Goal: Information Seeking & Learning: Learn about a topic

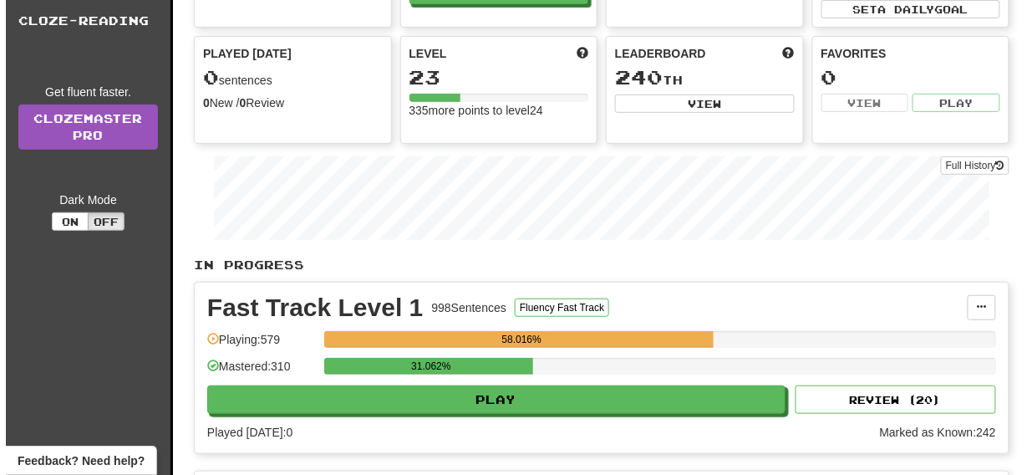
scroll to position [134, 0]
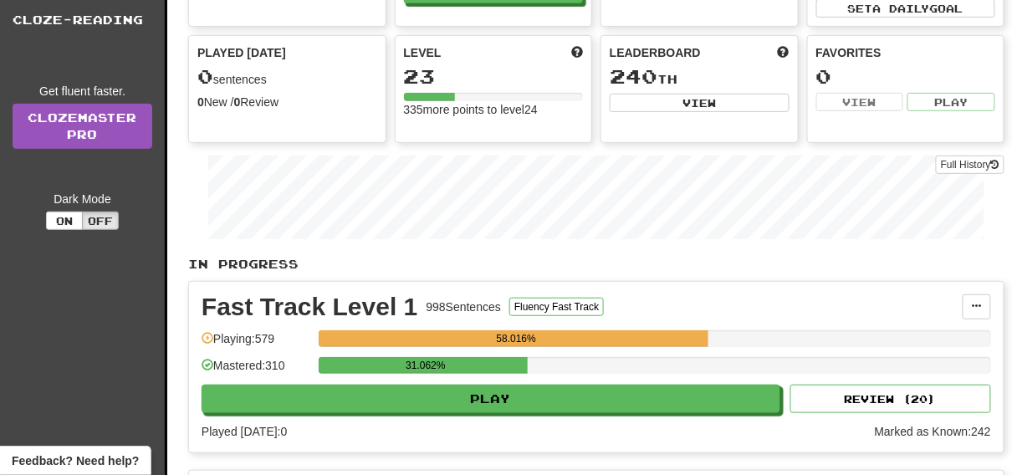
click at [572, 410] on div "Fast Track Level 1 998 Sentences Fluency Fast Track Manage Sentences Unpin from…" at bounding box center [596, 367] width 814 height 171
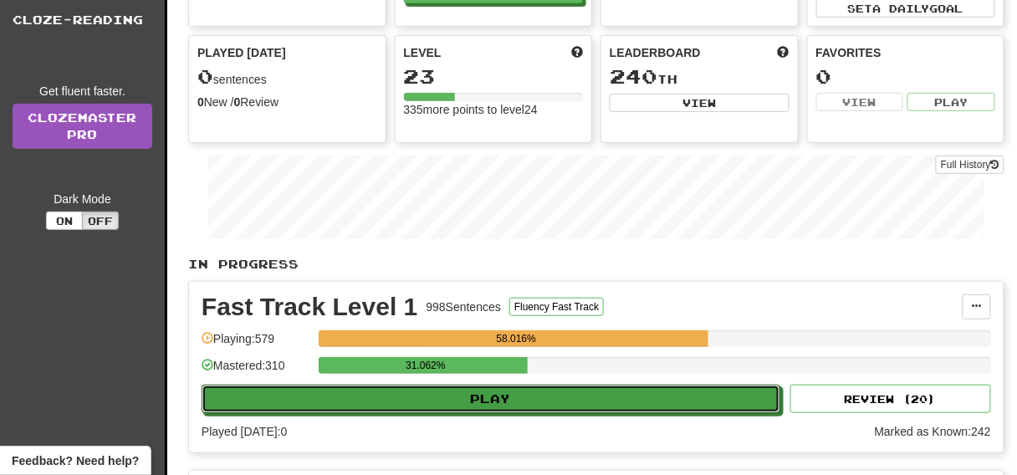
click at [569, 406] on button "Play" at bounding box center [490, 399] width 579 height 28
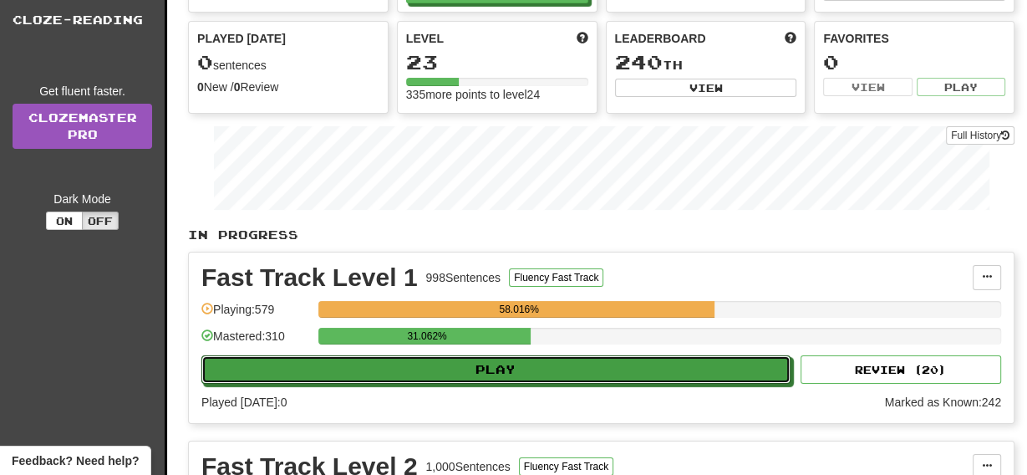
select select "**"
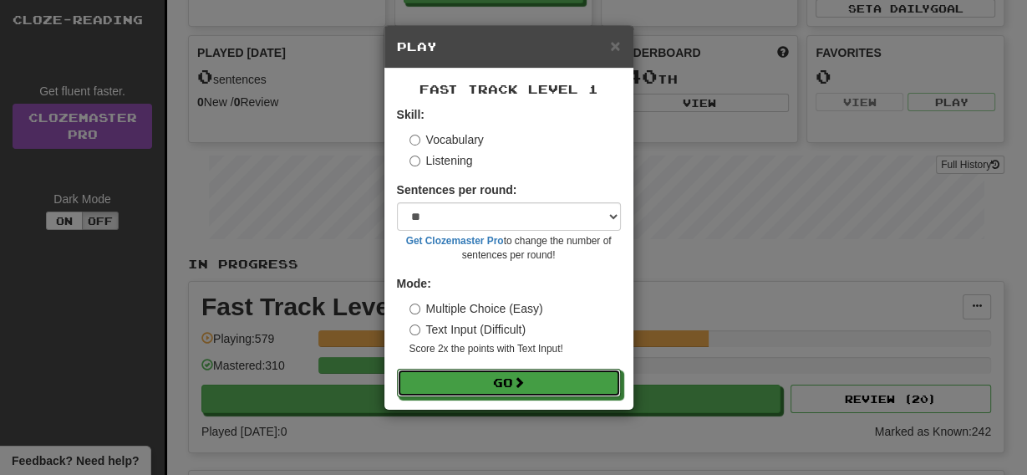
click at [533, 381] on button "Go" at bounding box center [509, 383] width 224 height 28
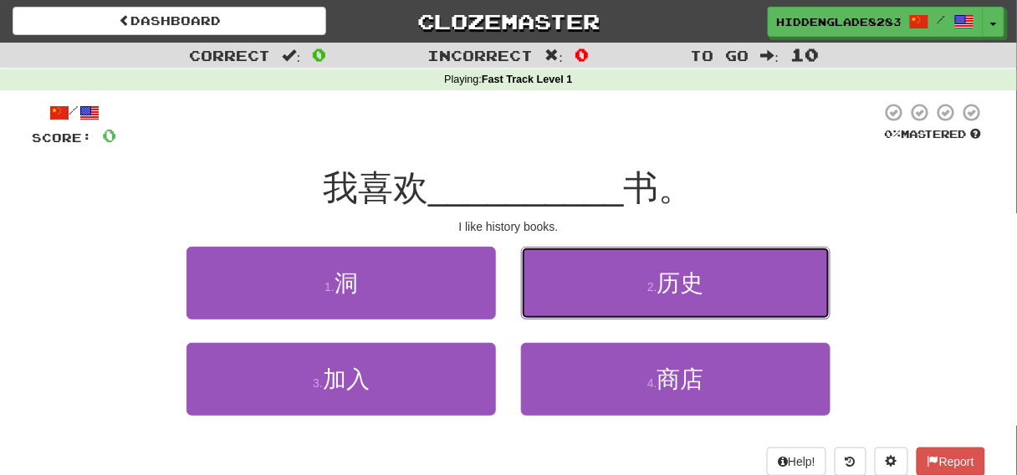
click at [640, 272] on button "2 . 历史" at bounding box center [675, 283] width 309 height 73
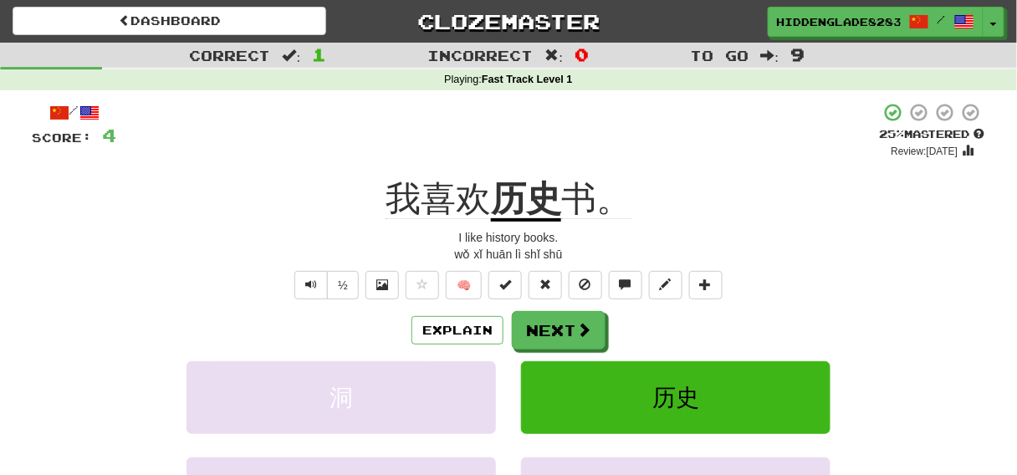
click at [572, 309] on div "/ Score: 4 + 4 25 % Mastered Review: 2025-08-20 我喜欢 历史 书。 I like history books.…" at bounding box center [508, 358] width 953 height 513
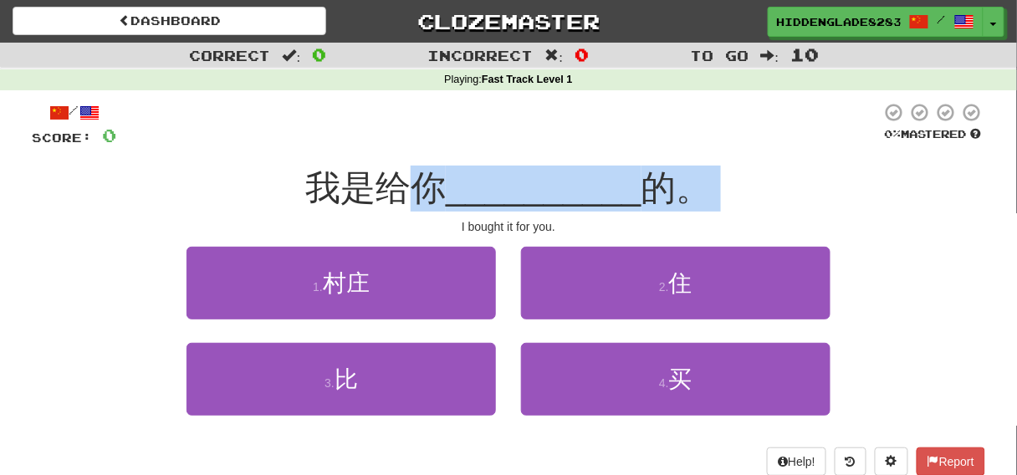
drag, startPoint x: 401, startPoint y: 227, endPoint x: 400, endPoint y: 158, distance: 68.6
click at [400, 158] on div "/ Score: 0 0 % Mastered 我是给你 __________ 的。 I bought it for you. 1 . 村庄 2 . 住 3 …" at bounding box center [508, 289] width 953 height 374
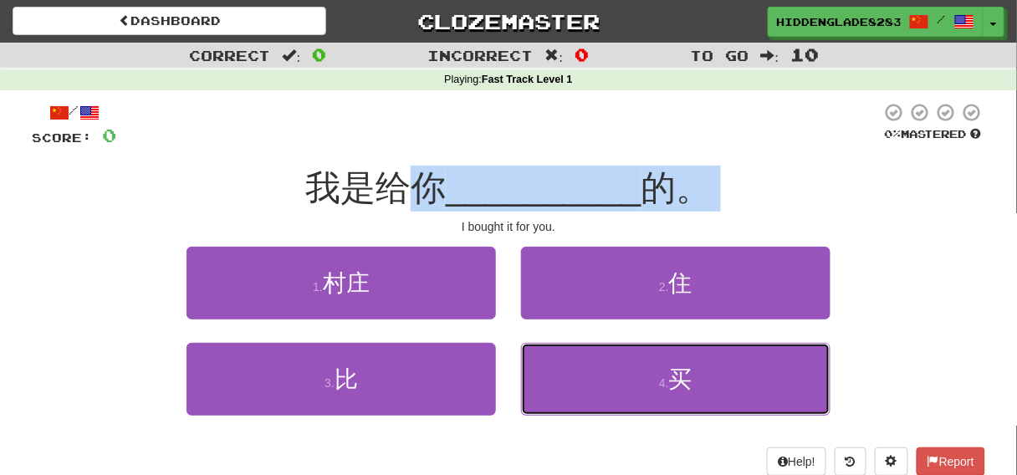
click at [574, 355] on button "4 . 买" at bounding box center [675, 379] width 309 height 73
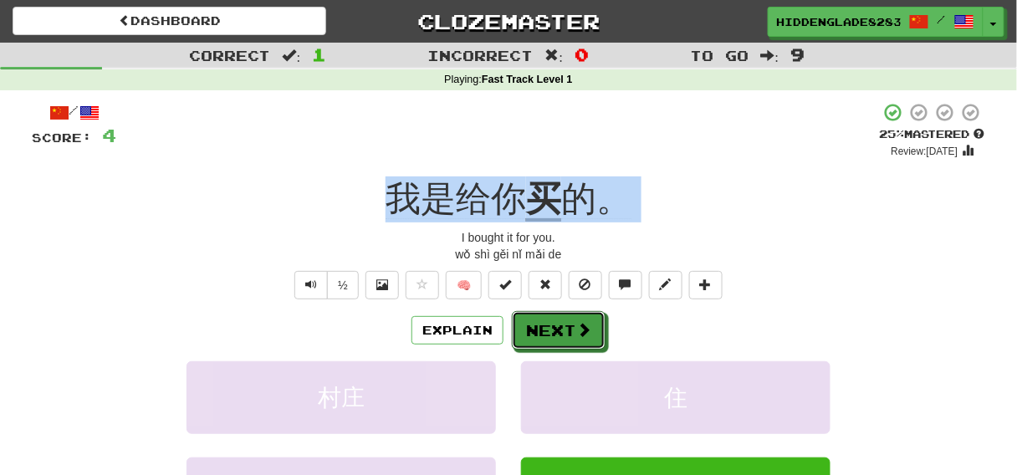
click at [541, 331] on button "Next" at bounding box center [559, 330] width 94 height 38
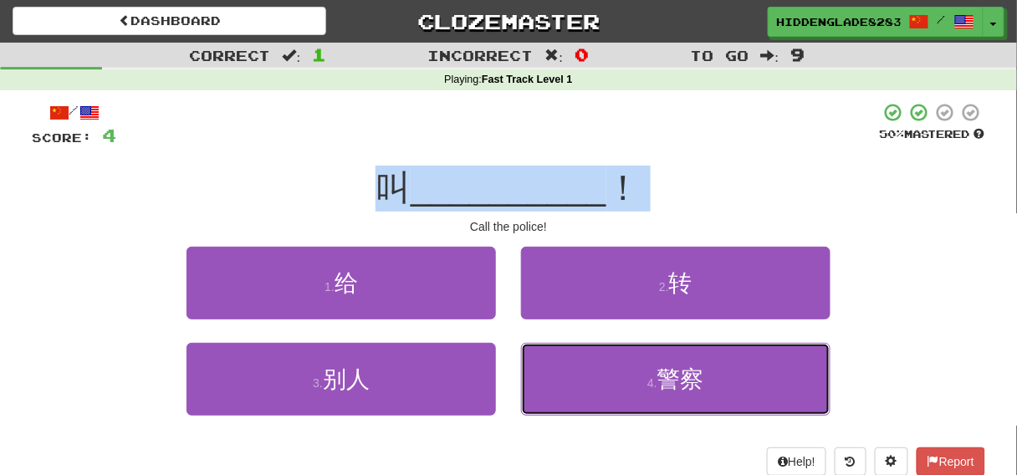
click at [617, 354] on button "4 . 警察" at bounding box center [675, 379] width 309 height 73
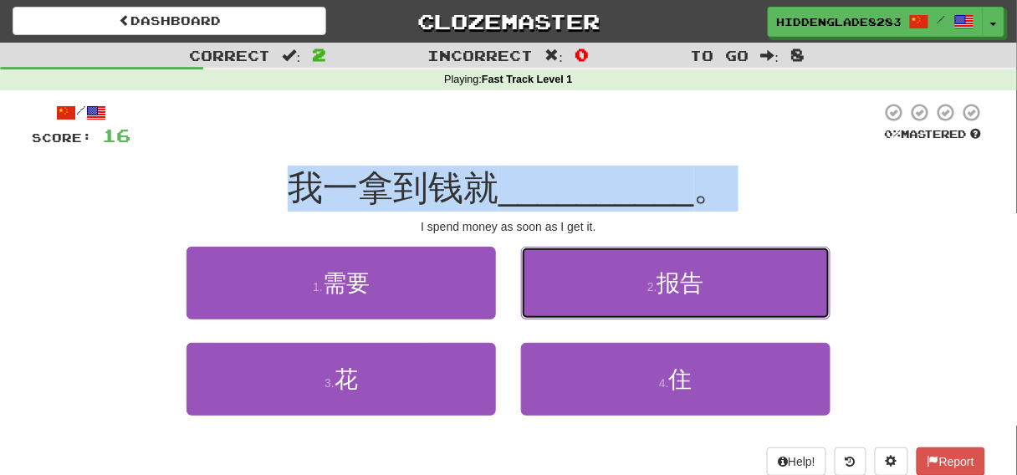
click at [645, 302] on button "2 . 报告" at bounding box center [675, 283] width 309 height 73
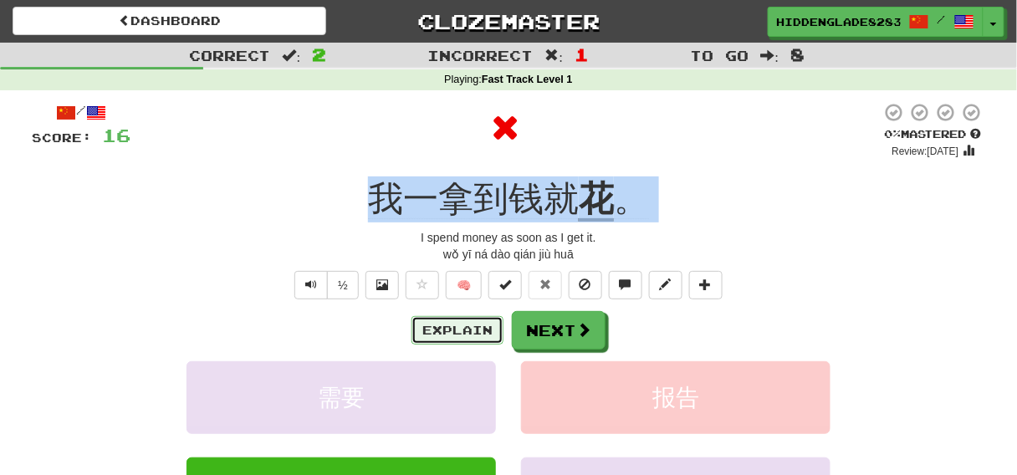
click at [463, 331] on button "Explain" at bounding box center [457, 330] width 92 height 28
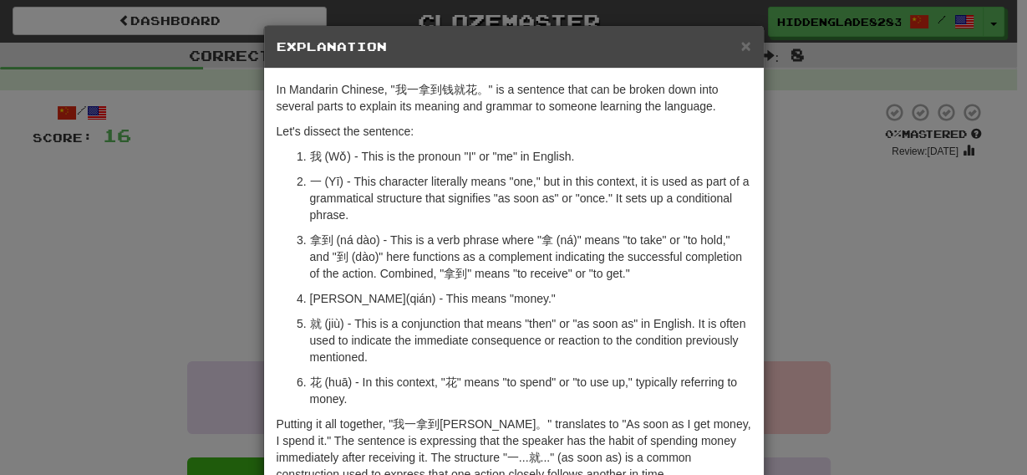
click at [219, 191] on div "× Explanation In Mandarin Chinese, "我一拿到钱就花。" is a sentence that can be broken …" at bounding box center [513, 237] width 1027 height 475
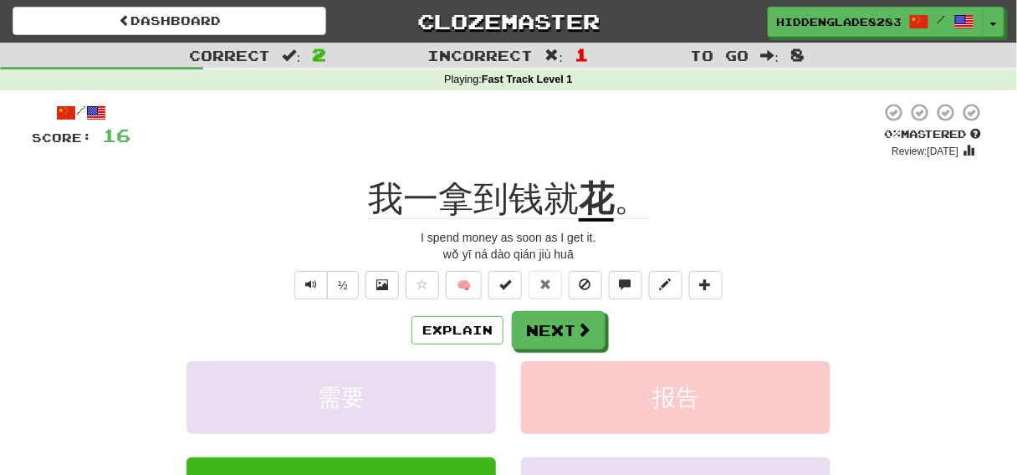
click at [352, 308] on div "/ Score: 16 0 % Mastered Review: [DATE] 我一拿到钱就 花 。 I spend money as soon as I g…" at bounding box center [508, 358] width 953 height 513
click at [520, 329] on button "Next" at bounding box center [559, 330] width 94 height 38
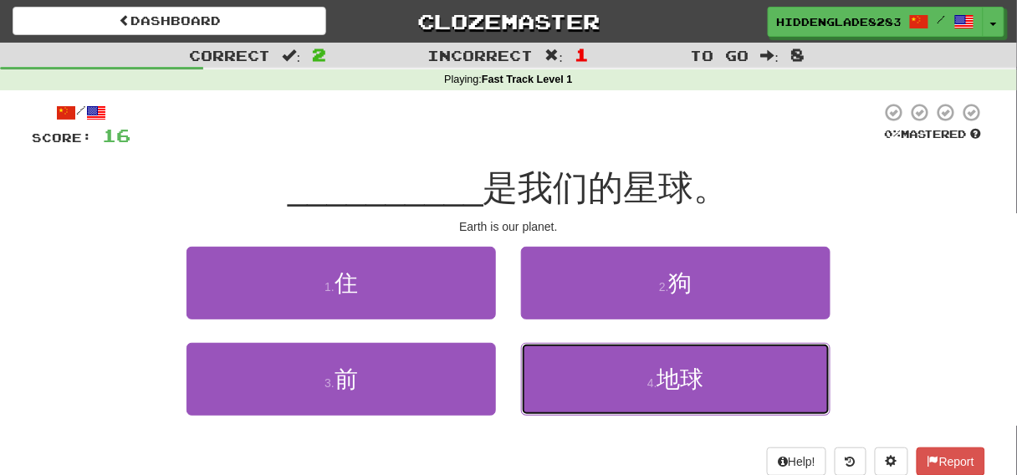
click at [557, 368] on button "4 . 地球" at bounding box center [675, 379] width 309 height 73
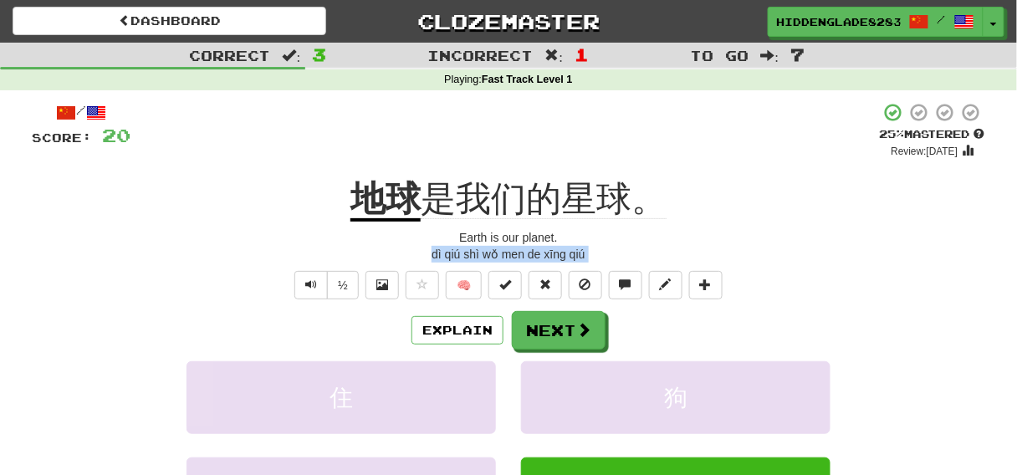
drag, startPoint x: 405, startPoint y: 253, endPoint x: 540, endPoint y: 327, distance: 154.1
click at [540, 327] on div "/ Score: 20 + 4 25 % Mastered Review: [DATE] 地球 是我们的星球。 Earth is our planet. dì…" at bounding box center [508, 358] width 953 height 513
click at [540, 326] on button "Next" at bounding box center [559, 330] width 94 height 38
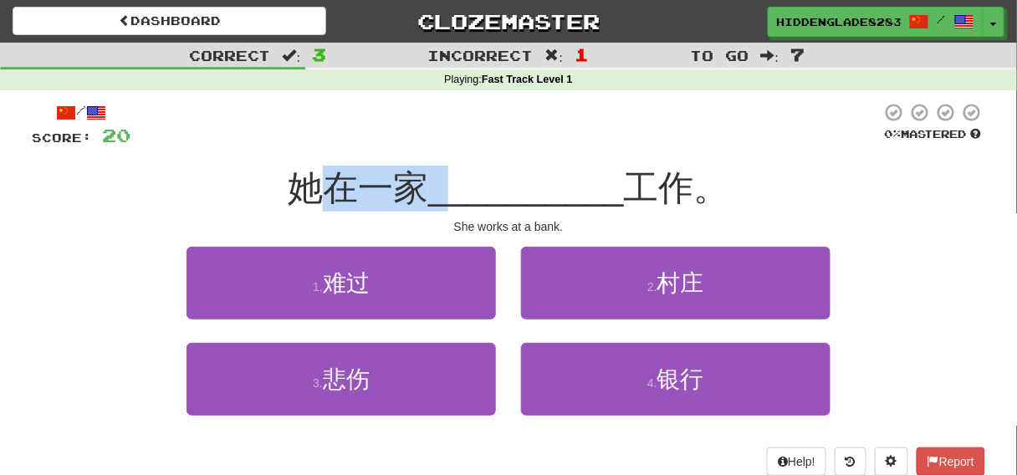
drag, startPoint x: 332, startPoint y: 200, endPoint x: 440, endPoint y: 202, distance: 107.9
click at [440, 202] on div "她在一家 __________ 工作。" at bounding box center [508, 189] width 953 height 46
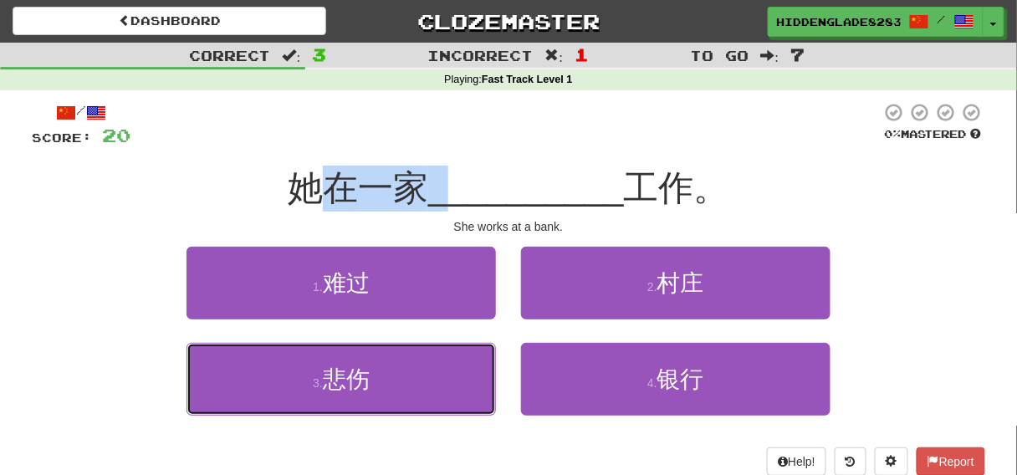
click at [489, 390] on button "3 . 悲伤" at bounding box center [340, 379] width 309 height 73
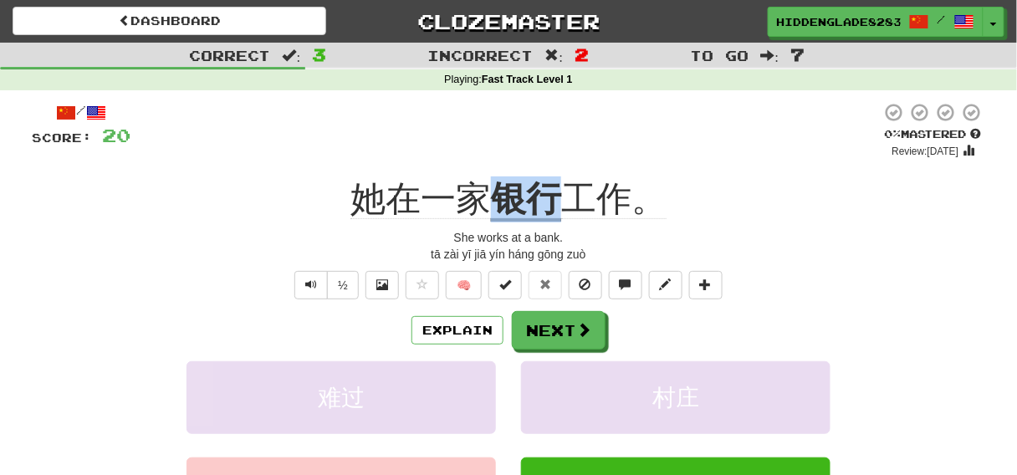
drag, startPoint x: 501, startPoint y: 181, endPoint x: 549, endPoint y: 196, distance: 50.5
click at [549, 196] on u "银行" at bounding box center [526, 200] width 70 height 43
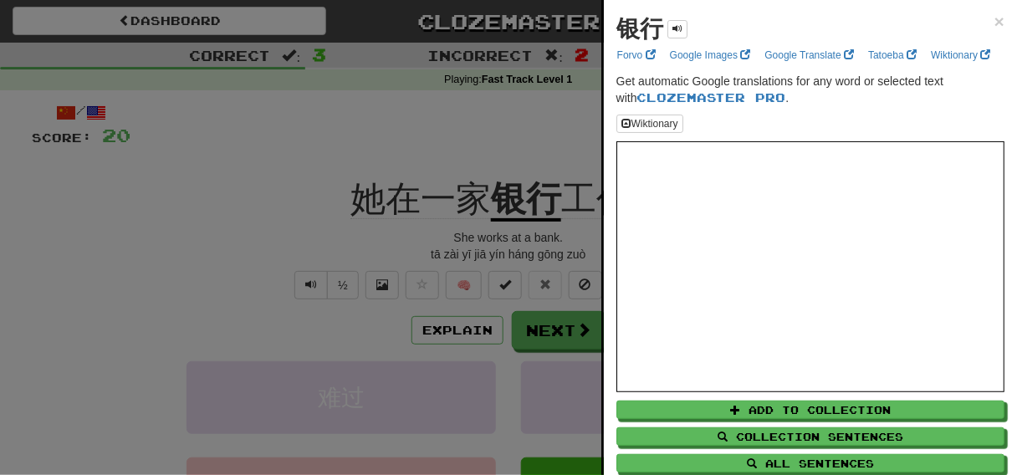
click at [621, 37] on strong "银行" at bounding box center [639, 29] width 47 height 26
click at [429, 239] on div at bounding box center [508, 237] width 1017 height 475
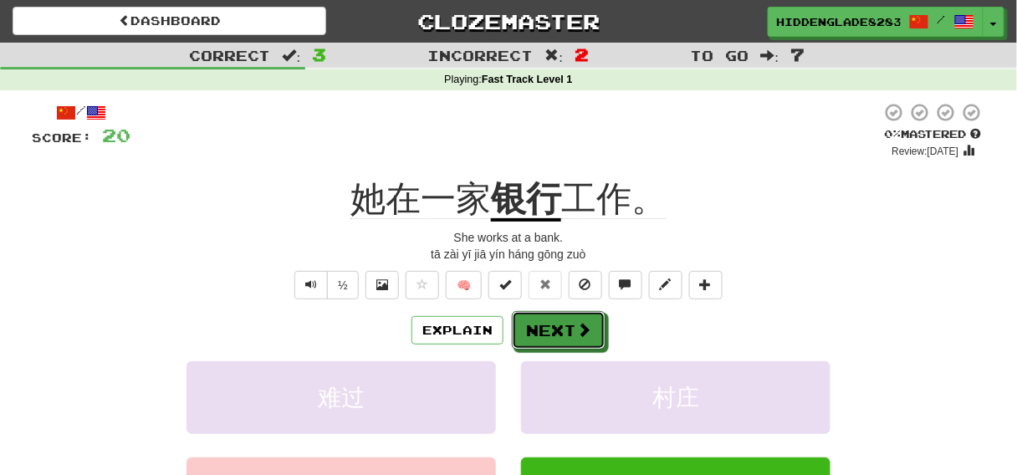
click at [526, 320] on button "Next" at bounding box center [559, 330] width 94 height 38
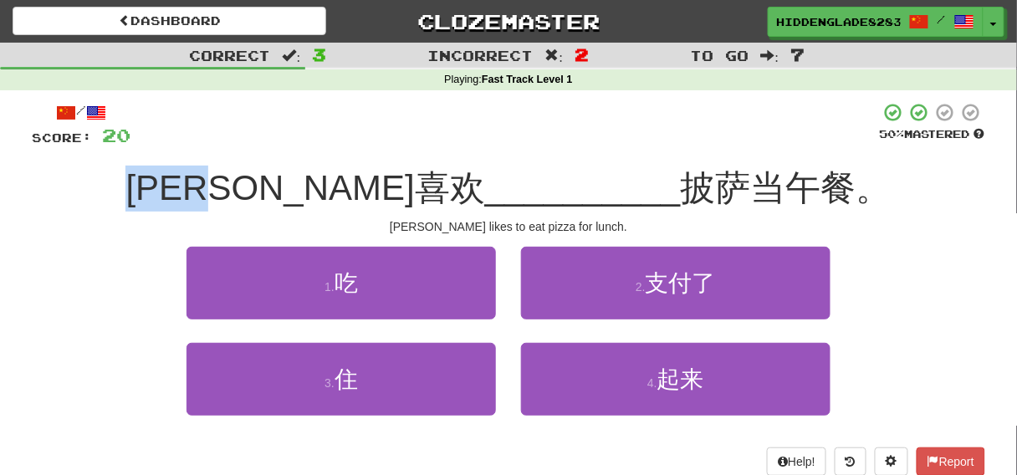
drag, startPoint x: 225, startPoint y: 191, endPoint x: 379, endPoint y: 192, distance: 153.8
click at [379, 192] on div "[PERSON_NAME]喜欢 __________ 披萨当午餐。" at bounding box center [508, 189] width 953 height 46
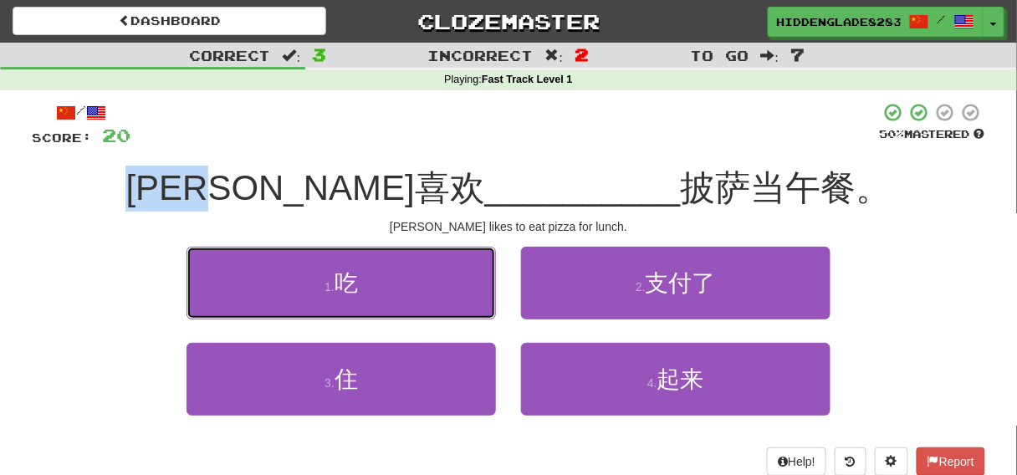
click at [419, 312] on button "1 . 吃" at bounding box center [340, 283] width 309 height 73
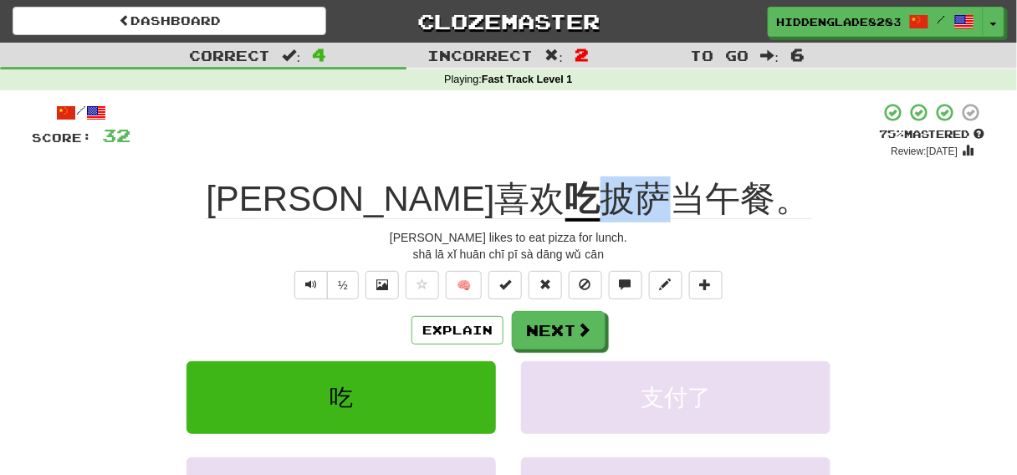
drag, startPoint x: 503, startPoint y: 175, endPoint x: 576, endPoint y: 217, distance: 84.3
click at [576, 217] on div "/ Score: 32 + 12 75 % Mastered Review: [DATE] [PERSON_NAME]喜欢 吃 披萨当午餐。 [PERSON_…" at bounding box center [508, 358] width 953 height 513
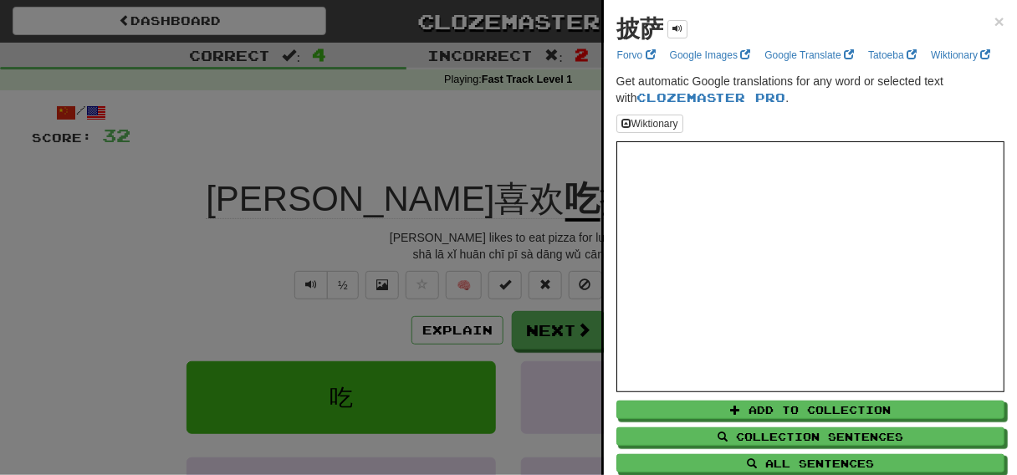
click at [463, 319] on div at bounding box center [508, 237] width 1017 height 475
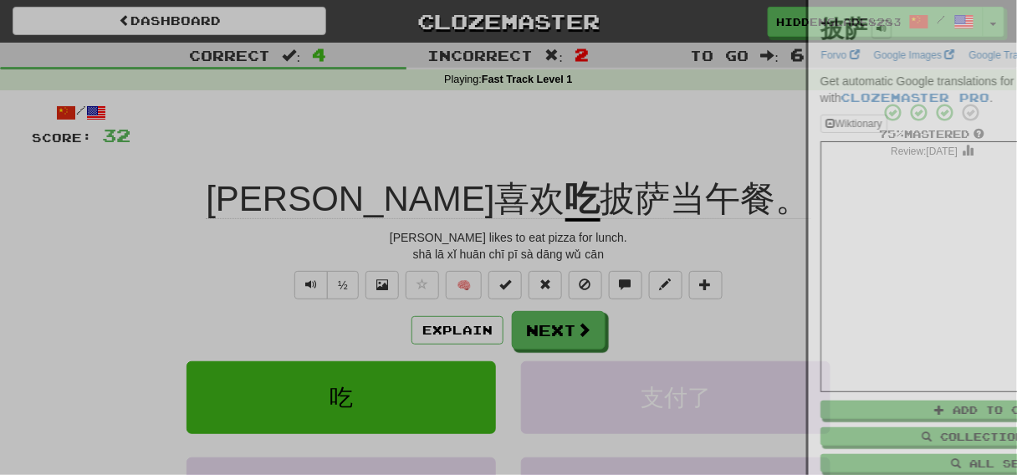
click at [463, 319] on div at bounding box center [508, 237] width 1017 height 475
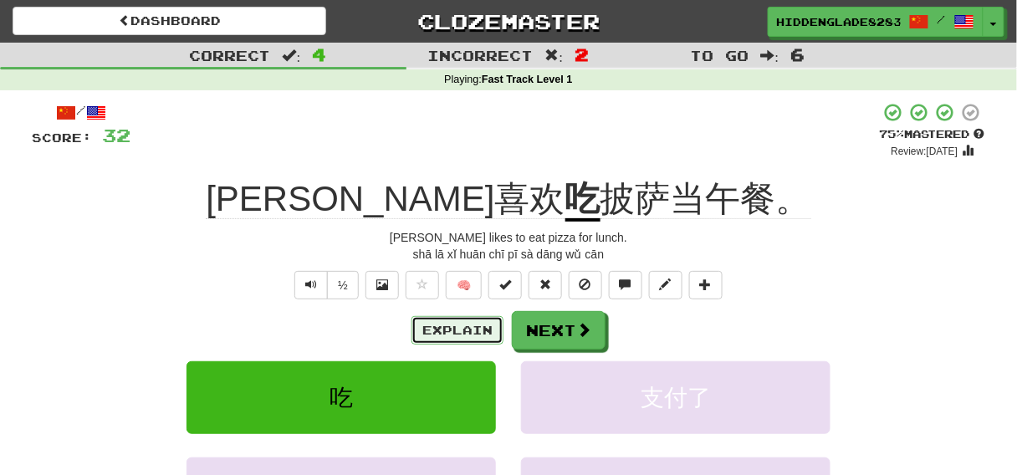
click at [461, 329] on button "Explain" at bounding box center [457, 330] width 92 height 28
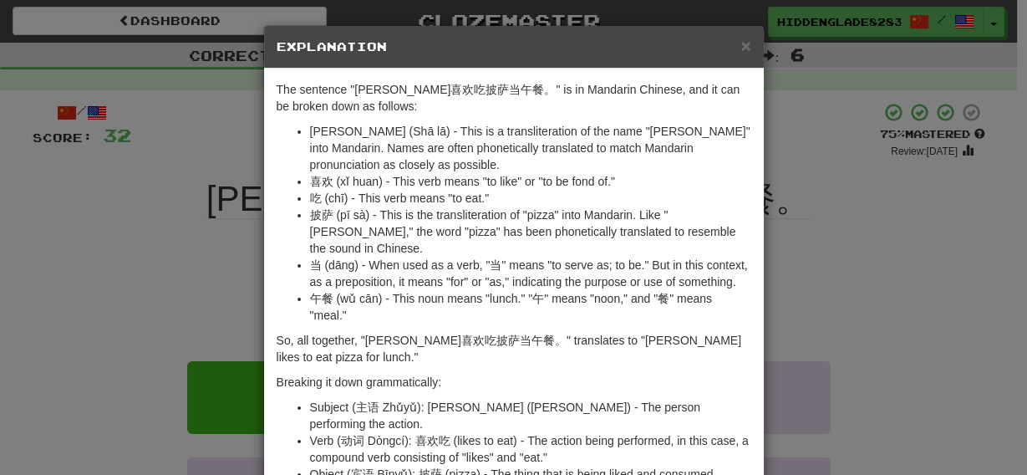
click at [167, 239] on div "× Explanation The sentence "[PERSON_NAME]喜欢吃披萨当午餐。" is in Mandarin Chinese, and…" at bounding box center [513, 237] width 1027 height 475
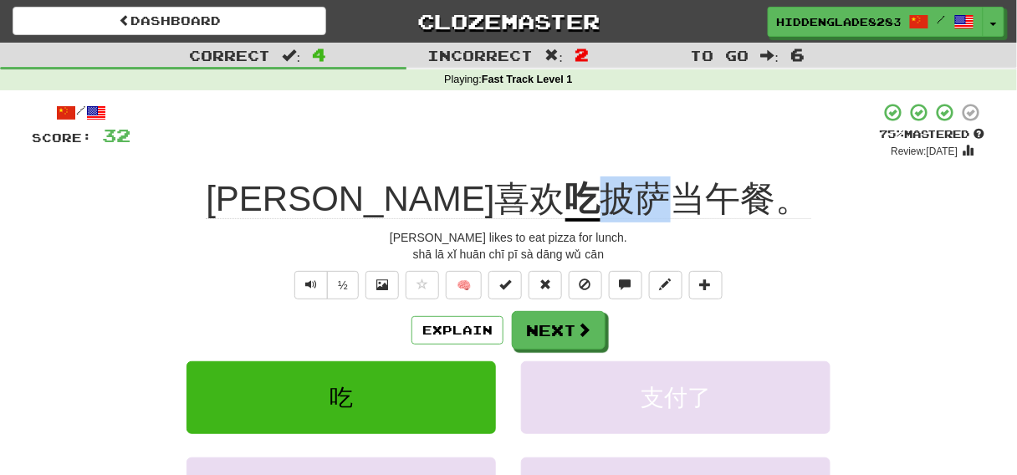
drag, startPoint x: 502, startPoint y: 171, endPoint x: 557, endPoint y: 201, distance: 62.5
click at [557, 201] on div "/ Score: 32 + 12 75 % Mastered Review: [DATE] [PERSON_NAME]喜欢 吃 披萨当午餐。 [PERSON_…" at bounding box center [508, 358] width 953 height 513
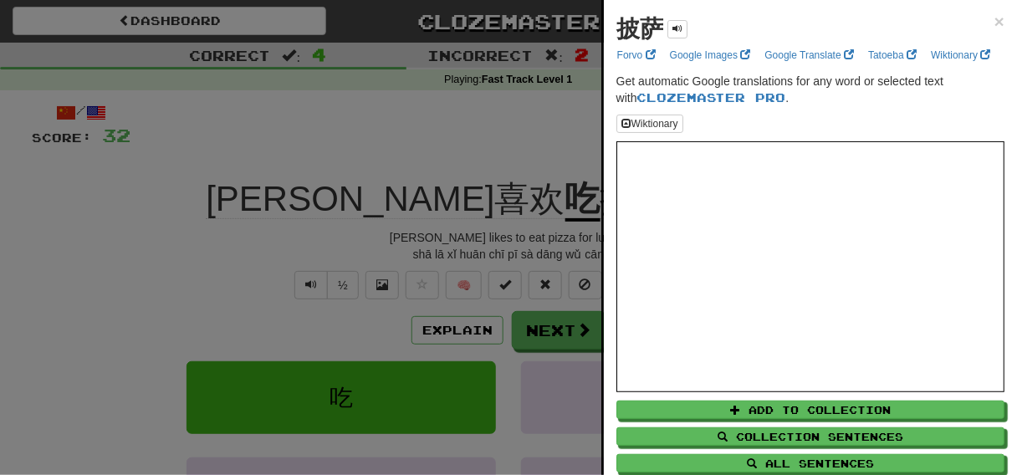
click at [453, 216] on div at bounding box center [508, 237] width 1017 height 475
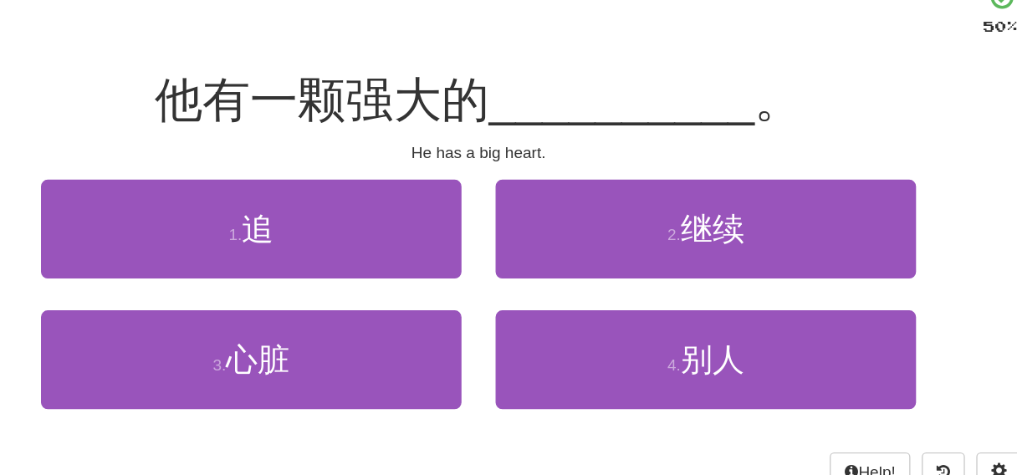
drag, startPoint x: 382, startPoint y: 339, endPoint x: 389, endPoint y: 354, distance: 17.2
click at [389, 349] on div "1 . 追 2 . 继续 3 . 心脏 4 . 别人" at bounding box center [508, 343] width 978 height 193
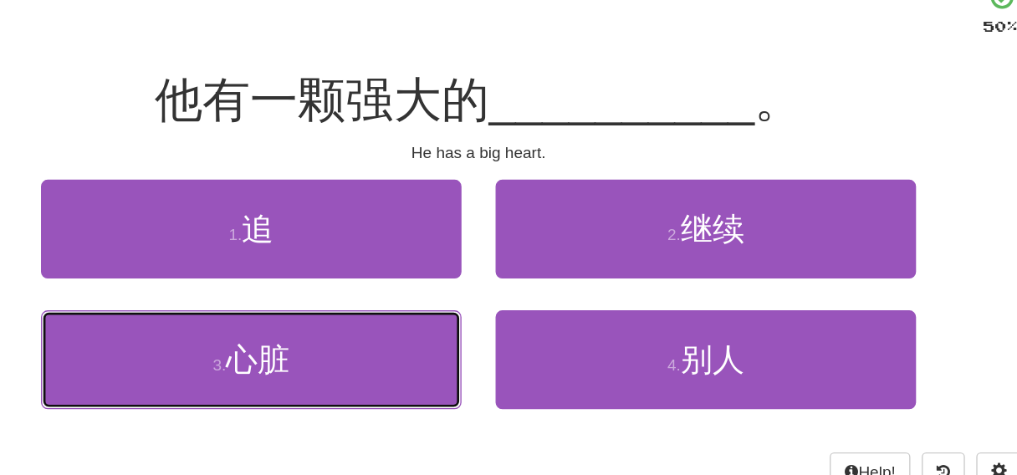
click at [397, 373] on button "3 . 心脏" at bounding box center [340, 379] width 309 height 73
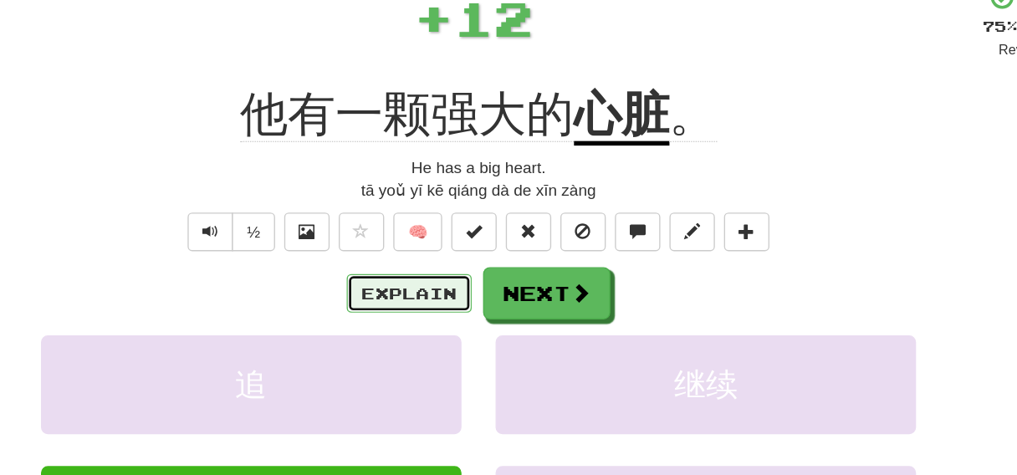
click at [453, 327] on button "Explain" at bounding box center [457, 330] width 92 height 28
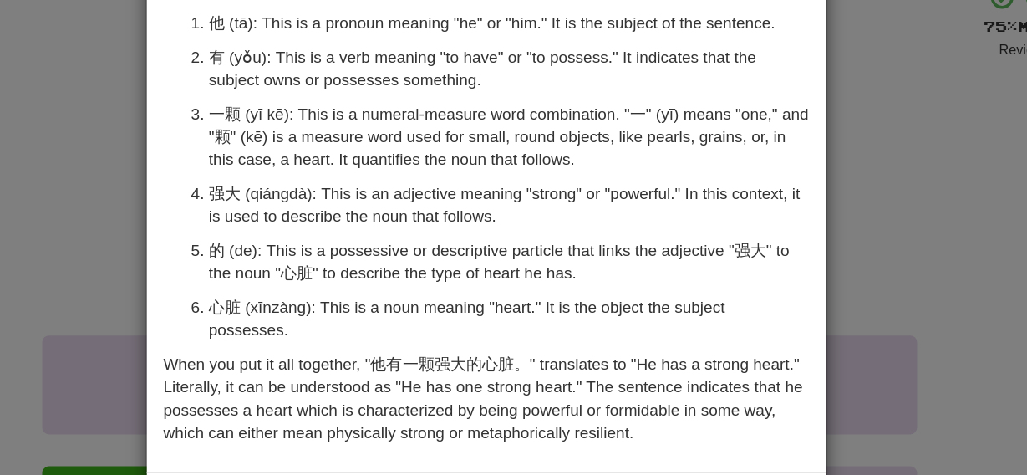
click at [186, 247] on div "× Explanation The sentence "他有一颗强大的心脏。" is in Mandarin Chinese. Here is a break…" at bounding box center [513, 237] width 1027 height 475
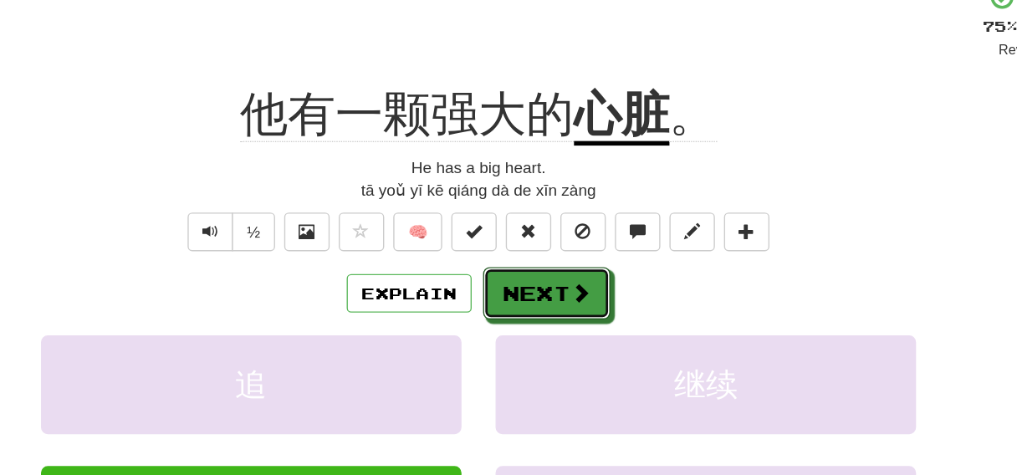
click at [538, 334] on button "Next" at bounding box center [559, 330] width 94 height 38
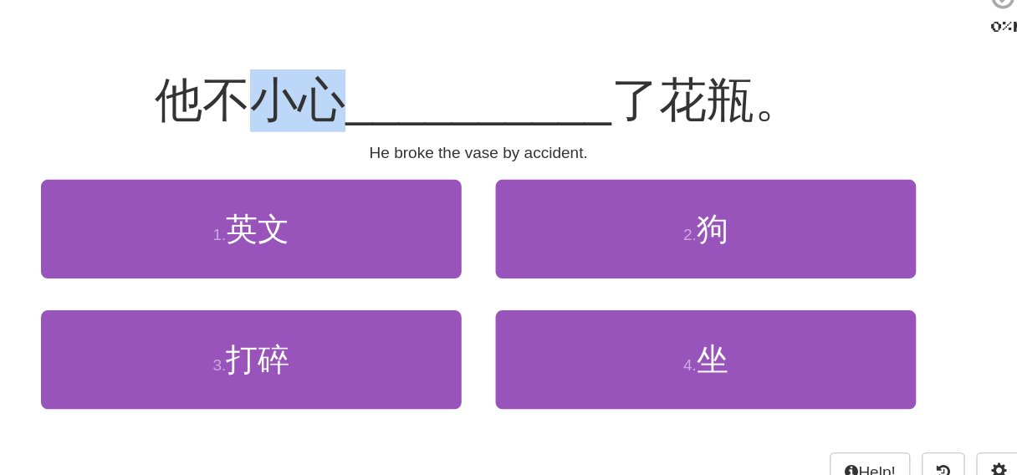
drag, startPoint x: 324, startPoint y: 192, endPoint x: 410, endPoint y: 206, distance: 87.1
click at [410, 206] on div "他不小心 __________ 了花瓶。" at bounding box center [508, 189] width 953 height 46
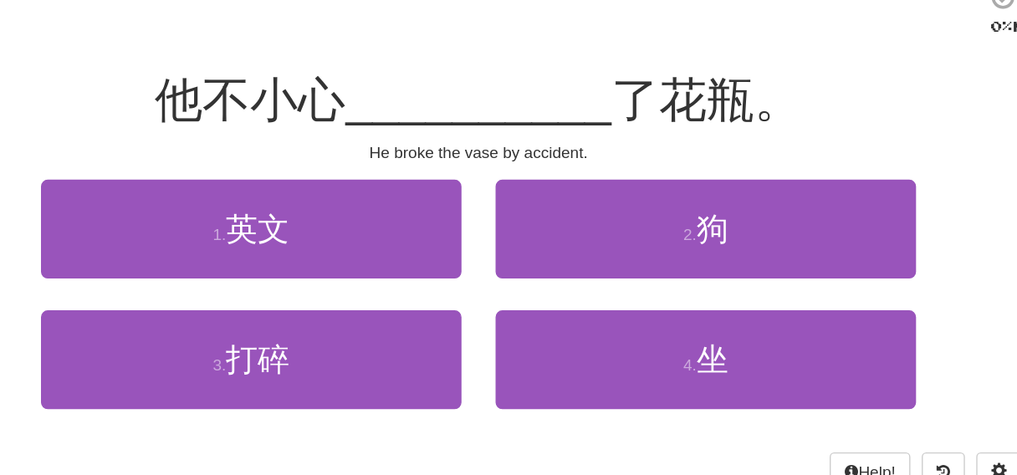
click at [317, 202] on span "他不小心" at bounding box center [340, 187] width 140 height 39
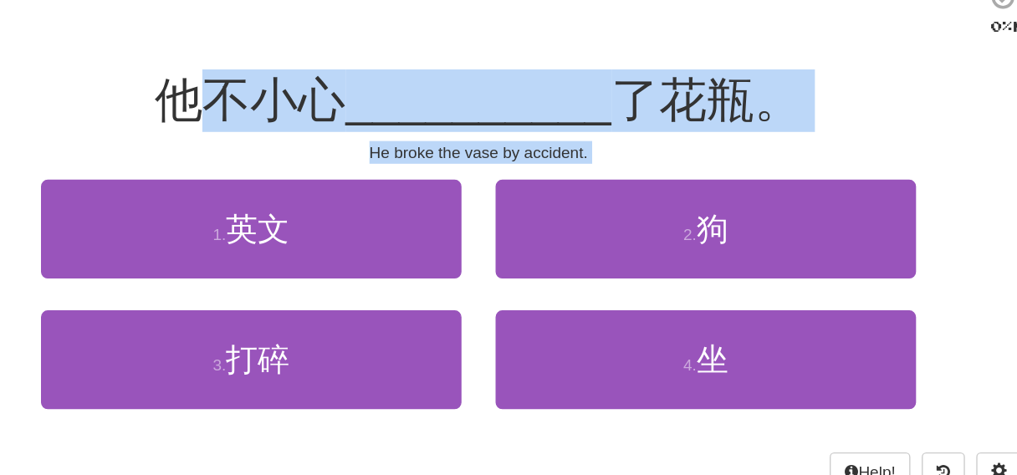
drag, startPoint x: 314, startPoint y: 202, endPoint x: 454, endPoint y: 393, distance: 236.8
click at [454, 393] on div "/ Score: 44 0 % Mastered 他不小心 __________ 了花瓶。 He broke the vase by accident. 1 …" at bounding box center [508, 289] width 953 height 374
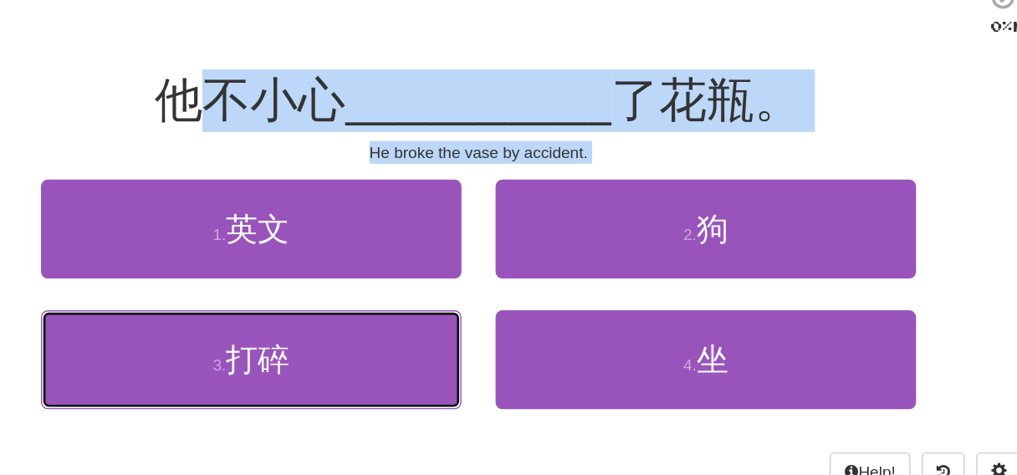
click at [454, 393] on button "3 . 打碎" at bounding box center [340, 379] width 309 height 73
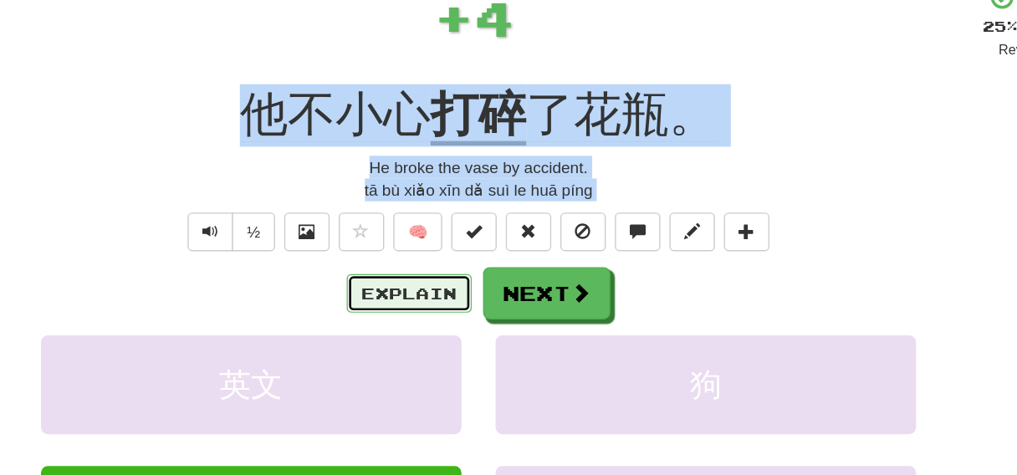
click at [479, 337] on button "Explain" at bounding box center [457, 330] width 92 height 28
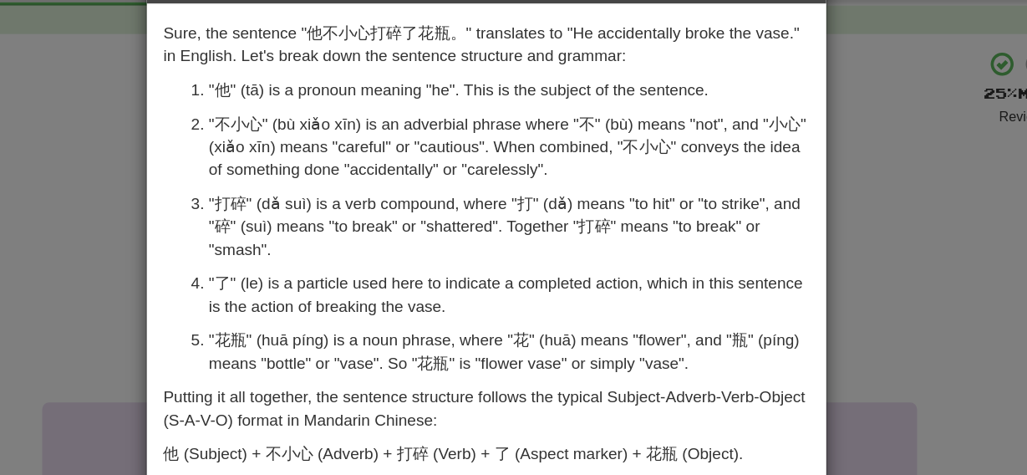
click at [419, 202] on ol ""他" (tā) is a pronoun meaning "he". This is the subject of the sentence. "不小心" …" at bounding box center [514, 231] width 475 height 217
click at [423, 208] on ol ""他" (tā) is a pronoun meaning "he". This is the subject of the sentence. "不小心" …" at bounding box center [514, 231] width 475 height 217
click at [381, 177] on p ""不小心" (bù xiǎo xīn) is an adverbial phrase where "不" (bù) means "not", and "小心"…" at bounding box center [530, 173] width 441 height 50
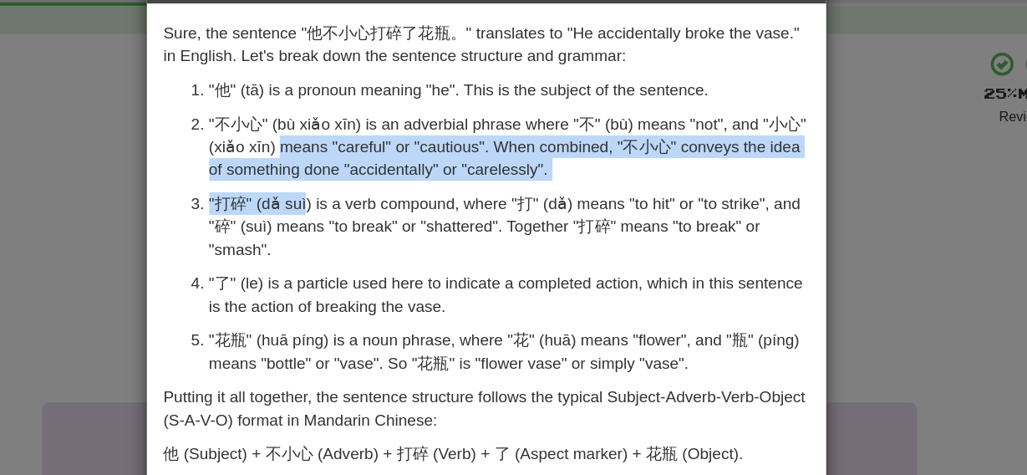
drag, startPoint x: 381, startPoint y: 177, endPoint x: 369, endPoint y: 218, distance: 42.8
click at [369, 218] on ol ""他" (tā) is a pronoun meaning "he". This is the subject of the sentence. "不小心" …" at bounding box center [514, 231] width 475 height 217
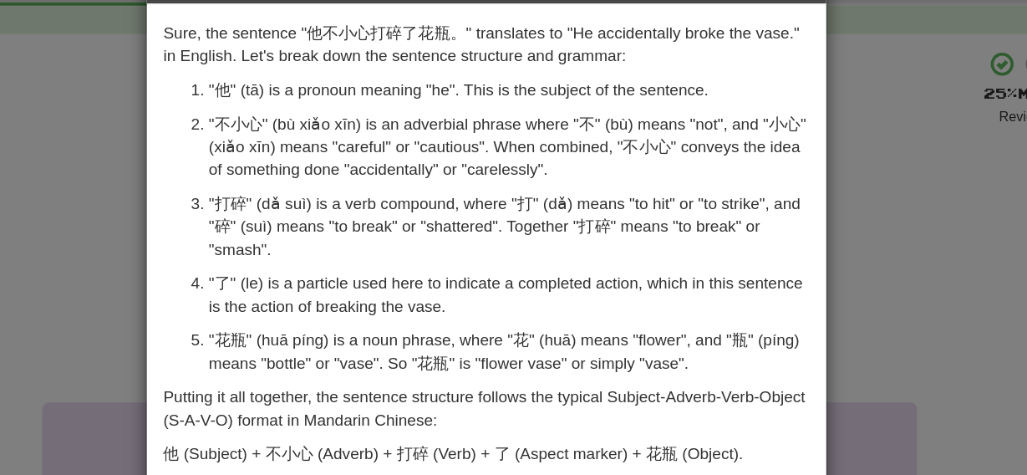
click at [371, 232] on p ""打碎" (dǎ suì) is a verb compound, where "打" (dǎ) means "to hit" or "to strike",…" at bounding box center [530, 232] width 441 height 50
drag, startPoint x: 323, startPoint y: 317, endPoint x: 333, endPoint y: 317, distance: 10.0
click at [333, 317] on p ""花瓶" (huā píng) is a noun phrase, where "花" (huā) means "flower", and "瓶" (píng…" at bounding box center [530, 323] width 441 height 33
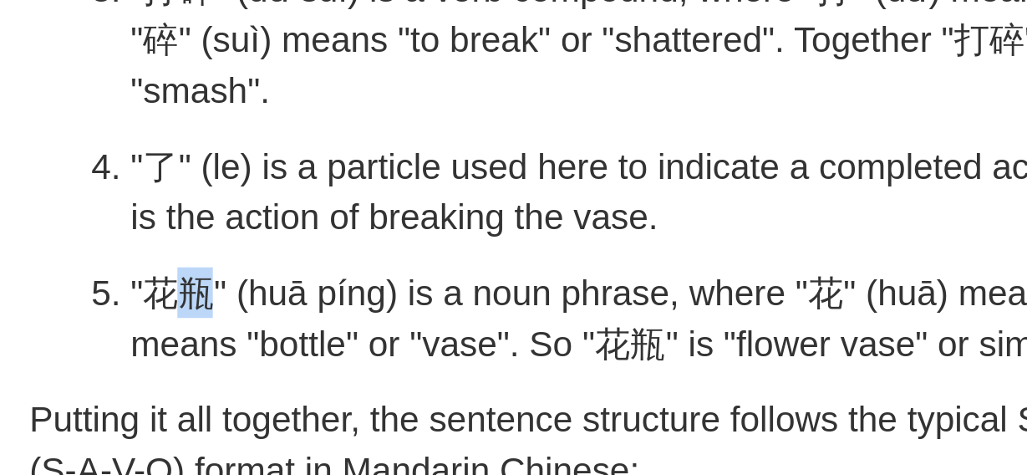
scroll to position [19, 0]
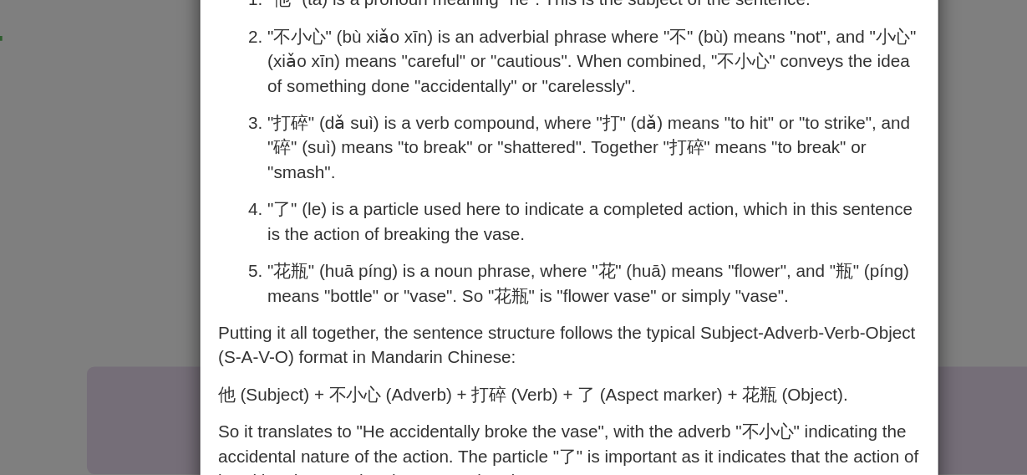
click at [227, 260] on div "× Explanation Sure, the sentence "他不小心打碎了花瓶。" translates to "He accidentally br…" at bounding box center [513, 237] width 1027 height 475
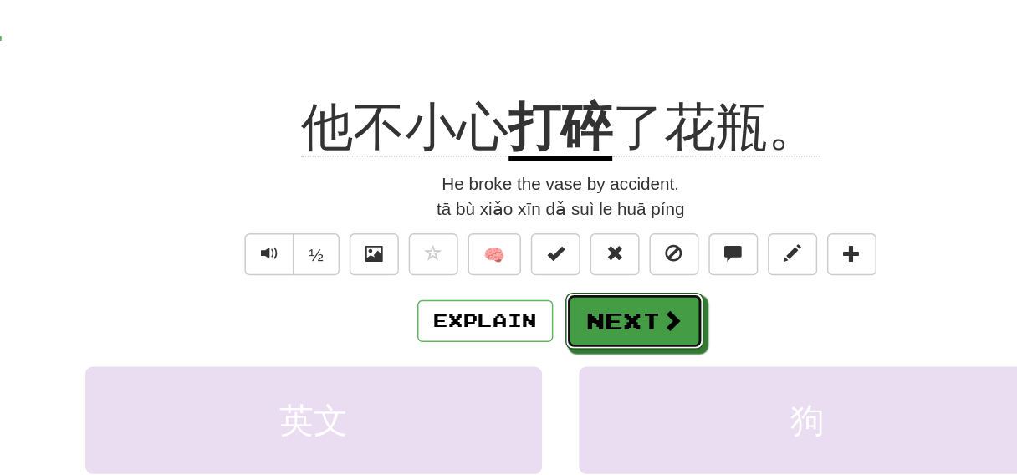
click at [570, 326] on button "Next" at bounding box center [559, 330] width 94 height 38
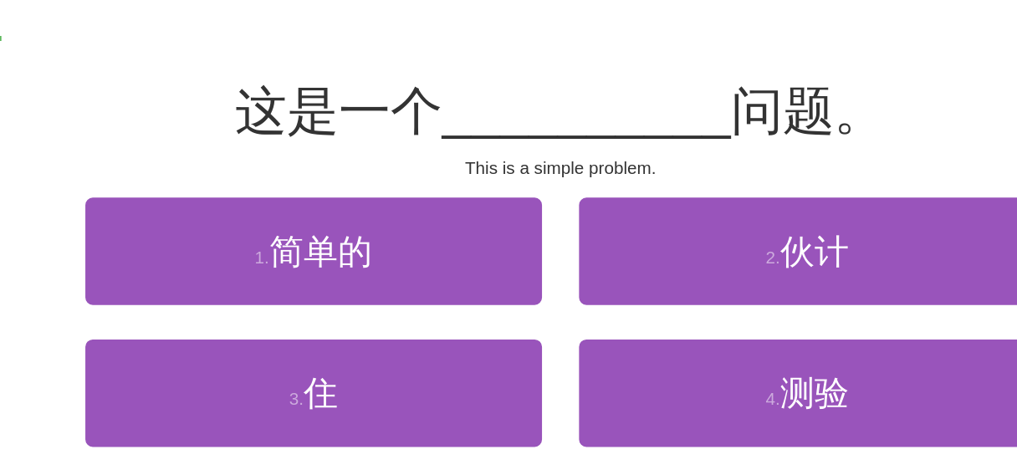
click at [508, 222] on div "This is a simple problem." at bounding box center [508, 226] width 953 height 17
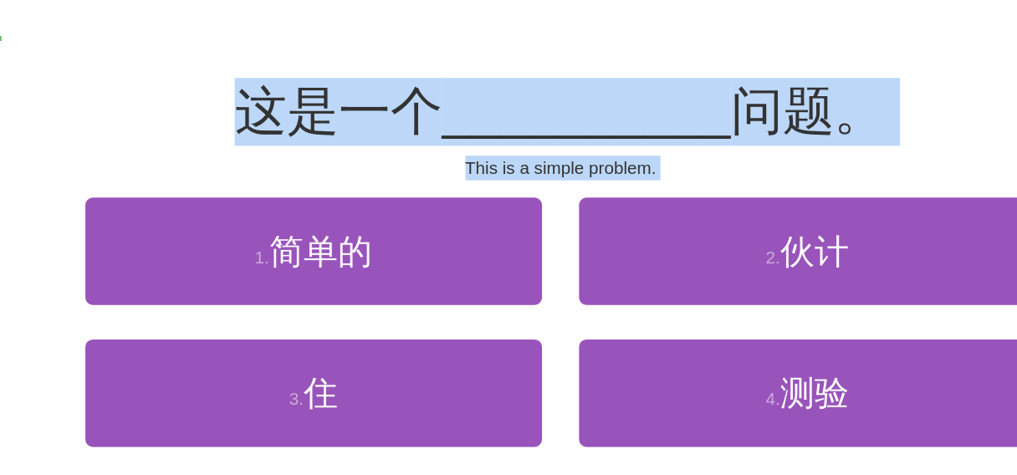
drag, startPoint x: 508, startPoint y: 222, endPoint x: 404, endPoint y: 168, distance: 117.8
click at [404, 168] on div "/ Score: 48 0 % Mastered 这是一个 __________ 问题。 This is a simple problem. 1 . 简单的 …" at bounding box center [508, 289] width 953 height 374
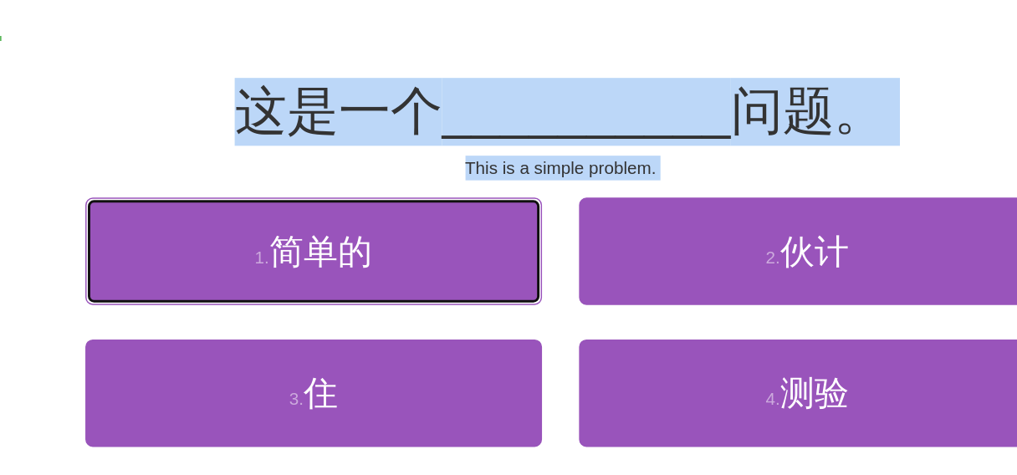
click at [400, 310] on button "1 . 简单的" at bounding box center [340, 283] width 309 height 73
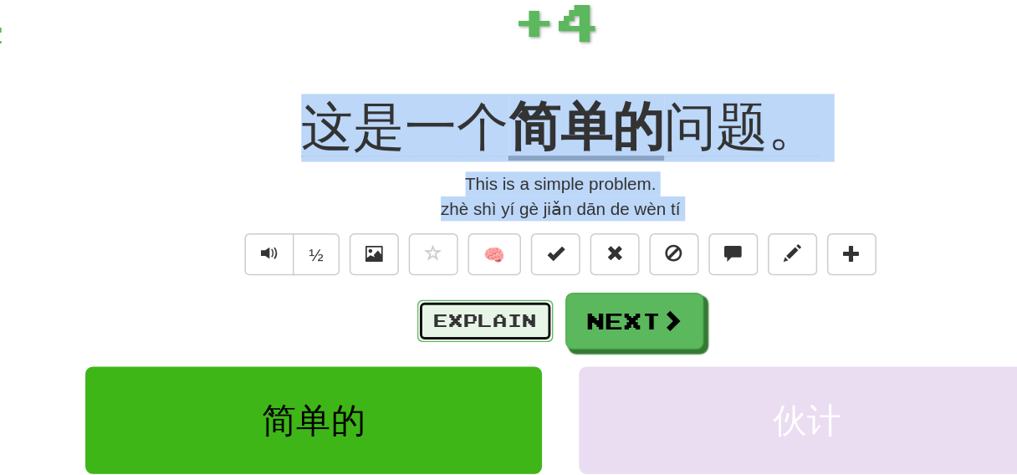
click at [452, 334] on button "Explain" at bounding box center [457, 330] width 92 height 28
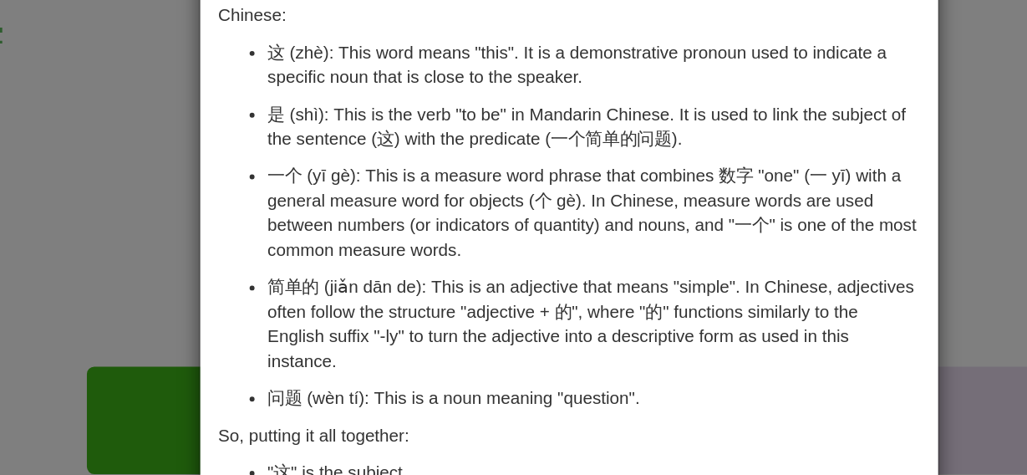
click at [323, 306] on p "简单的 (jiǎn dān de): This is an adjective that means "simple". In Chinese, adject…" at bounding box center [530, 331] width 441 height 67
drag, startPoint x: 319, startPoint y: 300, endPoint x: 327, endPoint y: 304, distance: 8.6
click at [326, 304] on p "简单的 (jiǎn dān de): This is an adjective that means "simple". In Chinese, adject…" at bounding box center [530, 331] width 441 height 67
click at [327, 304] on p "简单的 (jiǎn dān de): This is an adjective that means "simple". In Chinese, adject…" at bounding box center [530, 331] width 441 height 67
drag, startPoint x: 325, startPoint y: 304, endPoint x: 313, endPoint y: 305, distance: 12.6
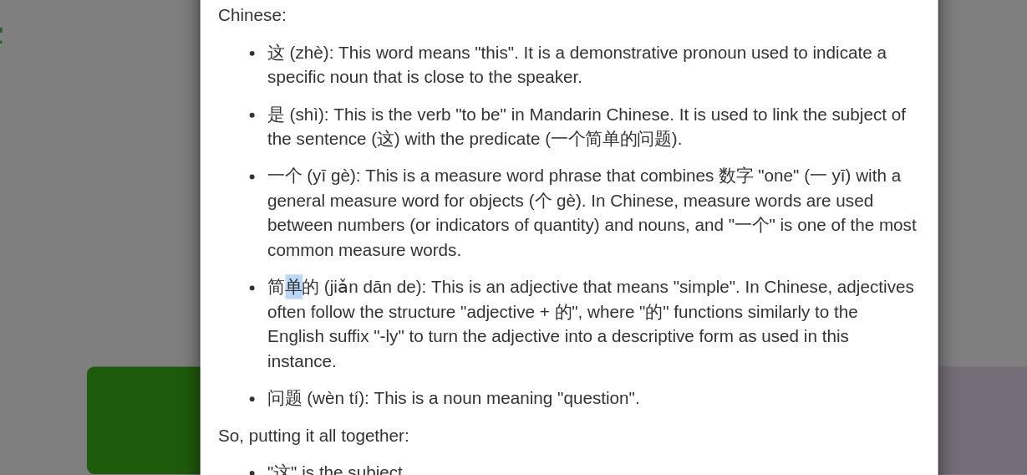
click at [313, 305] on p "简单的 (jiǎn dān de): This is an adjective that means "simple". In Chinese, adject…" at bounding box center [530, 331] width 441 height 67
click at [313, 304] on p "简单的 (jiǎn dān de): This is an adjective that means "simple". In Chinese, adject…" at bounding box center [530, 331] width 441 height 67
drag, startPoint x: 324, startPoint y: 304, endPoint x: 308, endPoint y: 305, distance: 15.1
click at [310, 305] on p "简单的 (jiǎn dān de): This is an adjective that means "simple". In Chinese, adject…" at bounding box center [530, 331] width 441 height 67
click at [187, 288] on div "× Explanation "This is a simple question" is the English translation of the Man…" at bounding box center [513, 237] width 1027 height 475
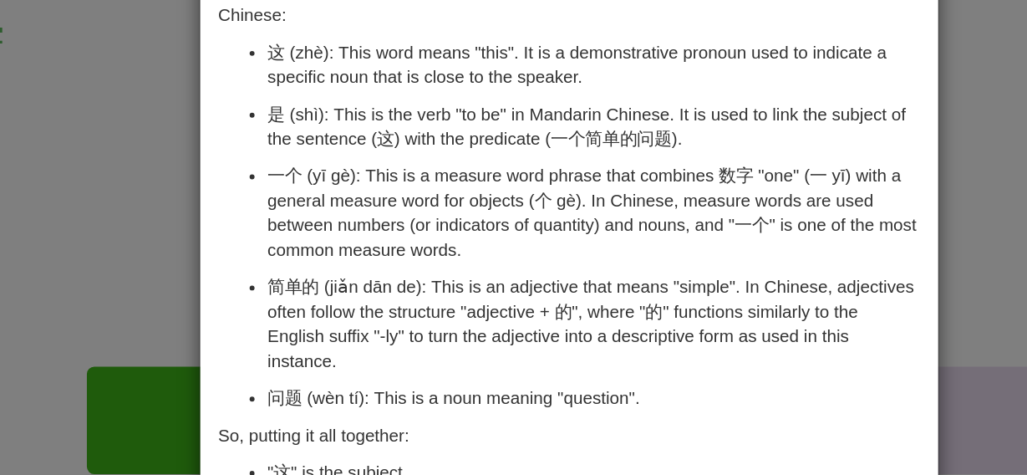
click at [181, 236] on div "× Explanation "This is a simple question" is the English translation of the Man…" at bounding box center [513, 237] width 1027 height 475
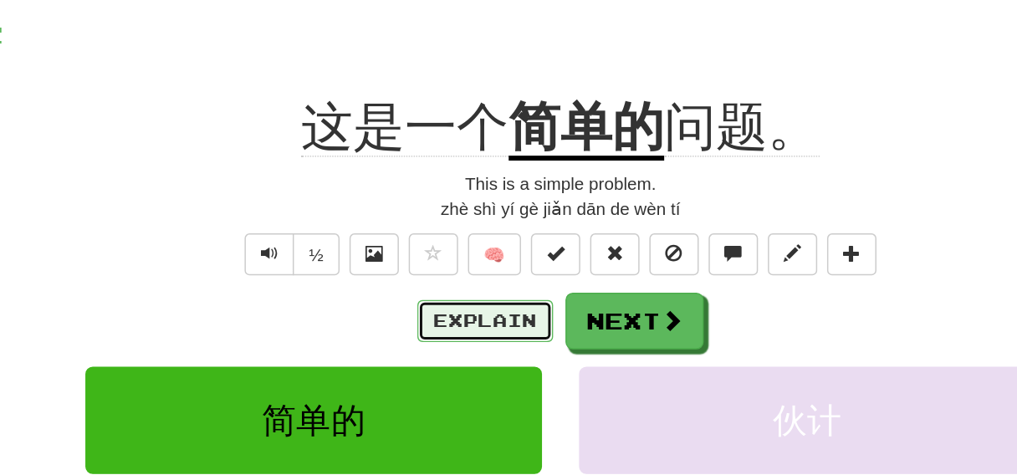
click at [465, 327] on button "Explain" at bounding box center [457, 330] width 92 height 28
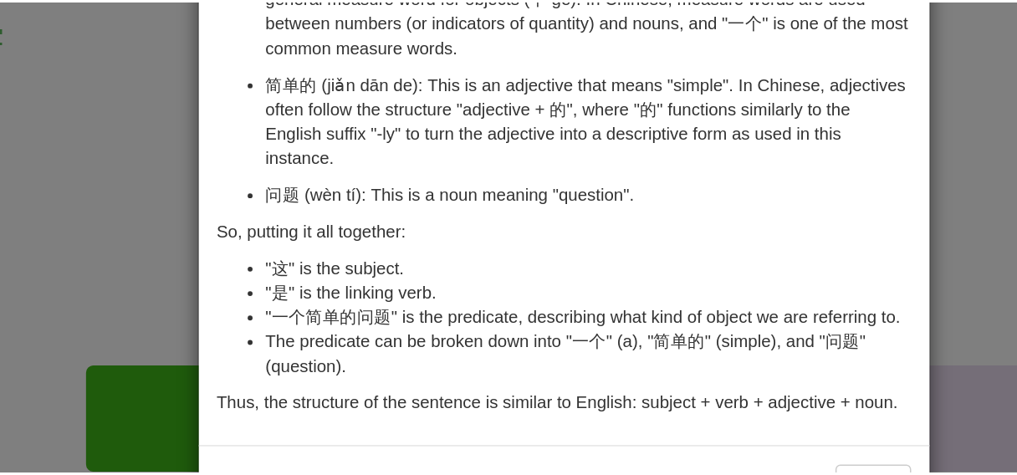
scroll to position [140, 0]
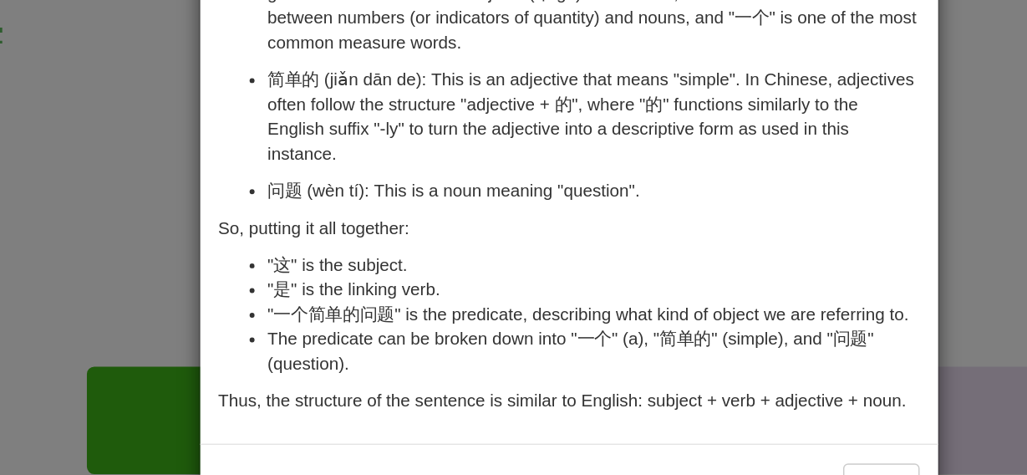
click at [128, 292] on div "× Explanation "This is a simple question" is the English translation of the Man…" at bounding box center [513, 237] width 1027 height 475
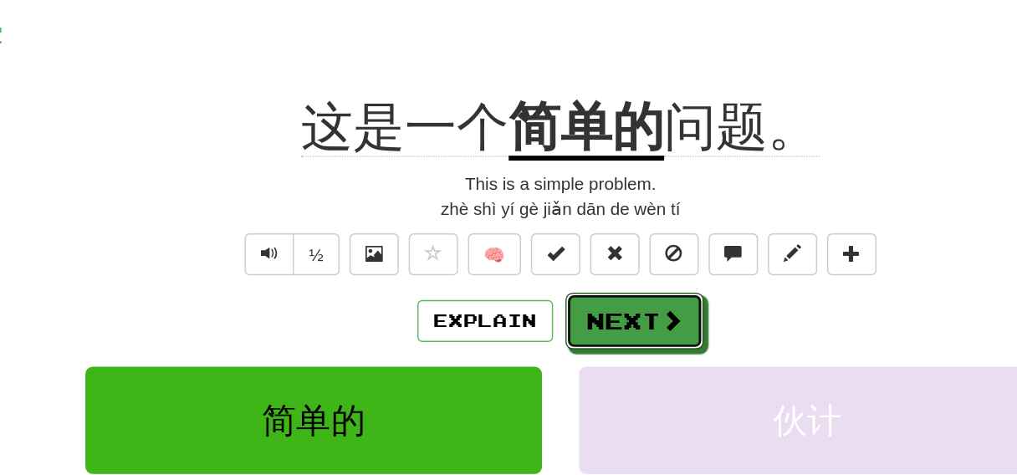
click at [562, 332] on button "Next" at bounding box center [559, 330] width 94 height 38
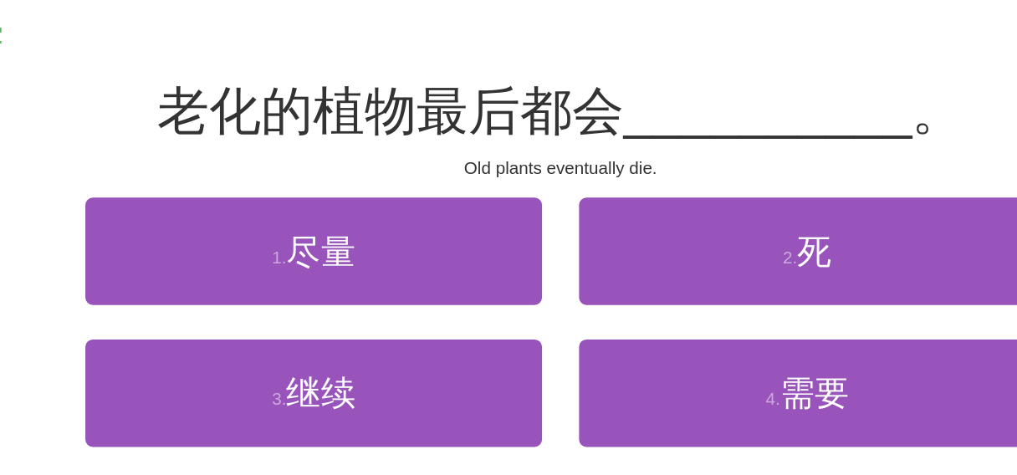
click at [585, 245] on div "/ Score: 52 50 % Mastered 老化的植物最后都会 __________ 。 Old plants eventually die. 1 .…" at bounding box center [508, 289] width 953 height 374
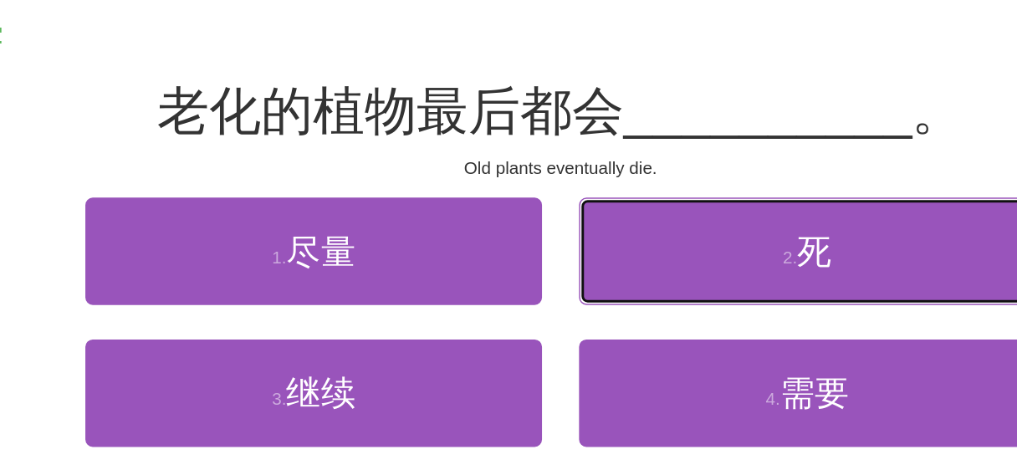
click at [589, 274] on button "2 . 死" at bounding box center [675, 283] width 309 height 73
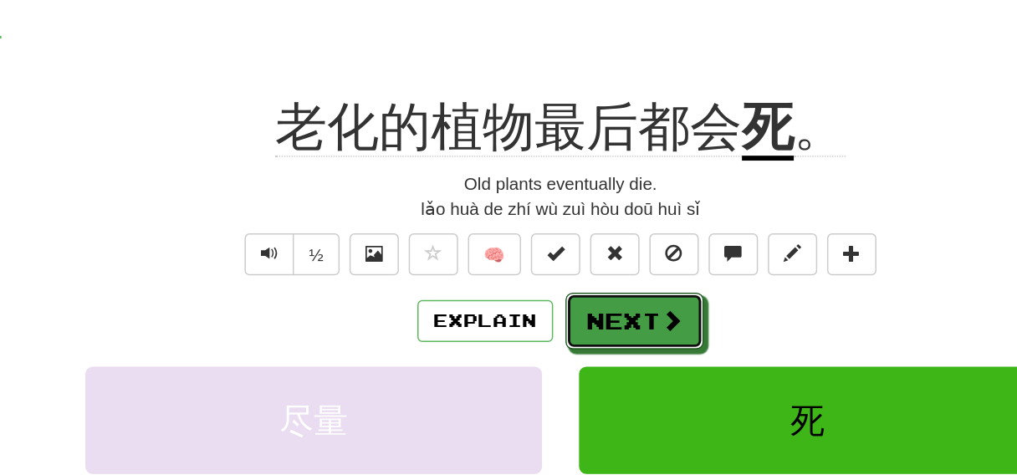
click at [533, 339] on button "Next" at bounding box center [559, 330] width 94 height 38
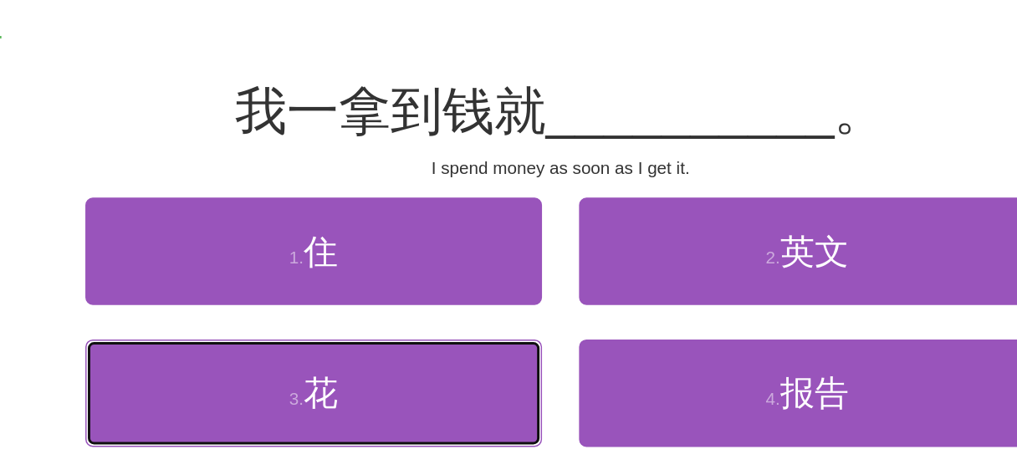
click at [354, 382] on span "花" at bounding box center [345, 379] width 23 height 26
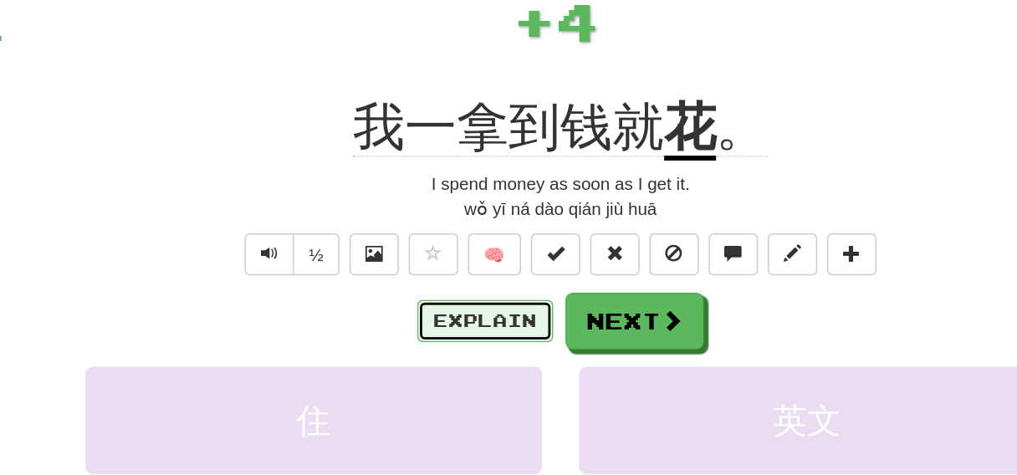
click at [460, 330] on button "Explain" at bounding box center [457, 330] width 92 height 28
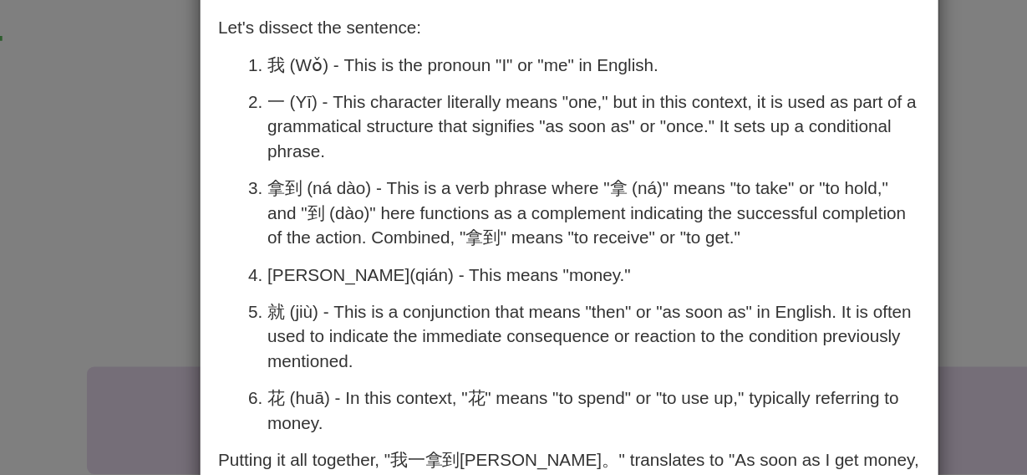
click at [310, 237] on p "拿到 (ná dào) - This is a verb phrase where "拿 (ná)" means "to take" or "to hold,…" at bounding box center [530, 257] width 441 height 50
click at [316, 240] on p "拿到 (ná dào) - This is a verb phrase where "拿 (ná)" means "to take" or "to hold,…" at bounding box center [530, 257] width 441 height 50
click at [217, 257] on div "× Explanation In Mandarin Chinese, "我一拿到钱就花。" is a sentence that can be broken …" at bounding box center [513, 237] width 1027 height 475
click at [150, 210] on div "× Explanation In Mandarin Chinese, "我一拿到钱就花。" is a sentence that can be broken …" at bounding box center [513, 237] width 1027 height 475
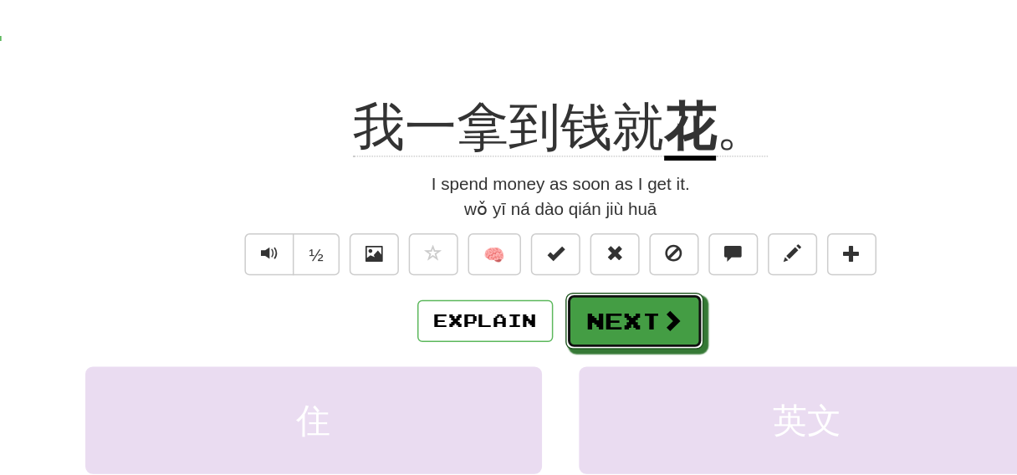
click at [574, 328] on button "Next" at bounding box center [559, 330] width 94 height 38
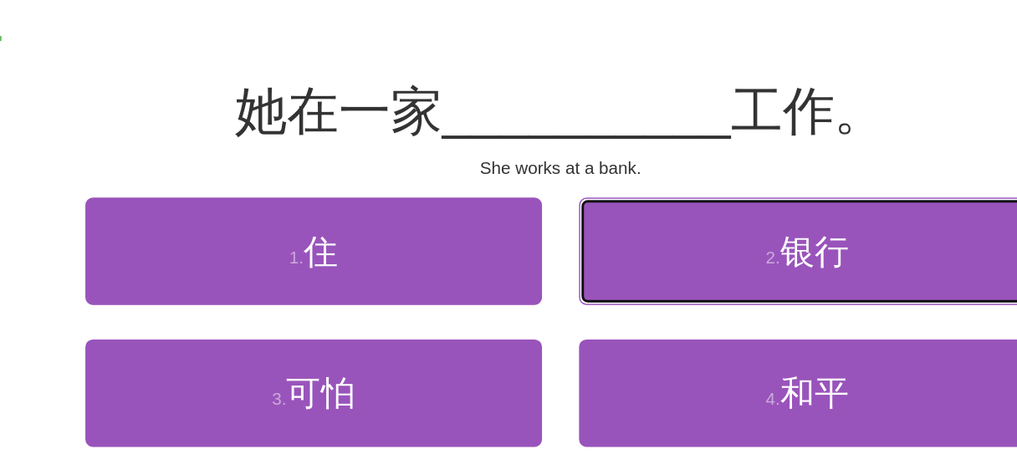
click at [558, 309] on button "2 . 银行" at bounding box center [675, 283] width 309 height 73
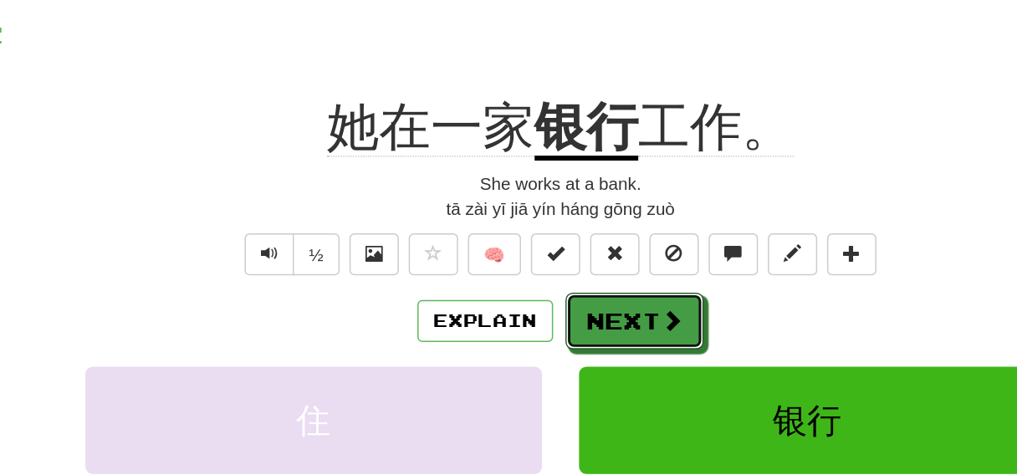
click at [532, 339] on button "Next" at bounding box center [559, 330] width 94 height 38
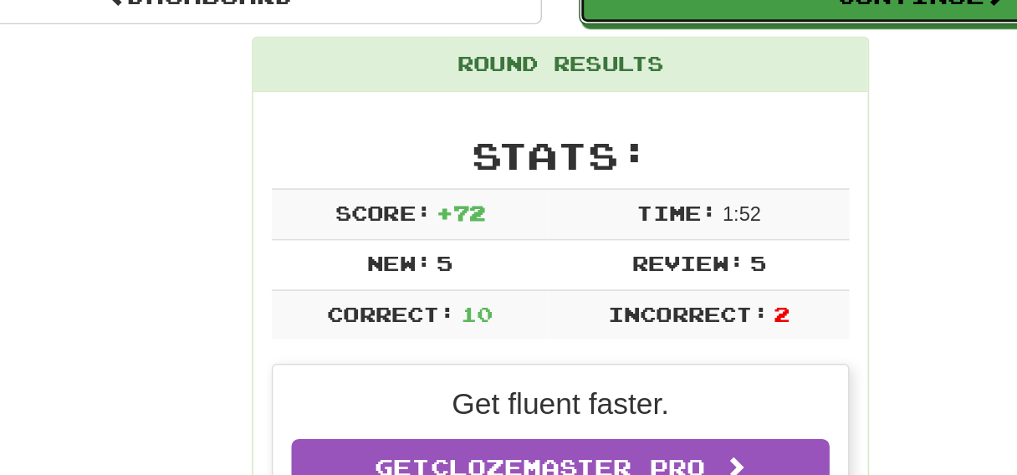
click at [565, 122] on button "Continue" at bounding box center [753, 110] width 464 height 38
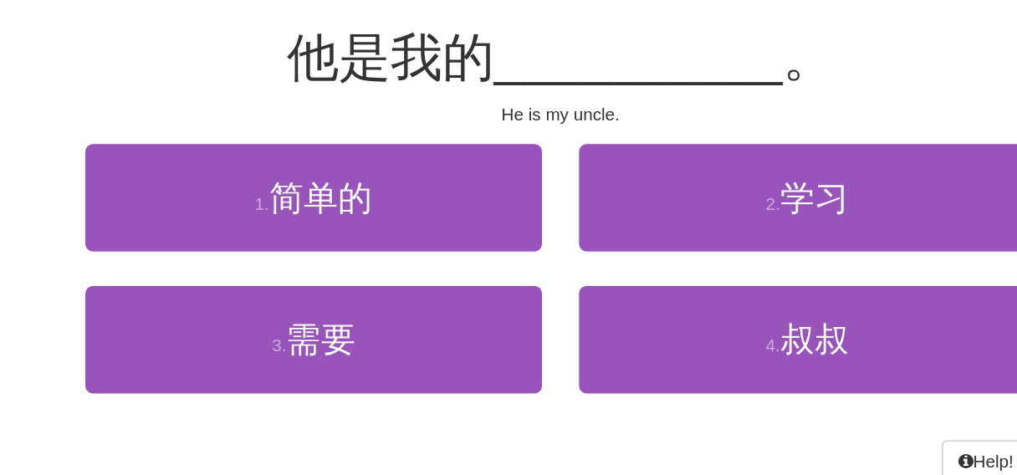
scroll to position [73, 0]
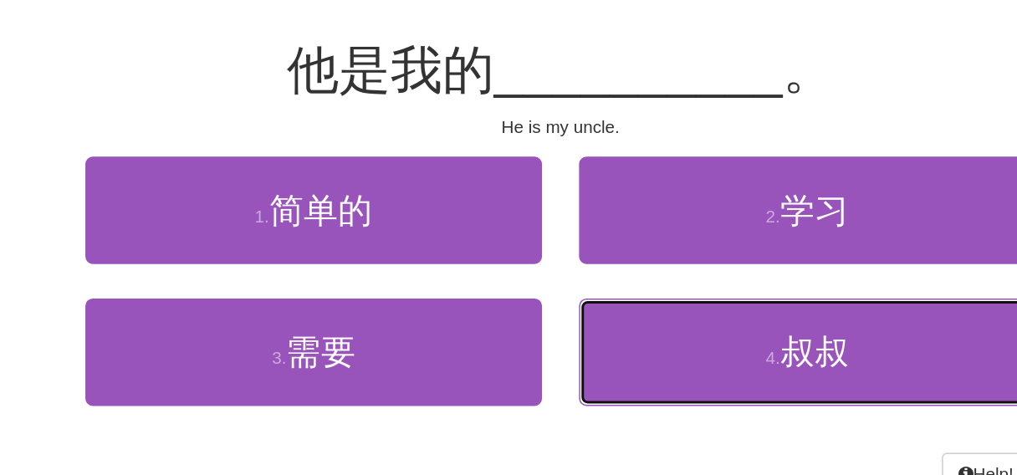
click at [624, 316] on button "4 . 叔叔" at bounding box center [675, 306] width 309 height 73
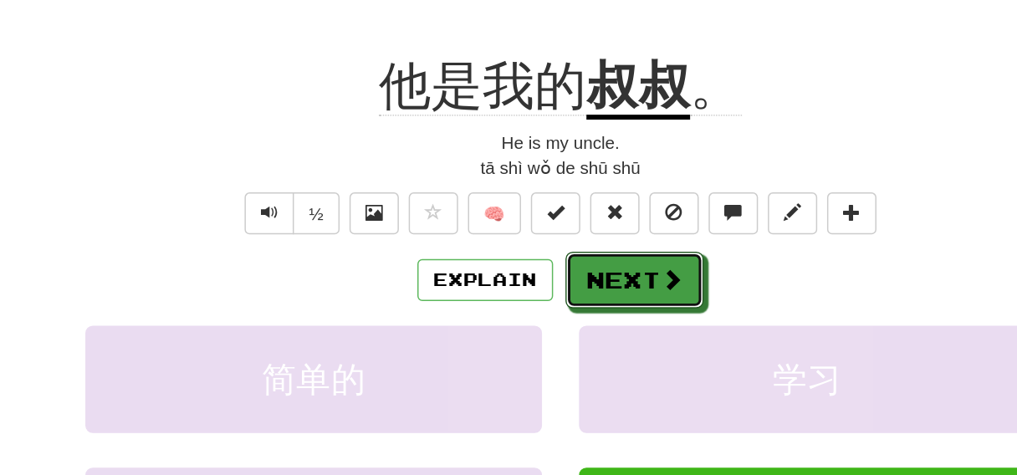
click at [568, 260] on button "Next" at bounding box center [559, 257] width 94 height 38
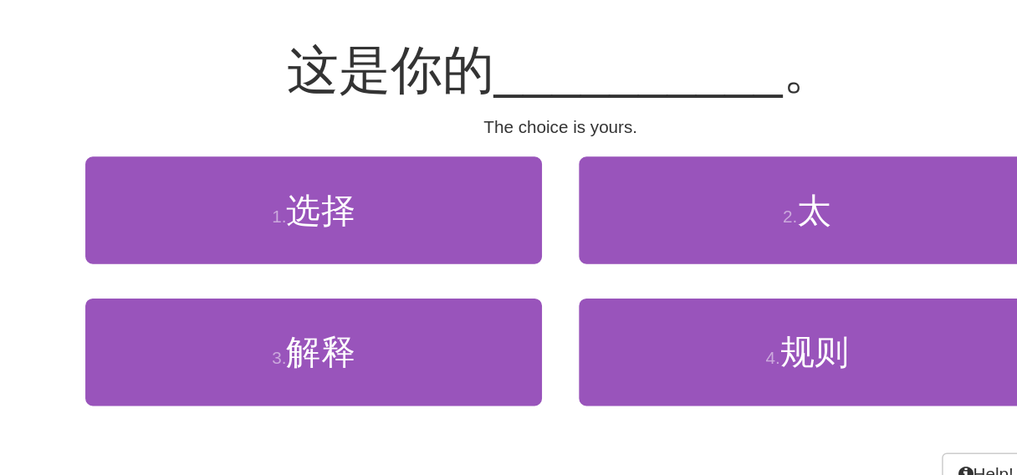
click at [436, 171] on div "/ Score: 8 0 % Mastered 这是你的 __________ 。 The choice is yours. 1 . 选择 2 . 太 3 .…" at bounding box center [508, 216] width 953 height 374
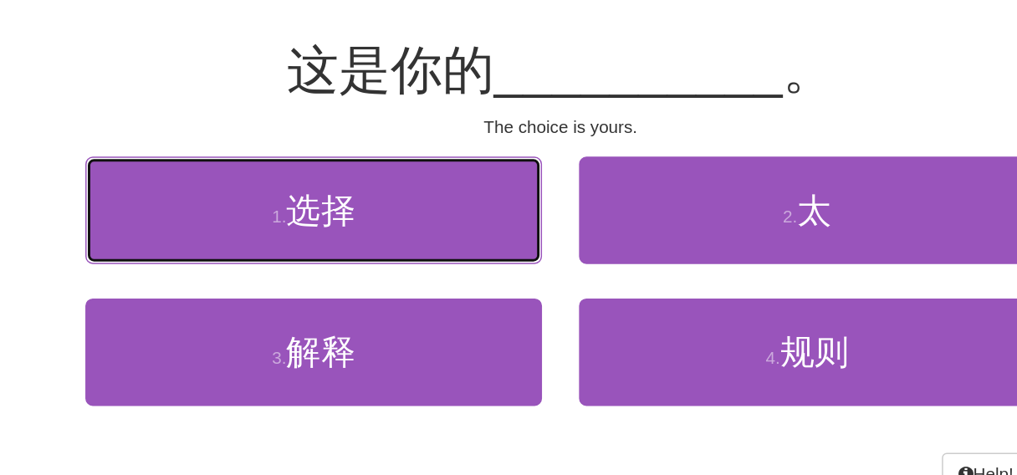
click at [436, 176] on button "1 . 选择" at bounding box center [340, 210] width 309 height 73
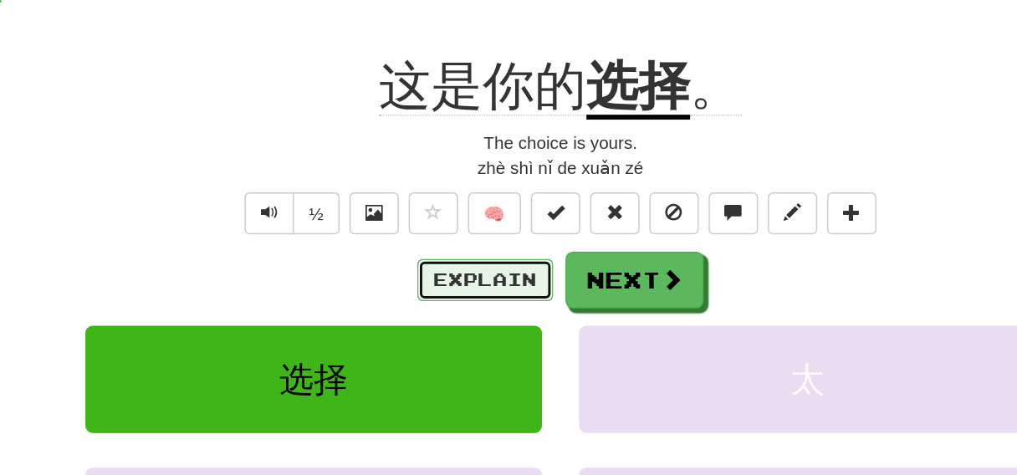
click at [474, 252] on button "Explain" at bounding box center [457, 257] width 92 height 28
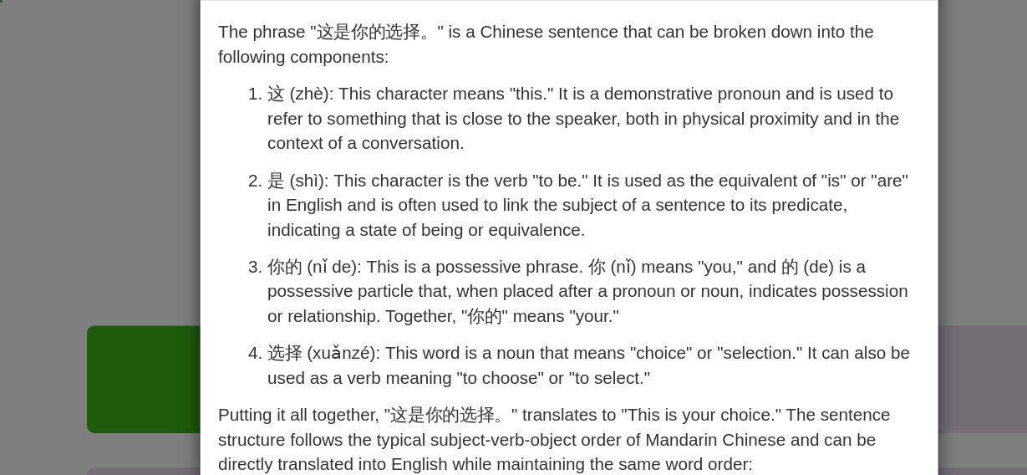
click at [316, 304] on p "选择 (xuǎnzé): This word is a noun that means "choice" or "selection." It can als…" at bounding box center [530, 314] width 441 height 33
click at [133, 201] on div "× Explanation The phrase "这是你的选择。" is a Chinese sentence that can be broken dow…" at bounding box center [513, 237] width 1027 height 475
click at [155, 183] on div "× Explanation The phrase "这是你的选择。" is a Chinese sentence that can be broken dow…" at bounding box center [513, 237] width 1027 height 475
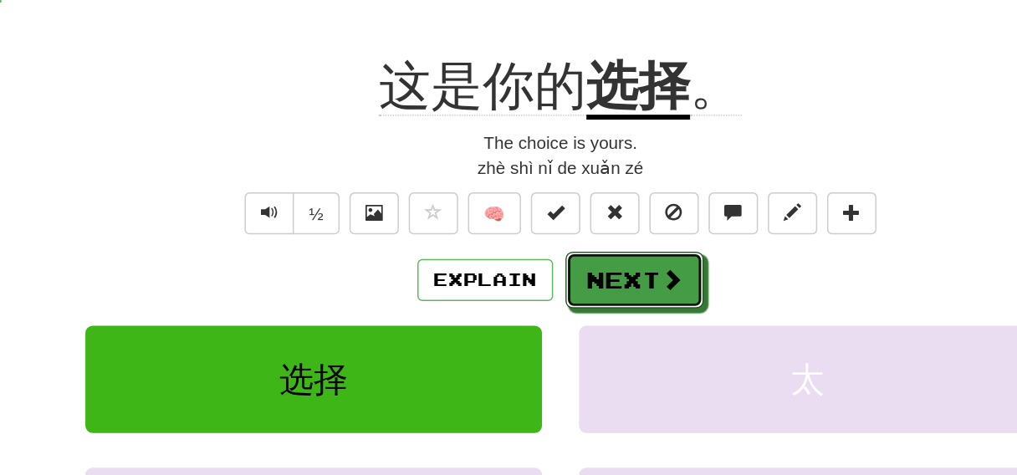
click at [544, 272] on button "Next" at bounding box center [559, 257] width 94 height 38
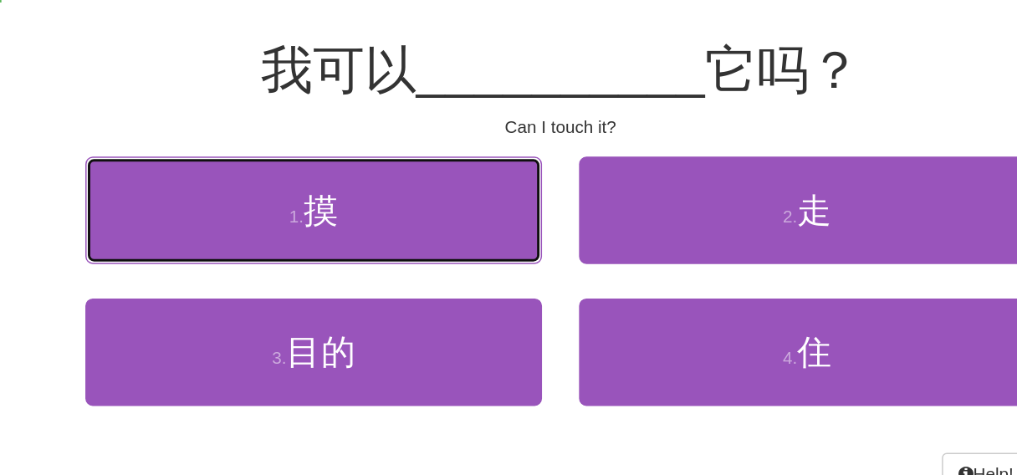
click at [451, 226] on button "1 . 摸" at bounding box center [340, 210] width 309 height 73
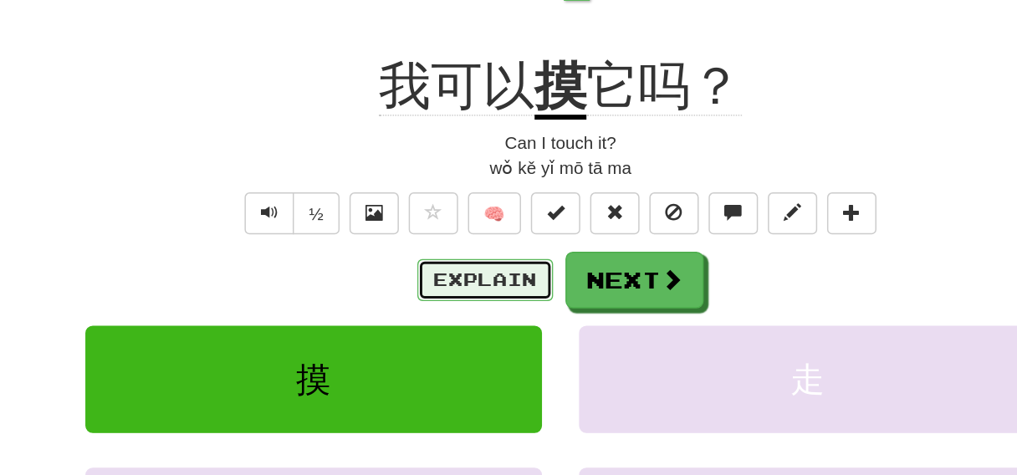
click at [454, 262] on button "Explain" at bounding box center [457, 257] width 92 height 28
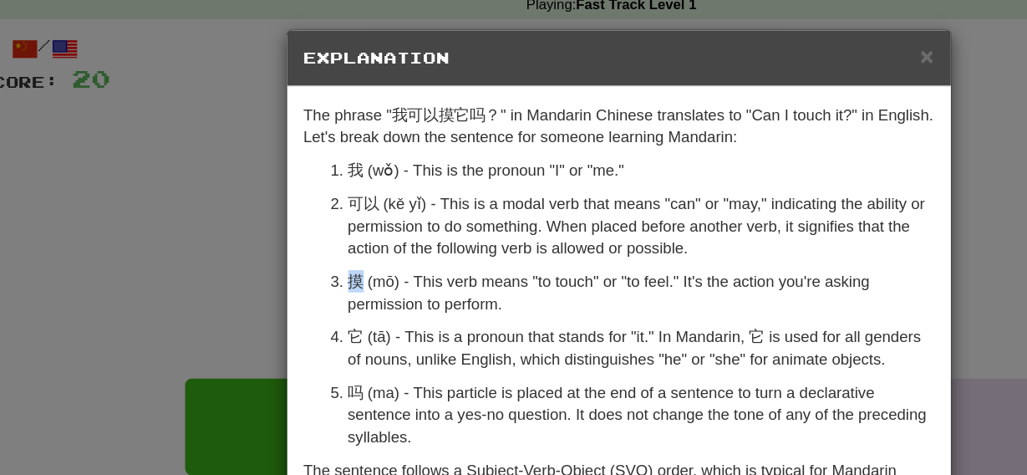
click at [311, 212] on p "摸 (mō) - This verb means "to touch" or "to feel." It's the action you're asking…" at bounding box center [530, 223] width 441 height 33
click at [220, 216] on div "× Explanation The phrase "我可以摸它吗？" in Mandarin Chinese translates to "Can I tou…" at bounding box center [513, 237] width 1027 height 475
click at [171, 188] on div "× Explanation The phrase "我可以摸它吗？" in Mandarin Chinese translates to "Can I tou…" at bounding box center [513, 237] width 1027 height 475
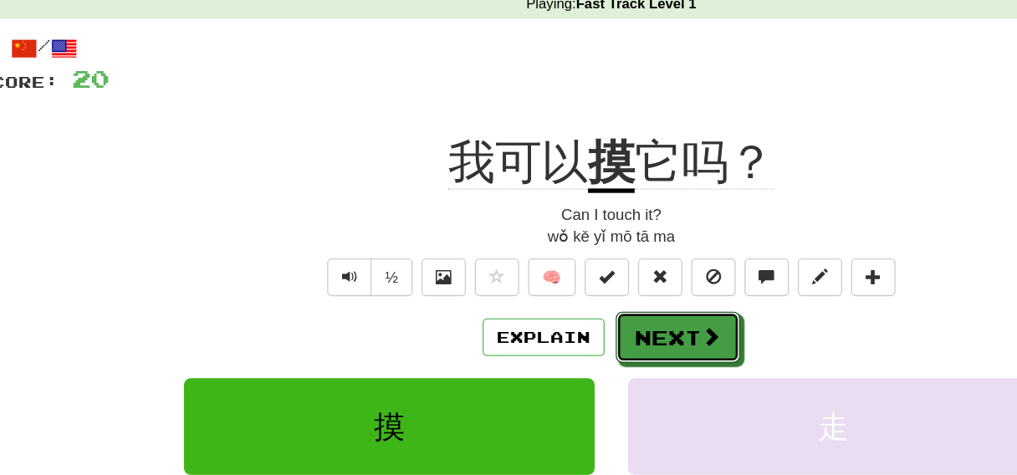
click at [542, 238] on button "Next" at bounding box center [559, 257] width 94 height 38
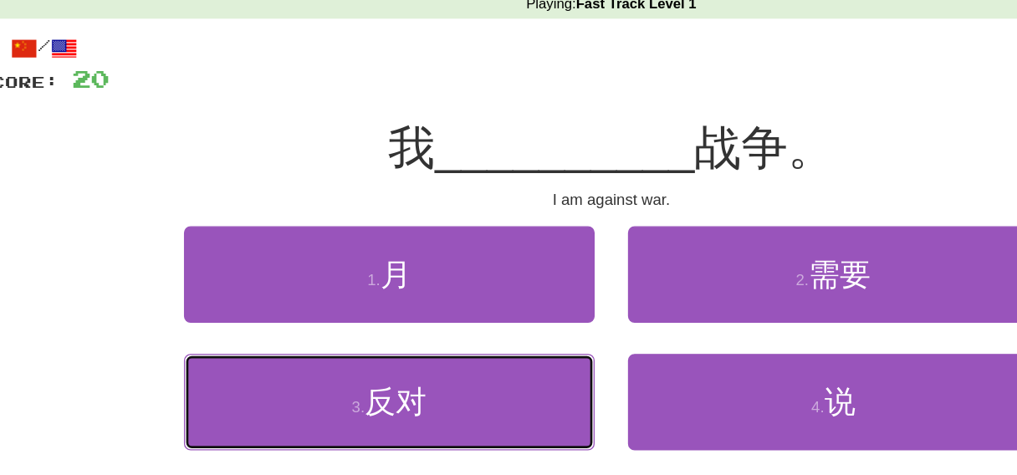
click at [464, 303] on button "3 . 反对" at bounding box center [340, 306] width 309 height 73
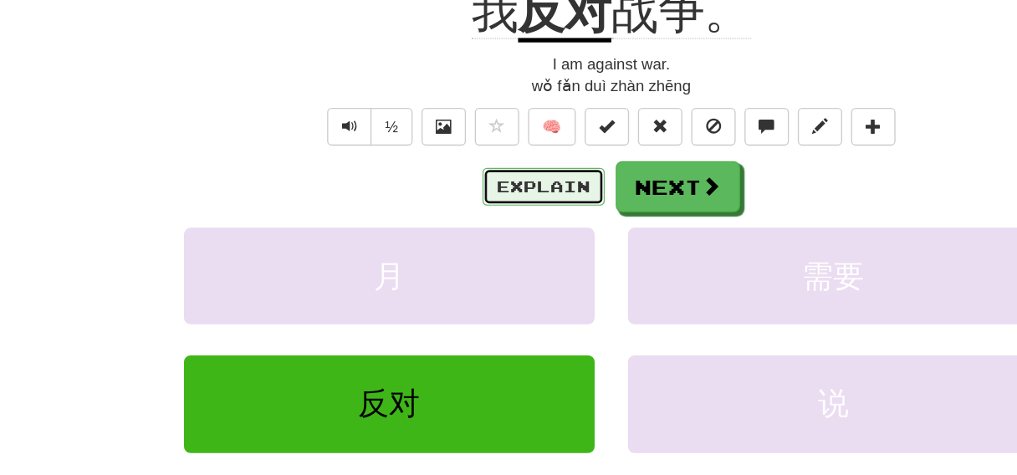
click at [487, 256] on button "Explain" at bounding box center [457, 257] width 92 height 28
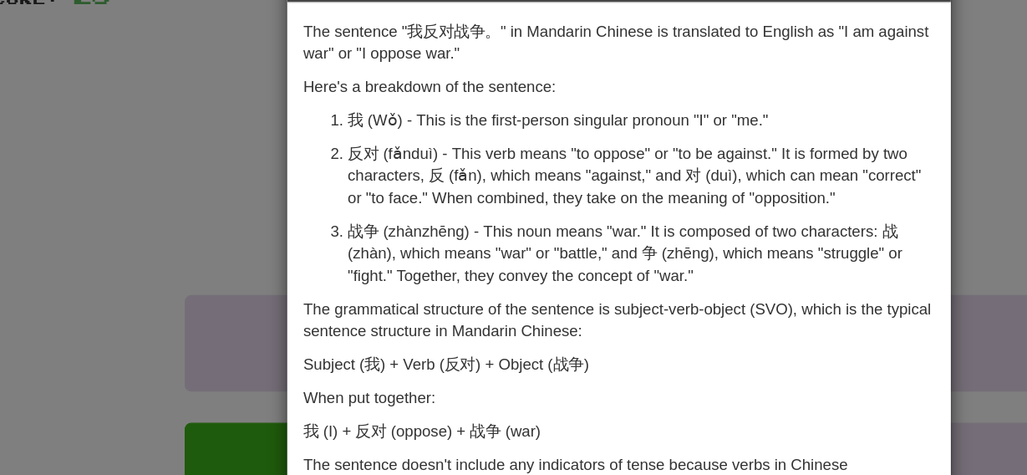
click at [209, 191] on div "× Explanation The sentence "我反对战争。" in Mandarin Chinese is translated to Englis…" at bounding box center [513, 237] width 1027 height 475
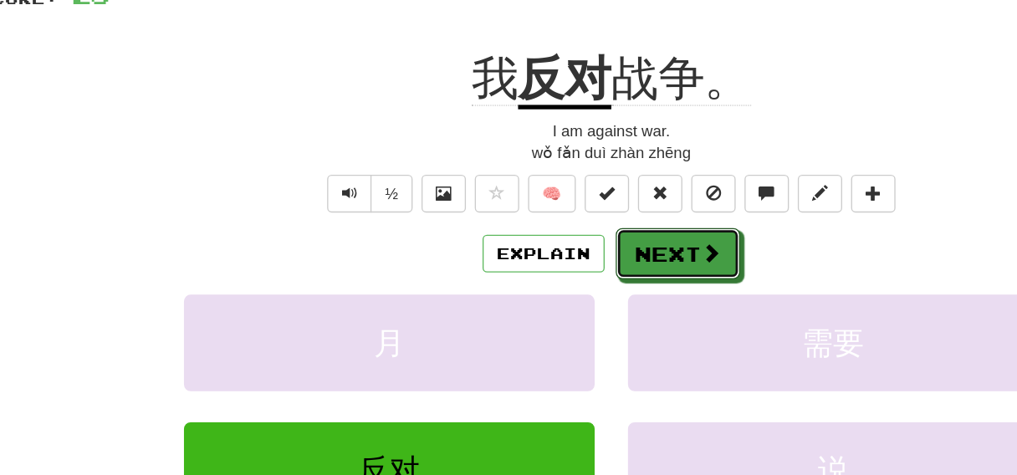
click at [519, 256] on button "Next" at bounding box center [559, 257] width 94 height 38
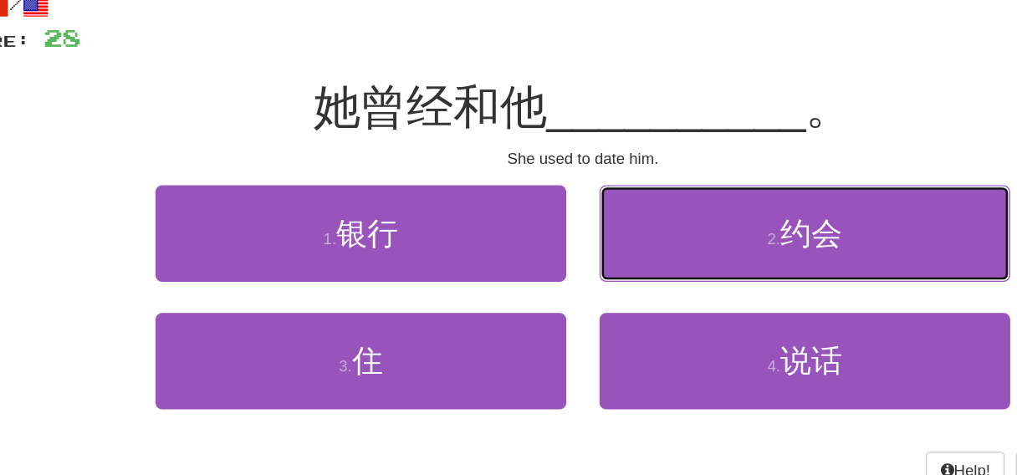
click at [568, 225] on button "2 . 约会" at bounding box center [675, 210] width 309 height 73
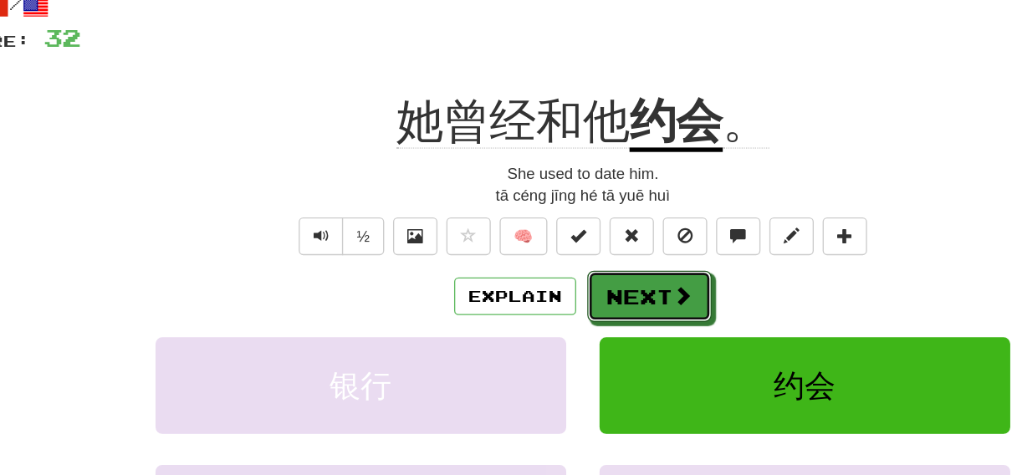
click at [552, 260] on button "Next" at bounding box center [559, 257] width 94 height 38
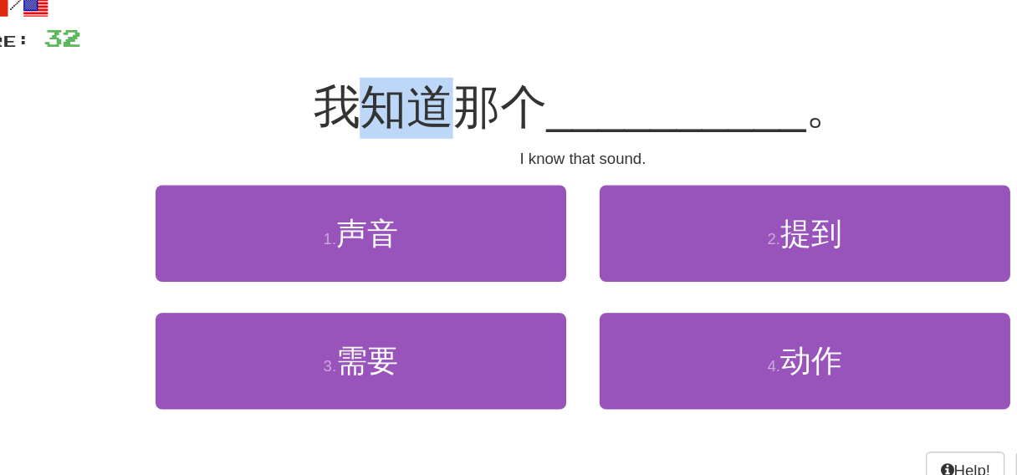
drag, startPoint x: 354, startPoint y: 128, endPoint x: 410, endPoint y: 131, distance: 55.3
click at [405, 130] on span "我知道那个" at bounding box center [393, 114] width 176 height 39
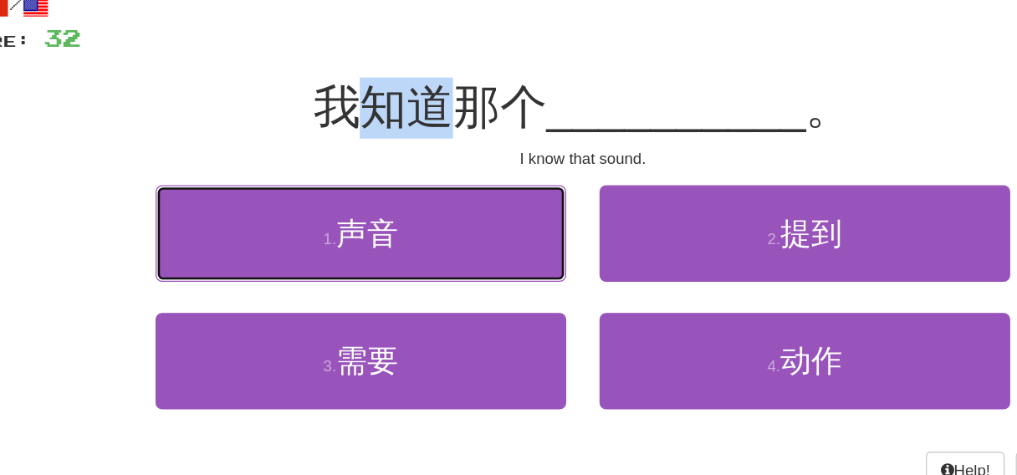
click at [461, 230] on button "1 . 声音" at bounding box center [340, 210] width 309 height 73
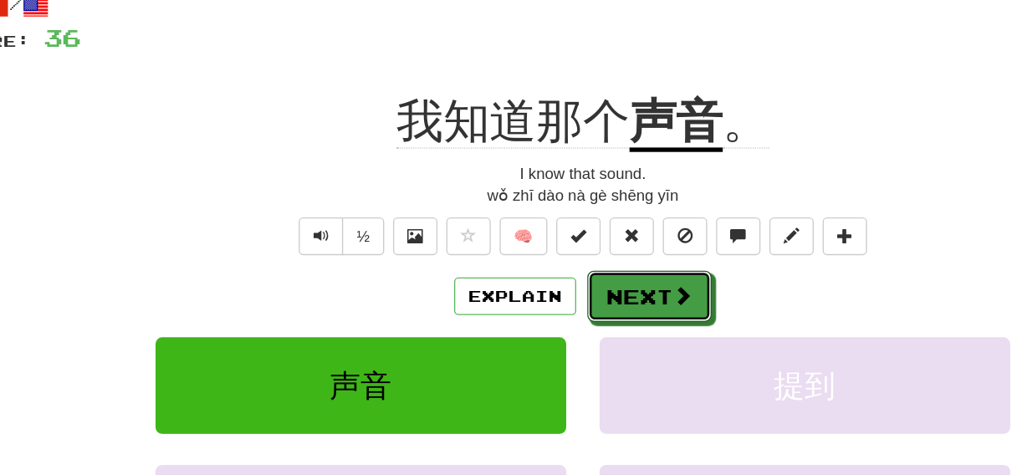
click at [528, 259] on button "Next" at bounding box center [559, 257] width 94 height 38
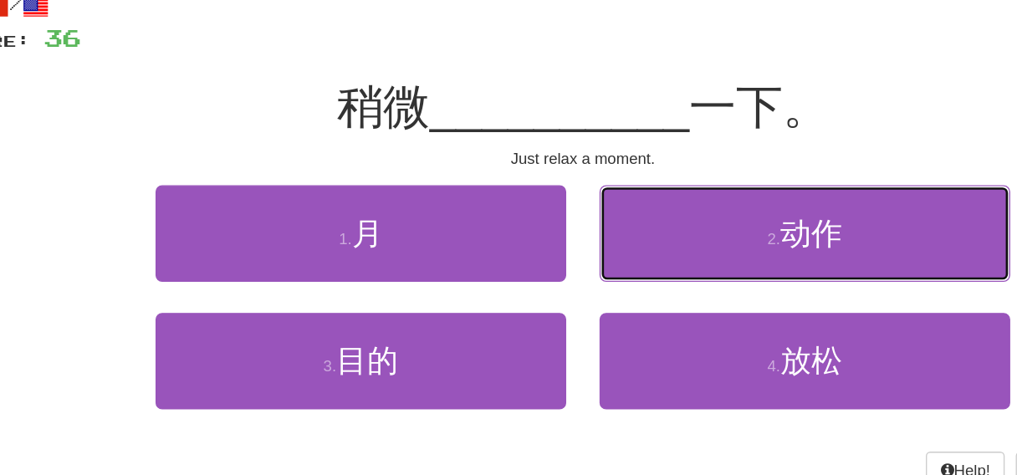
click at [555, 227] on button "2 . 动作" at bounding box center [675, 210] width 309 height 73
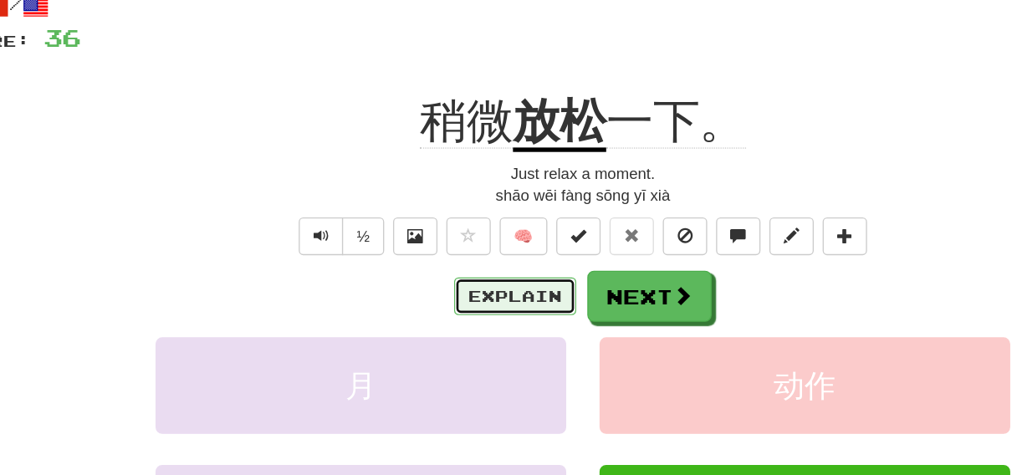
click at [482, 262] on button "Explain" at bounding box center [457, 257] width 92 height 28
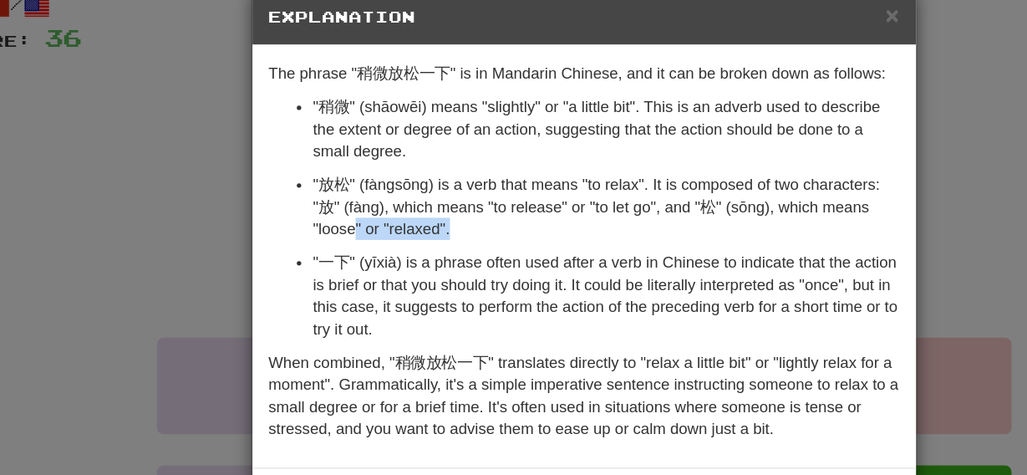
drag, startPoint x: 540, startPoint y: 203, endPoint x: 339, endPoint y: 202, distance: 201.5
click at [340, 202] on p ""放松" (fàngsōng) is a verb that means "to relax". It is composed of two characte…" at bounding box center [525, 190] width 441 height 50
click at [200, 188] on div "× Explanation The phrase "稍微放松一下" is in Mandarin Chinese, and it can be broken …" at bounding box center [513, 237] width 1027 height 475
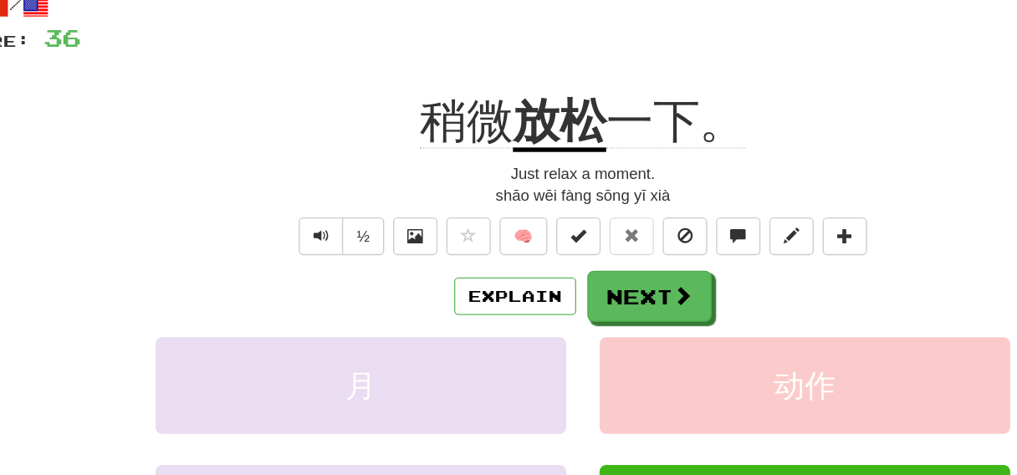
click at [514, 258] on div "Explain Next" at bounding box center [508, 257] width 953 height 38
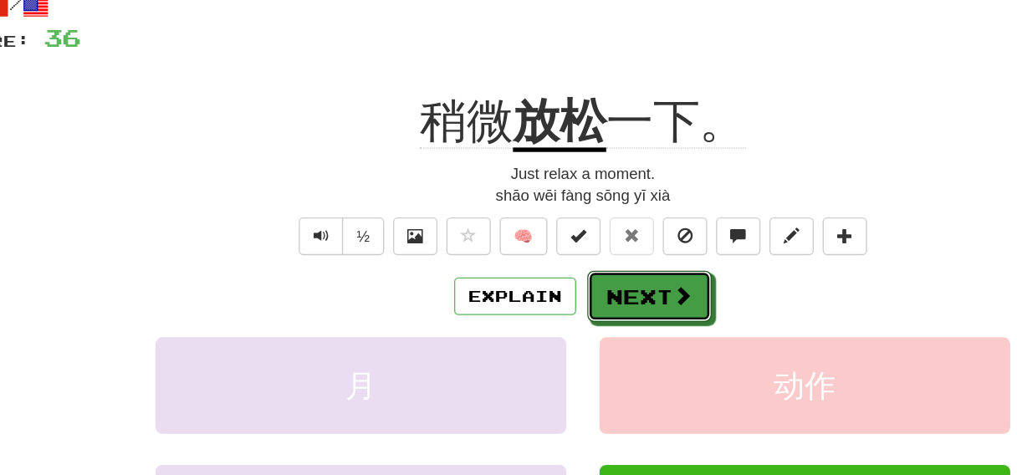
click at [521, 263] on button "Next" at bounding box center [559, 257] width 94 height 38
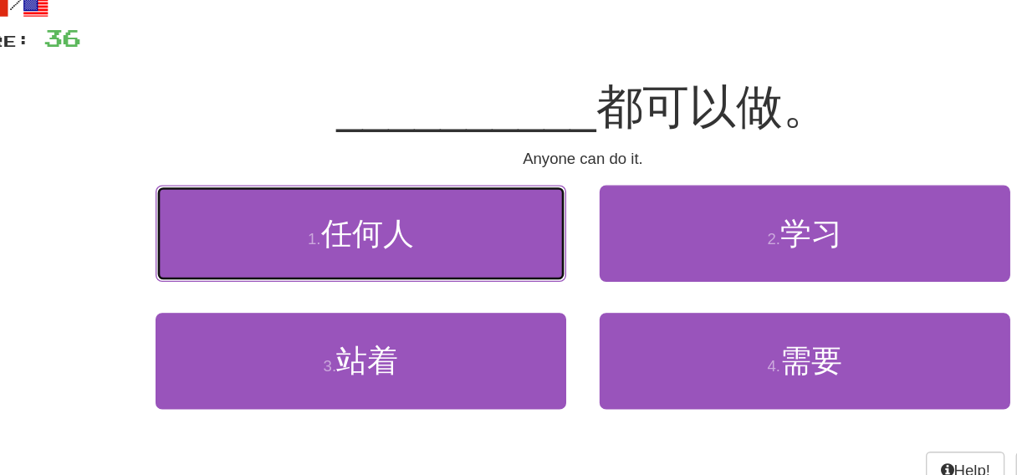
click at [446, 235] on button "1 . 任何人" at bounding box center [340, 210] width 309 height 73
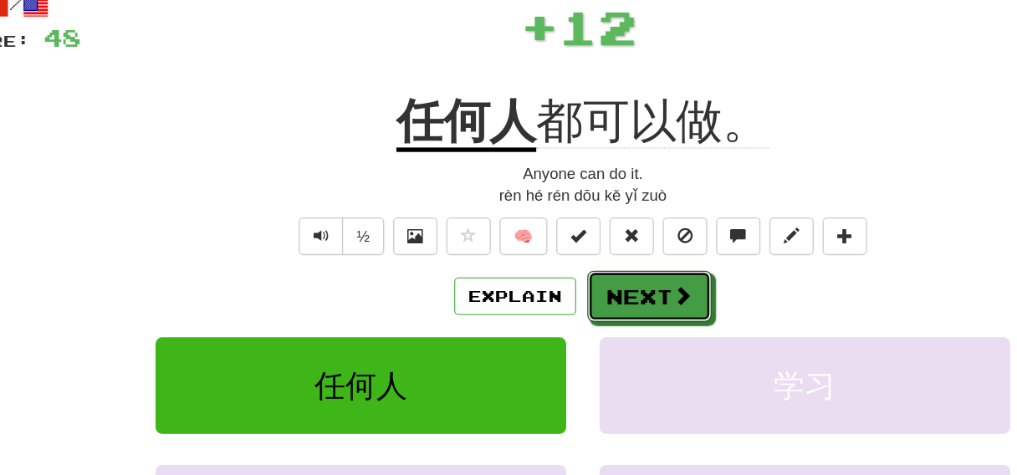
click at [538, 268] on button "Next" at bounding box center [559, 257] width 94 height 38
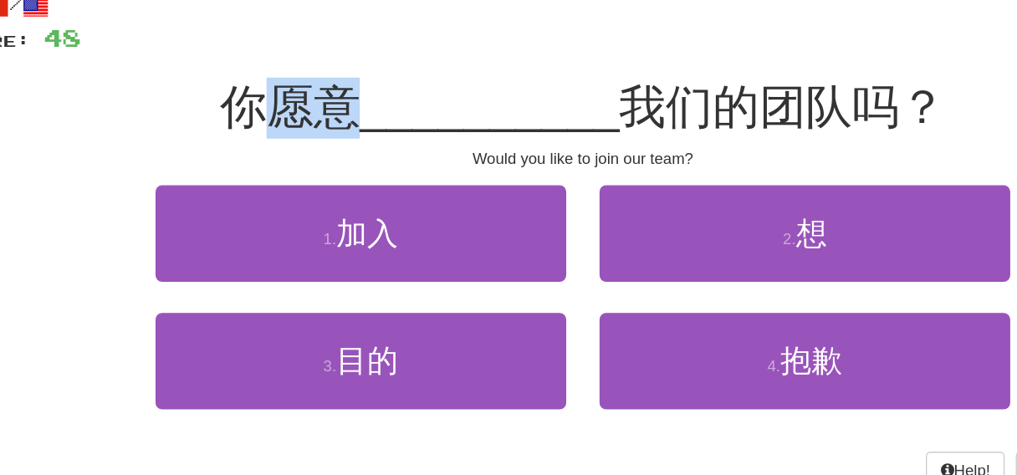
drag, startPoint x: 273, startPoint y: 123, endPoint x: 349, endPoint y: 120, distance: 76.1
click at [349, 120] on div "你愿意 __________ 我们的团队吗？" at bounding box center [508, 116] width 953 height 46
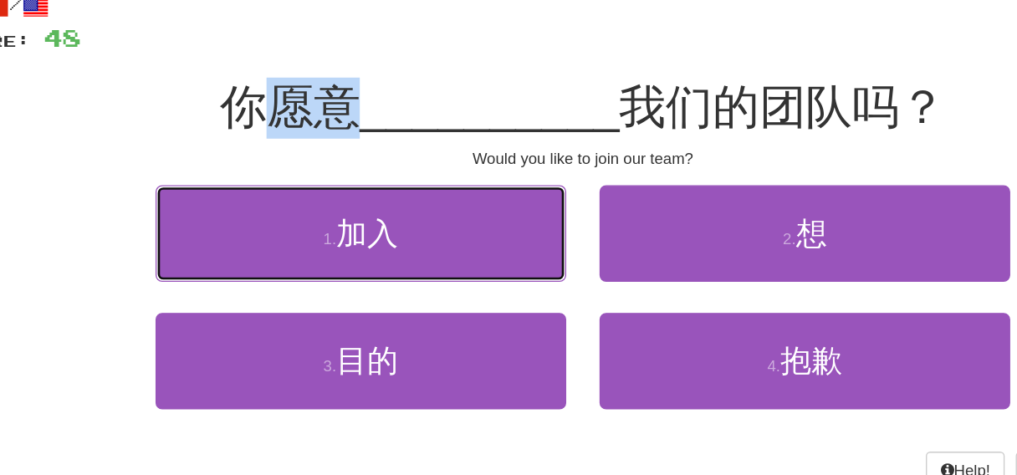
click at [413, 227] on button "1 . 加入" at bounding box center [340, 210] width 309 height 73
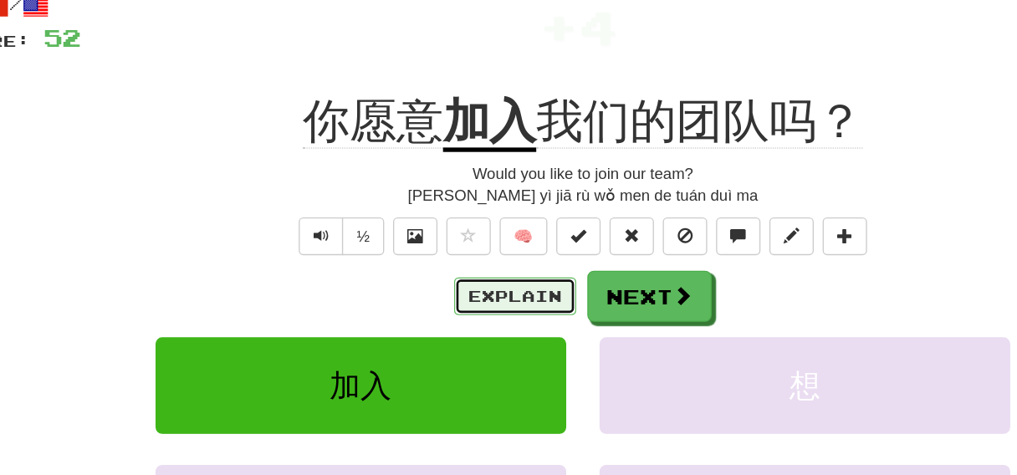
click at [431, 263] on button "Explain" at bounding box center [457, 257] width 92 height 28
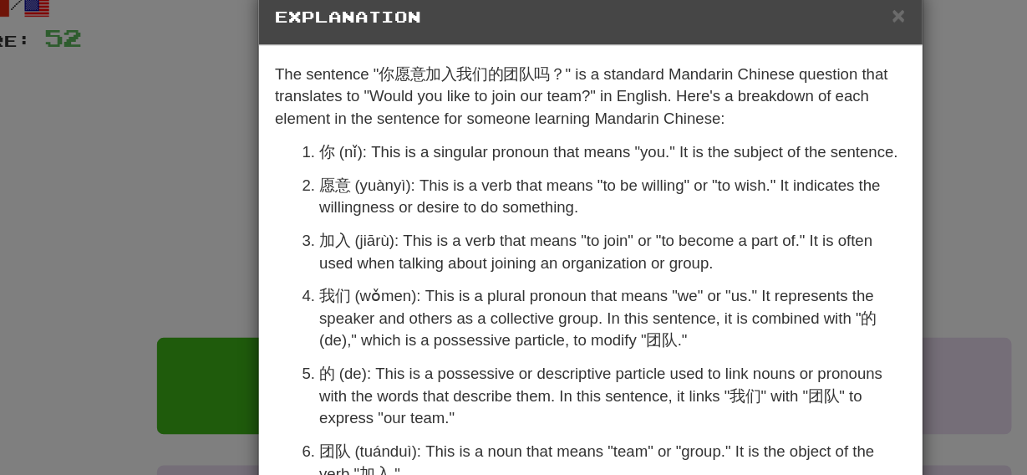
click at [313, 207] on p "加入 (jiārù): This is a verb that means "to join" or "to become a part of." It is…" at bounding box center [530, 223] width 441 height 33
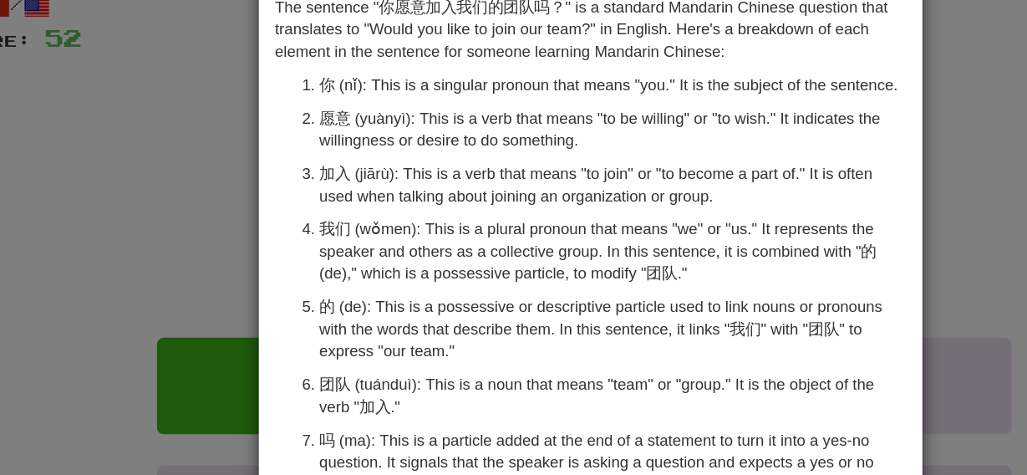
click at [314, 338] on p "团队 (tuánduì): This is a noun that means "team" or "group." It is the object of …" at bounding box center [530, 331] width 441 height 33
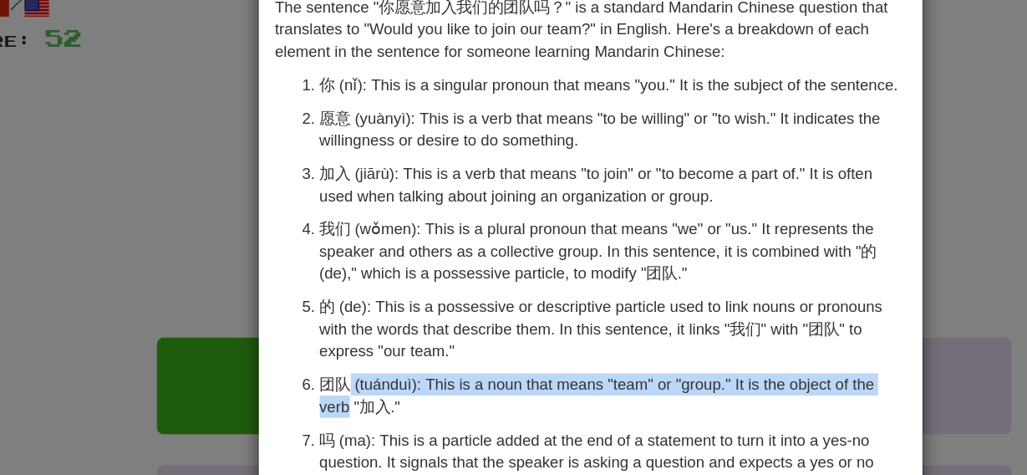
drag, startPoint x: 314, startPoint y: 338, endPoint x: 325, endPoint y: 327, distance: 15.4
click at [325, 327] on p "团队 (tuánduì): This is a noun that means "team" or "group." It is the object of …" at bounding box center [530, 331] width 441 height 33
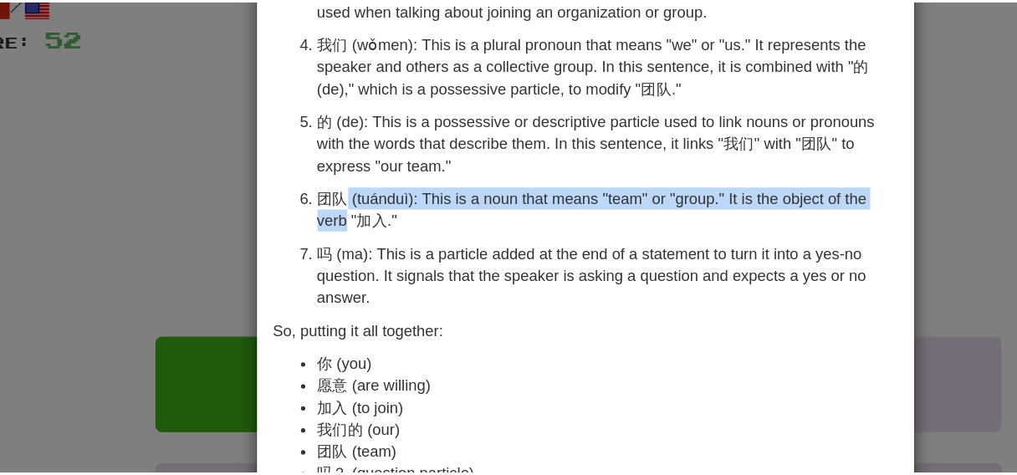
scroll to position [201, 0]
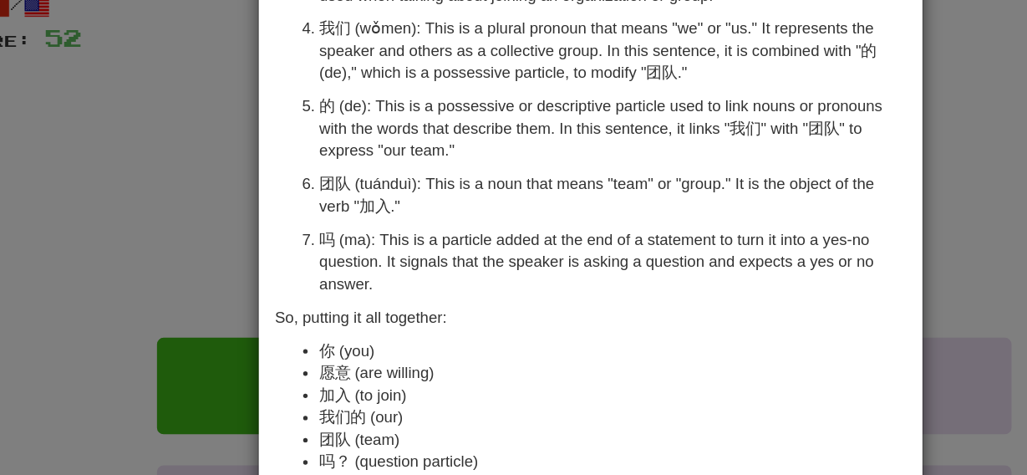
click at [138, 146] on div "× Explanation The sentence "你愿意加入我们的团队吗？" is a standard Mandarin Chinese questi…" at bounding box center [513, 237] width 1027 height 475
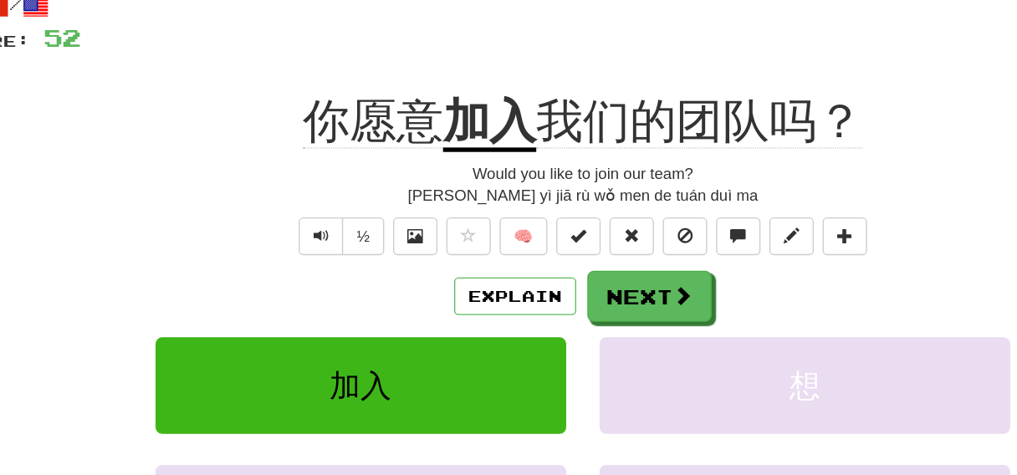
click at [380, 140] on span "你愿意" at bounding box center [350, 126] width 105 height 40
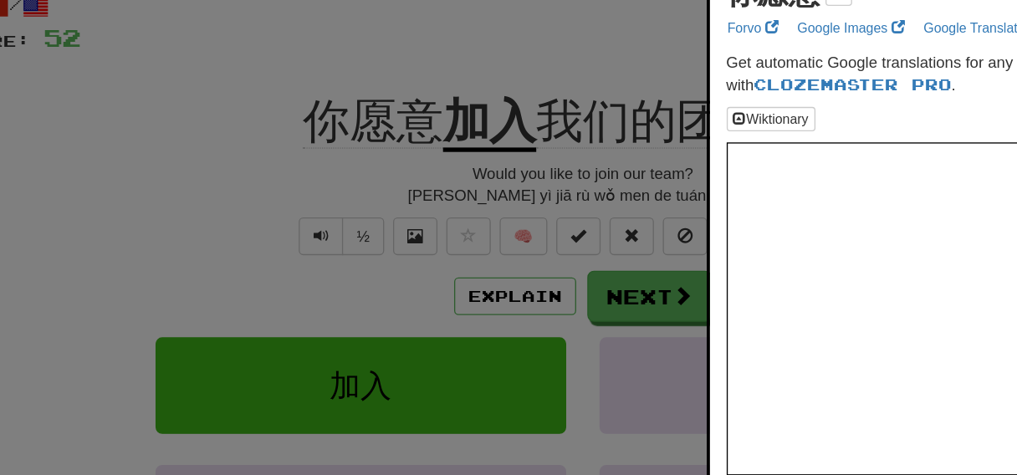
scroll to position [57, 0]
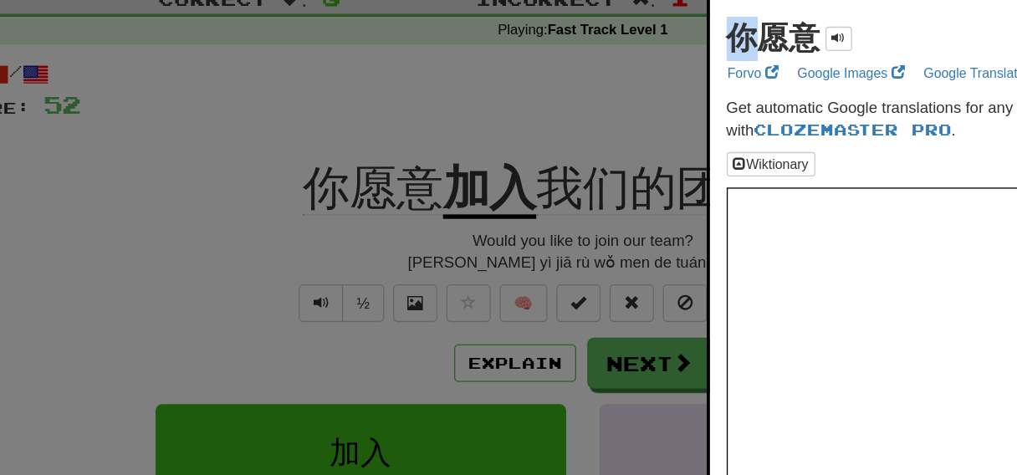
drag, startPoint x: 620, startPoint y: 34, endPoint x: 645, endPoint y: 33, distance: 26.0
click at [645, 33] on strong "你愿意" at bounding box center [651, 29] width 70 height 26
click at [650, 32] on strong "你愿意" at bounding box center [651, 29] width 70 height 26
drag, startPoint x: 650, startPoint y: 32, endPoint x: 662, endPoint y: 30, distance: 11.8
click at [662, 30] on strong "你愿意" at bounding box center [651, 29] width 70 height 26
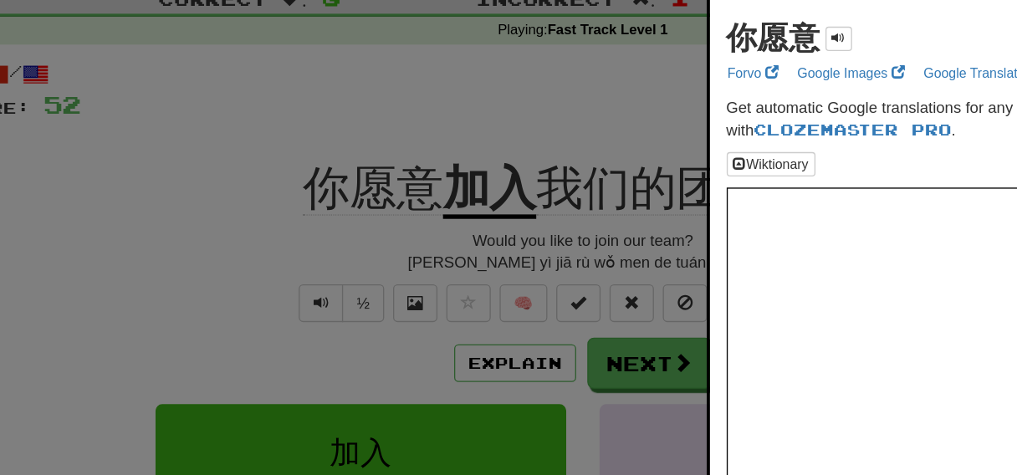
click at [347, 217] on div at bounding box center [508, 237] width 1017 height 475
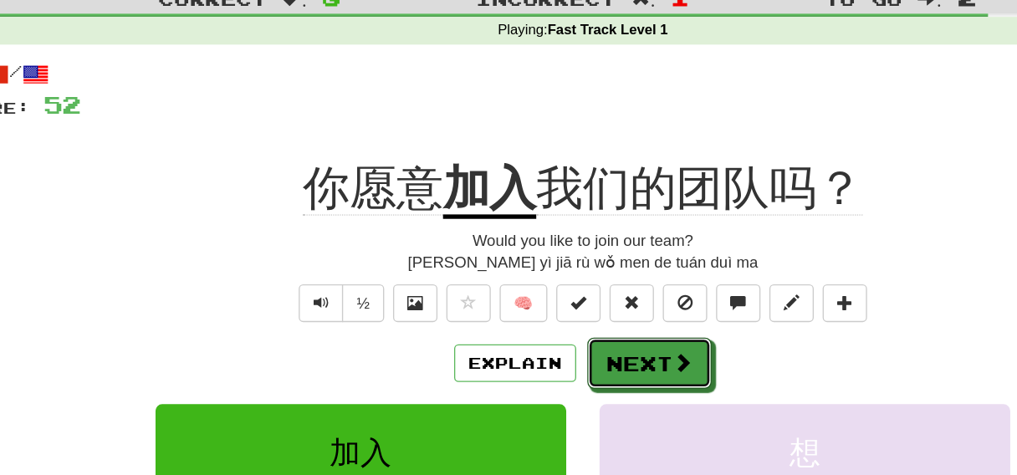
click at [548, 282] on button "Next" at bounding box center [559, 273] width 94 height 38
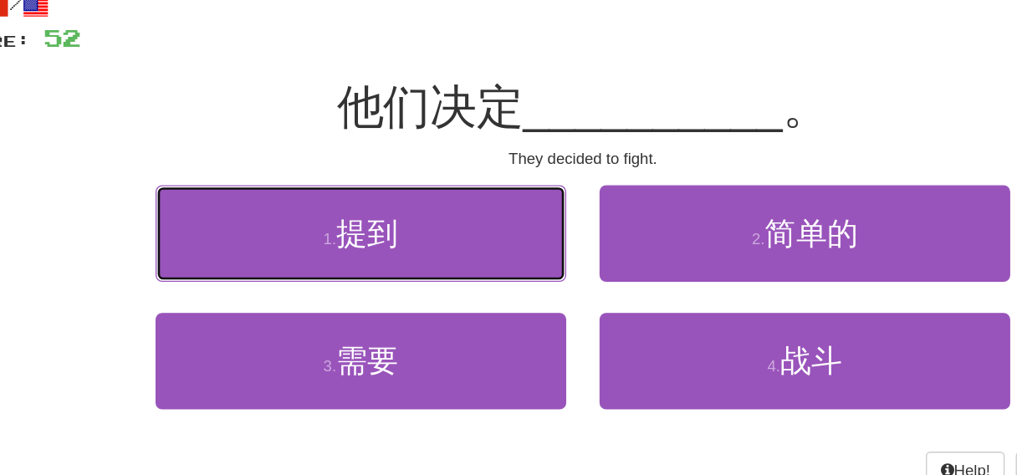
drag, startPoint x: 377, startPoint y: 231, endPoint x: 586, endPoint y: 345, distance: 238.3
click at [586, 345] on div "1 . 提到 2 . 简单的 3 . 需要 4 . 战斗" at bounding box center [508, 286] width 978 height 193
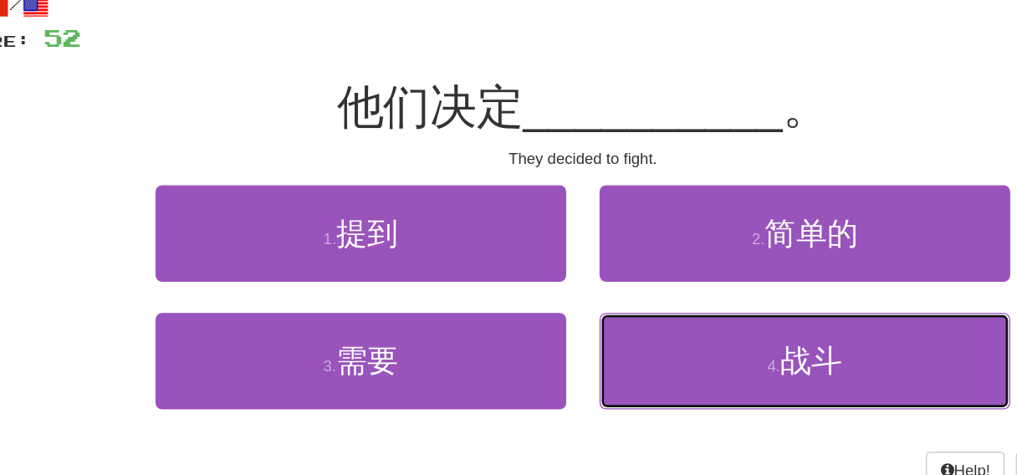
click at [586, 345] on button "4 . 战斗" at bounding box center [675, 322] width 309 height 73
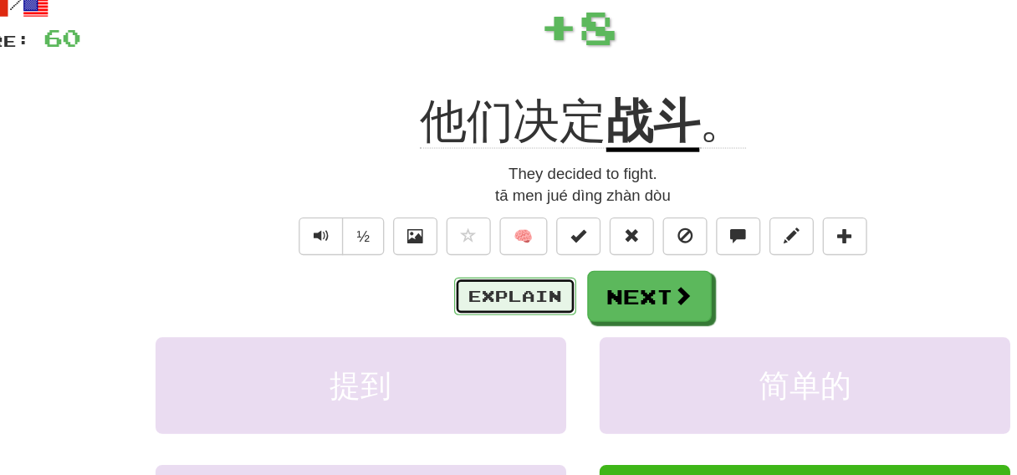
click at [472, 268] on button "Explain" at bounding box center [457, 273] width 92 height 28
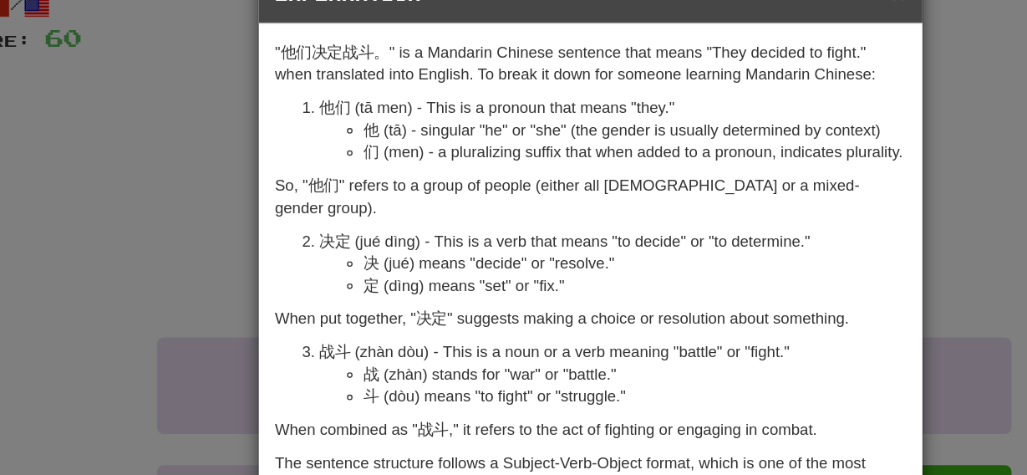
click at [320, 223] on li "决定 (jué dìng) - This is a verb that means "to decide" or "to determine." 决 (jué…" at bounding box center [530, 248] width 441 height 50
click at [198, 271] on div "× Explanation "他们决定战斗。" is a Mandarin Chinese sentence that means "They decided…" at bounding box center [513, 237] width 1027 height 475
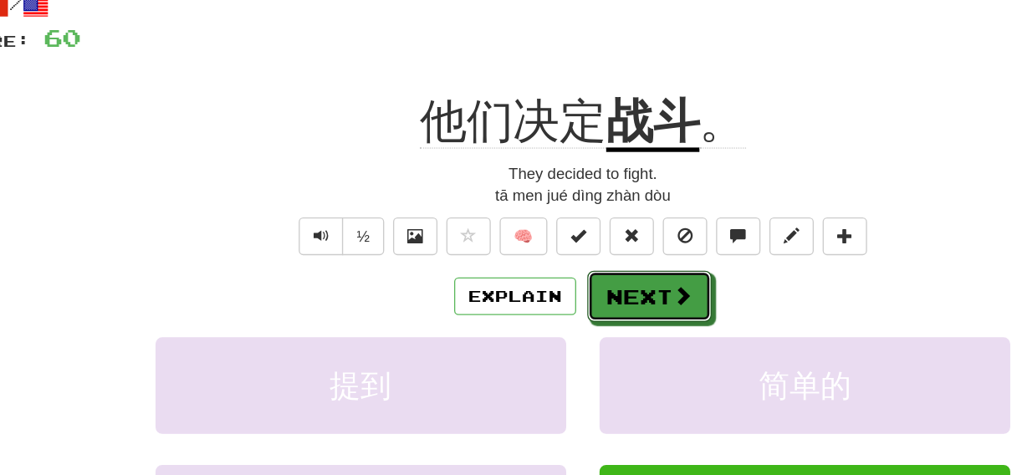
click at [542, 283] on button "Next" at bounding box center [559, 273] width 94 height 38
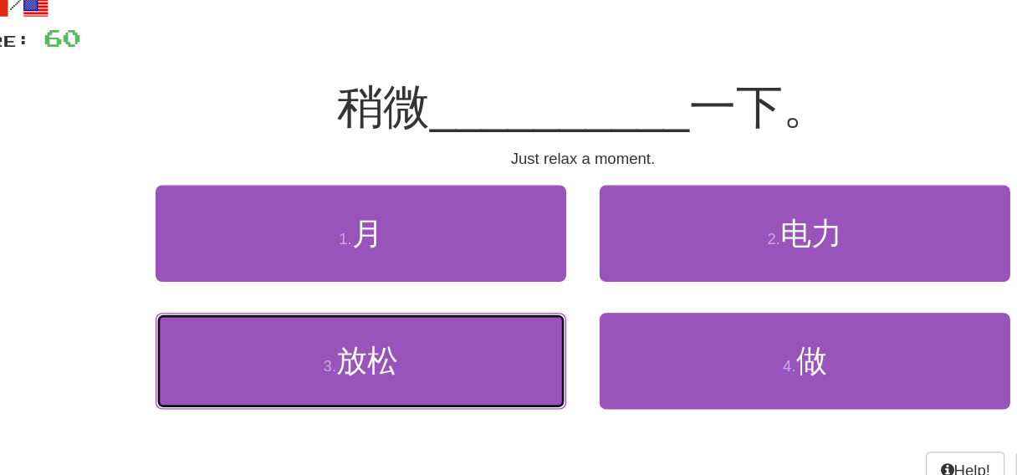
click at [421, 324] on button "3 . 放松" at bounding box center [340, 322] width 309 height 73
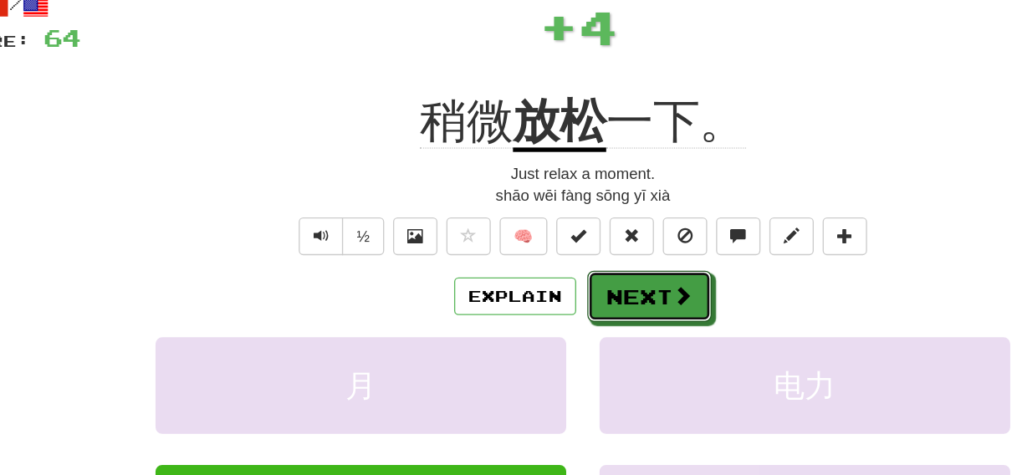
click at [554, 282] on button "Next" at bounding box center [559, 273] width 94 height 38
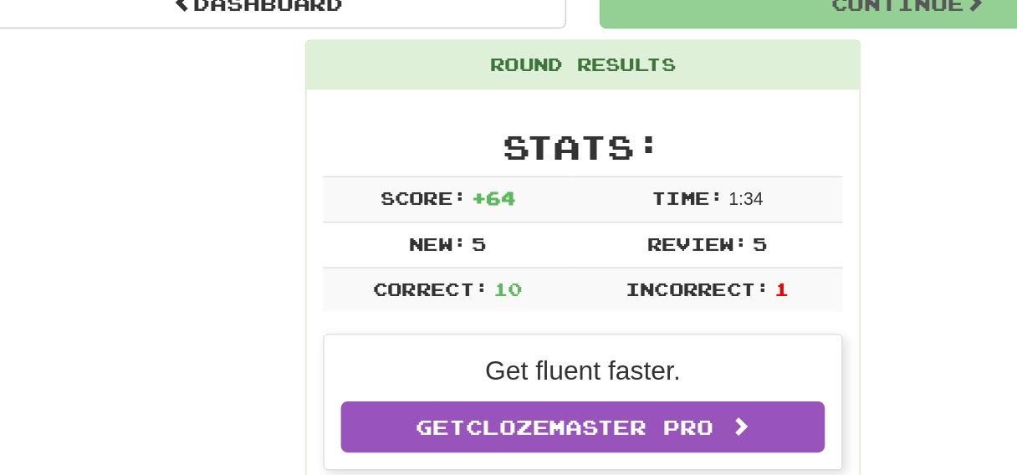
scroll to position [130, 0]
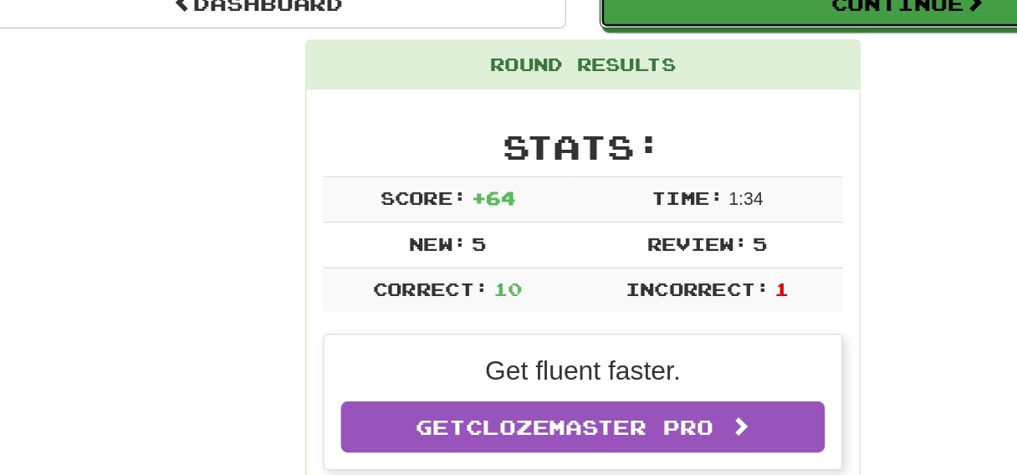
click at [619, 64] on button "Continue" at bounding box center [753, 52] width 464 height 38
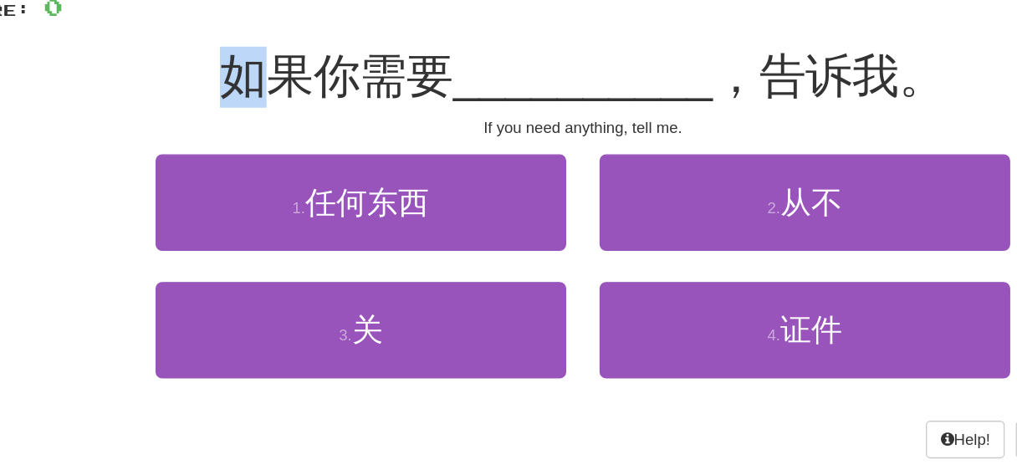
drag, startPoint x: 244, startPoint y: 37, endPoint x: 274, endPoint y: 36, distance: 30.1
click at [274, 36] on div "如果你需要 __________ ，告诉我。" at bounding box center [508, 58] width 953 height 46
click at [489, 69] on span "__________" at bounding box center [508, 57] width 196 height 39
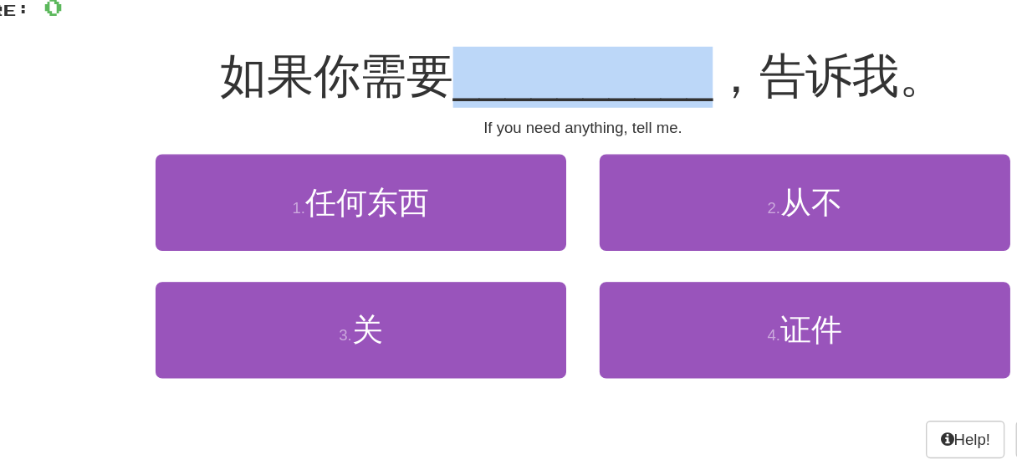
click at [490, 69] on span "__________" at bounding box center [508, 57] width 196 height 39
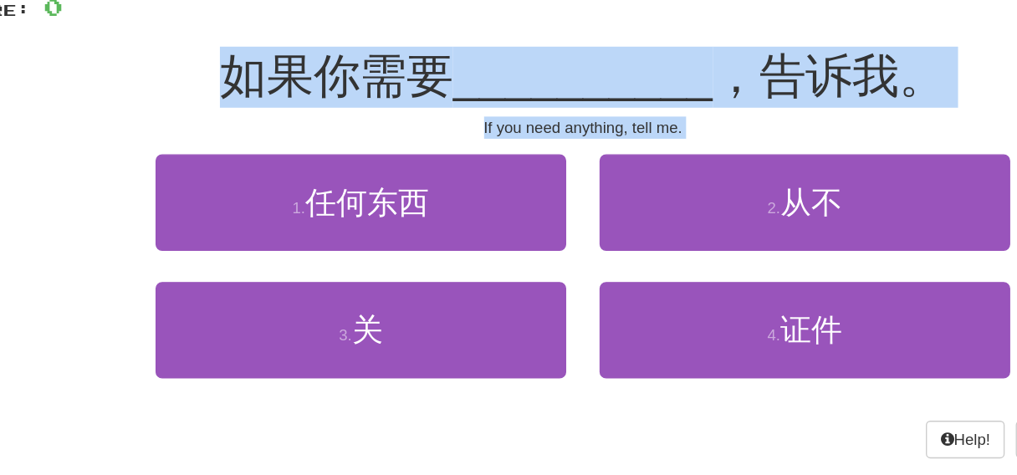
drag, startPoint x: 490, startPoint y: 69, endPoint x: 495, endPoint y: 94, distance: 26.4
click at [495, 94] on div "/ Score: 0 75 % Mastered 如果你需要 __________ ，告诉我。 If you need anything, tell me. …" at bounding box center [508, 159] width 953 height 374
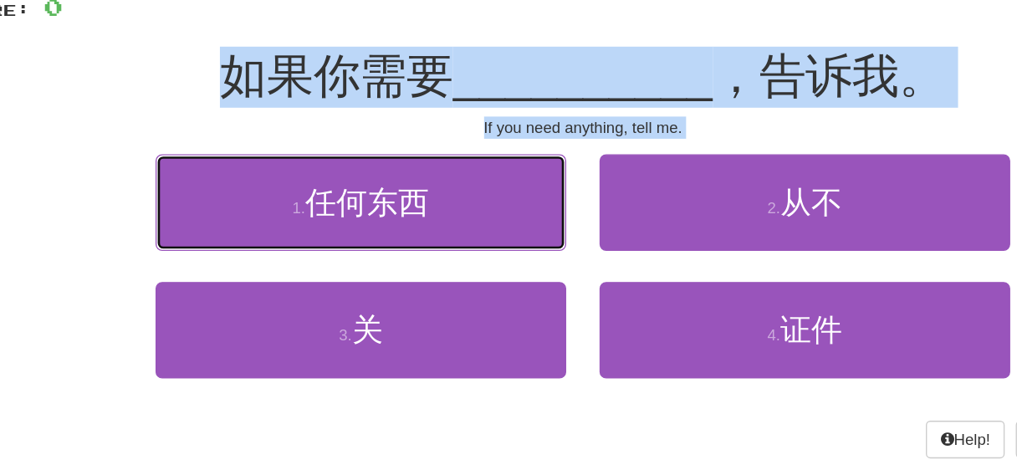
click at [378, 130] on button "1 . 任何东西" at bounding box center [340, 152] width 309 height 73
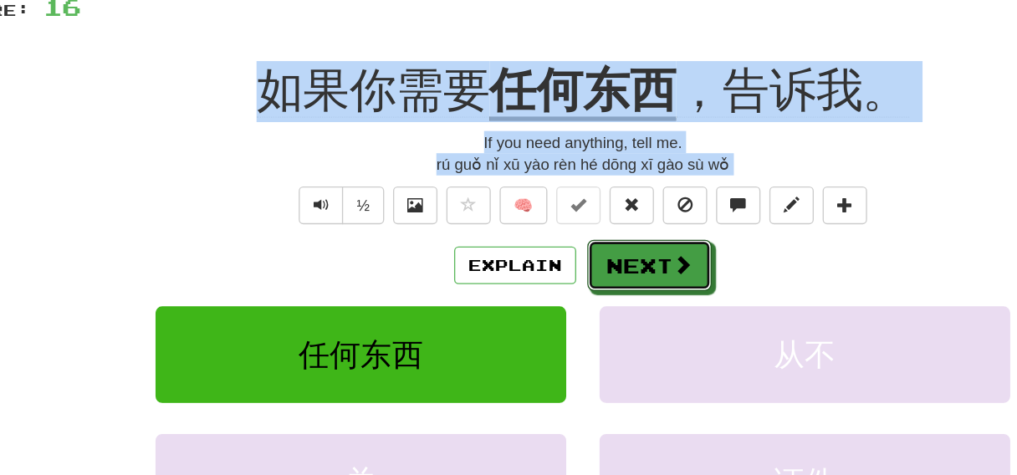
click at [539, 210] on button "Next" at bounding box center [559, 200] width 94 height 38
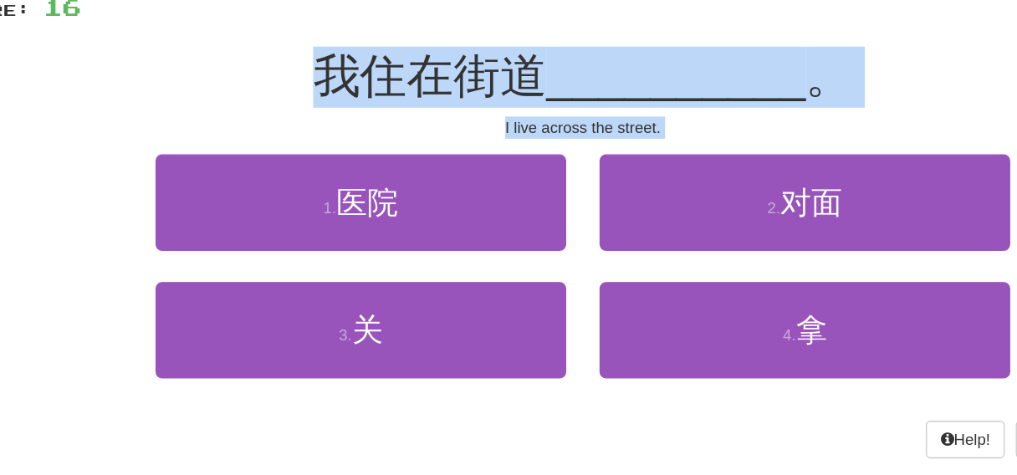
click at [516, 104] on div "/ Score: 16 0 % Mastered 我住在街道 __________ 。 I live across the street. 1 . 医院 2 …" at bounding box center [508, 159] width 953 height 374
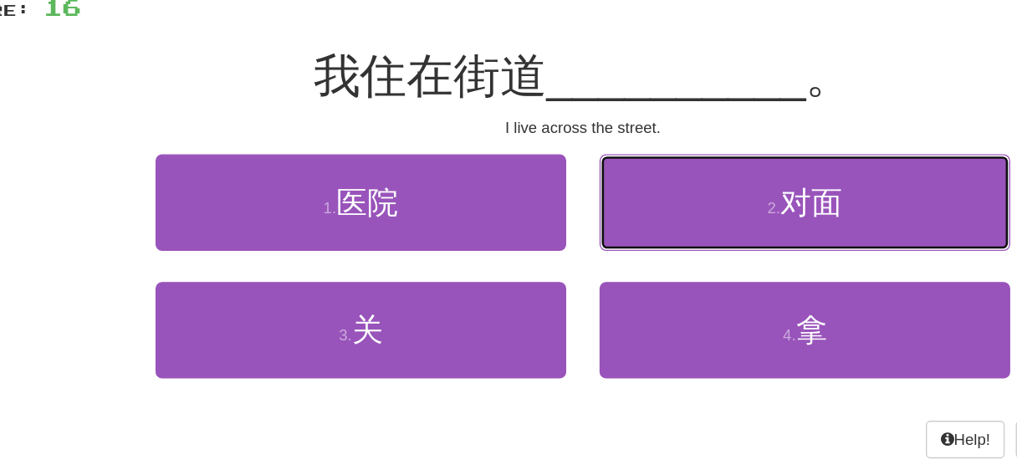
click at [643, 185] on button "2 . 对面" at bounding box center [675, 152] width 309 height 73
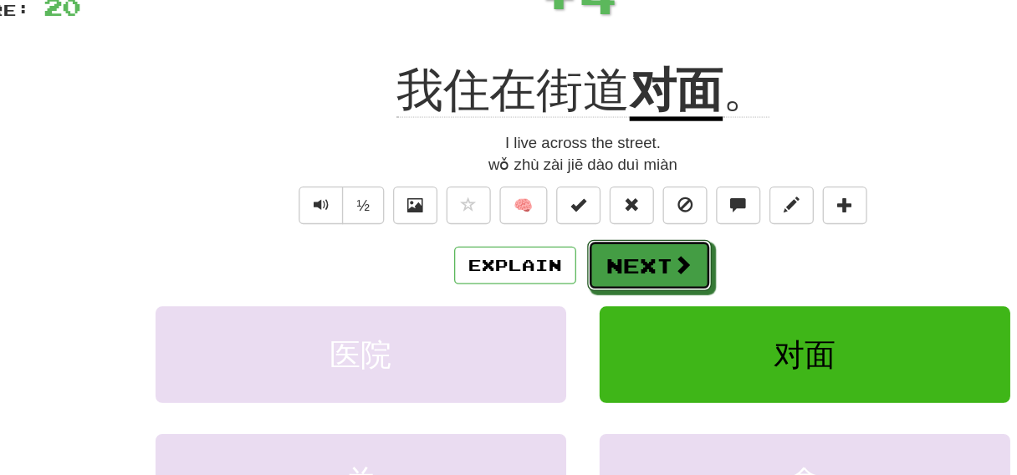
click at [536, 206] on button "Next" at bounding box center [559, 200] width 94 height 38
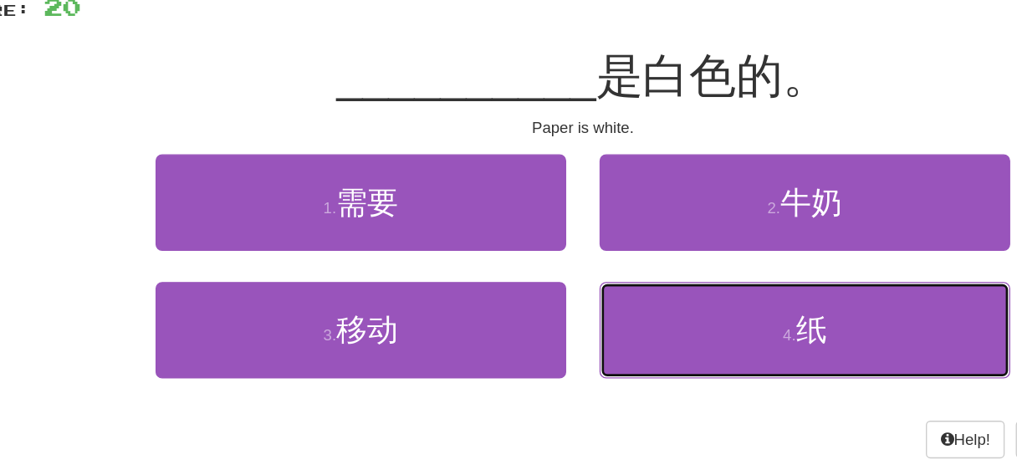
click at [609, 224] on button "4 . 纸" at bounding box center [675, 248] width 309 height 73
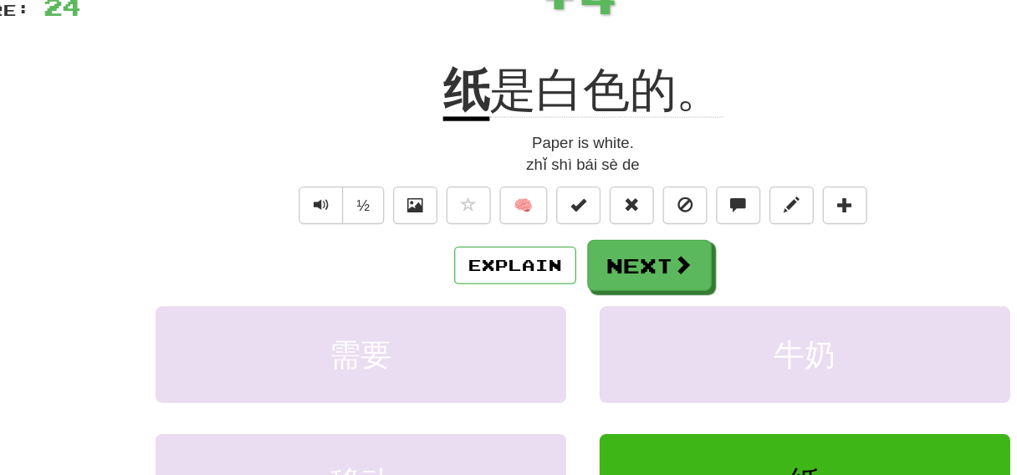
click at [470, 214] on div "Explain Next" at bounding box center [508, 200] width 953 height 38
click at [466, 207] on button "Explain" at bounding box center [457, 200] width 92 height 28
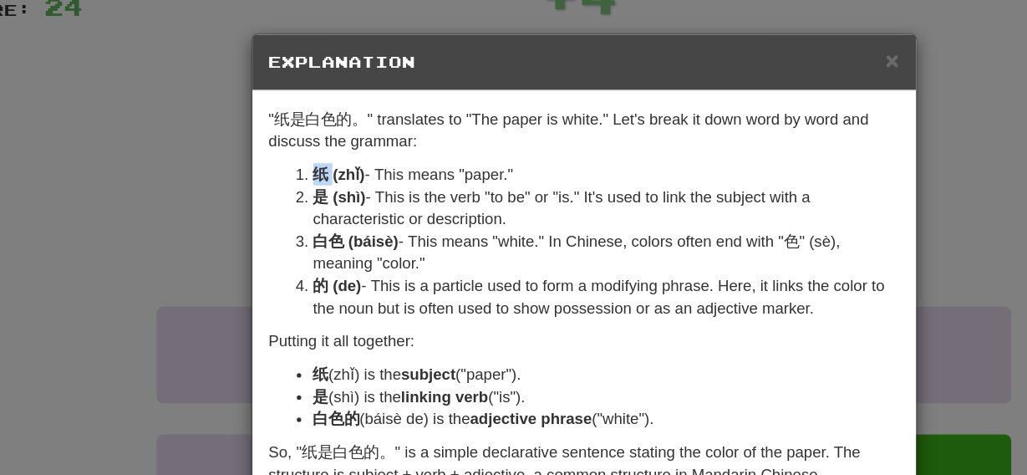
drag, startPoint x: 299, startPoint y: 128, endPoint x: 317, endPoint y: 135, distance: 19.1
click at [317, 135] on li "纸 (zhǐ) - This means "paper."" at bounding box center [525, 131] width 441 height 17
click at [175, 213] on div "× Explanation "纸是白色的。" translates to "The paper is white." Let's break it down …" at bounding box center [513, 237] width 1027 height 475
click at [197, 131] on div "× Explanation "纸是白色的。" translates to "The paper is white." Let's break it down …" at bounding box center [513, 237] width 1027 height 475
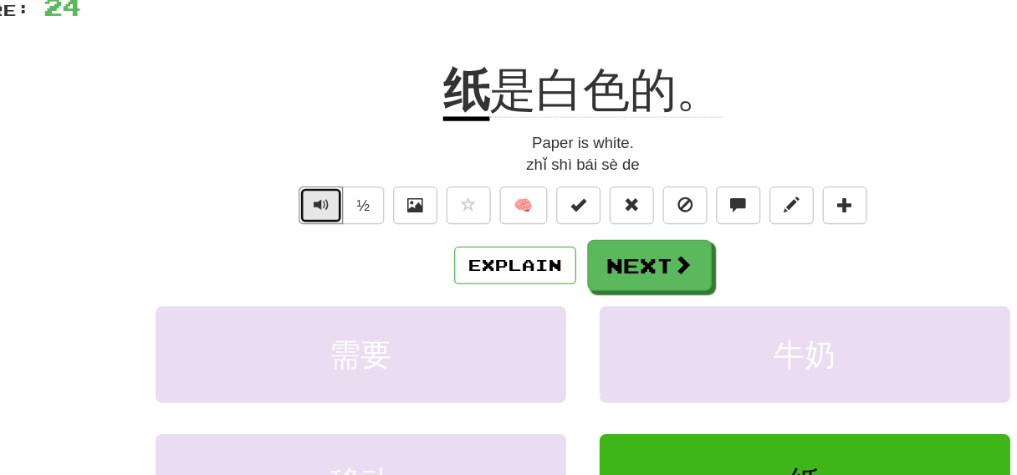
click at [315, 161] on button "Text-to-speech controls" at bounding box center [310, 154] width 33 height 28
click at [301, 152] on button "Text-to-speech controls" at bounding box center [310, 154] width 33 height 28
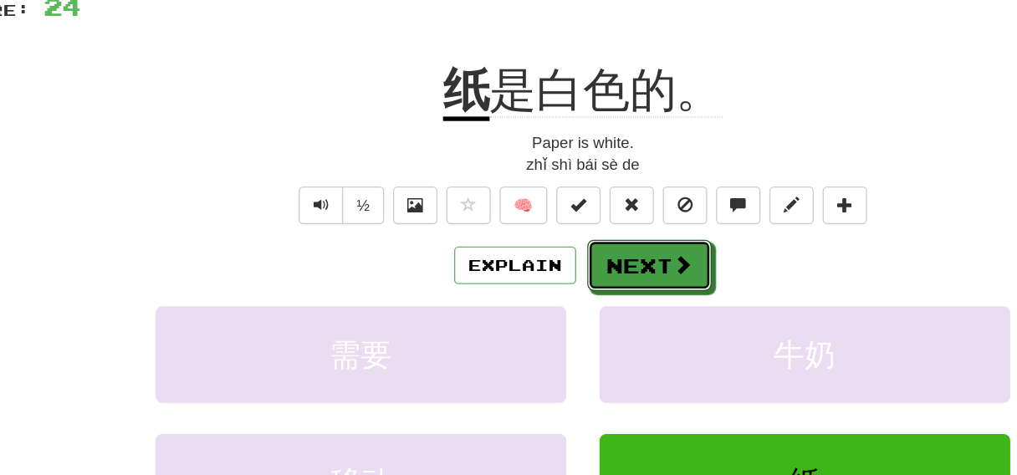
click at [566, 182] on button "Next" at bounding box center [559, 200] width 94 height 38
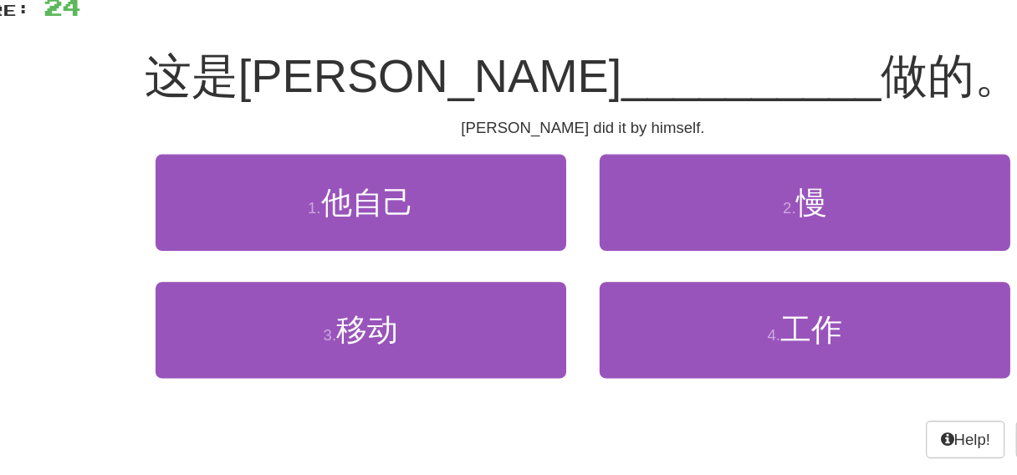
click at [512, 89] on div "[PERSON_NAME] did it by himself." at bounding box center [508, 96] width 953 height 17
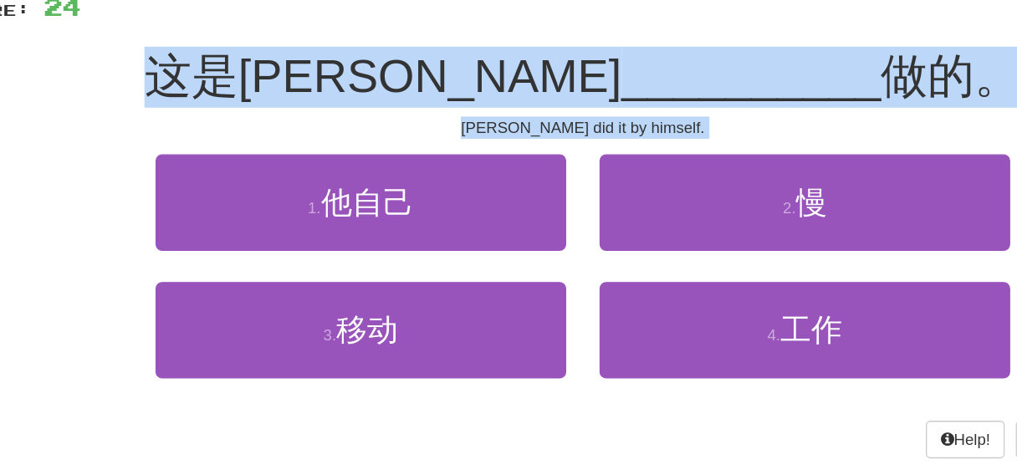
drag, startPoint x: 512, startPoint y: 89, endPoint x: 446, endPoint y: 57, distance: 73.3
click at [447, 57] on div "/ Score: 24 25 % Mastered 这是[PERSON_NAME] __________ 做的。 [PERSON_NAME] did it b…" at bounding box center [508, 159] width 953 height 374
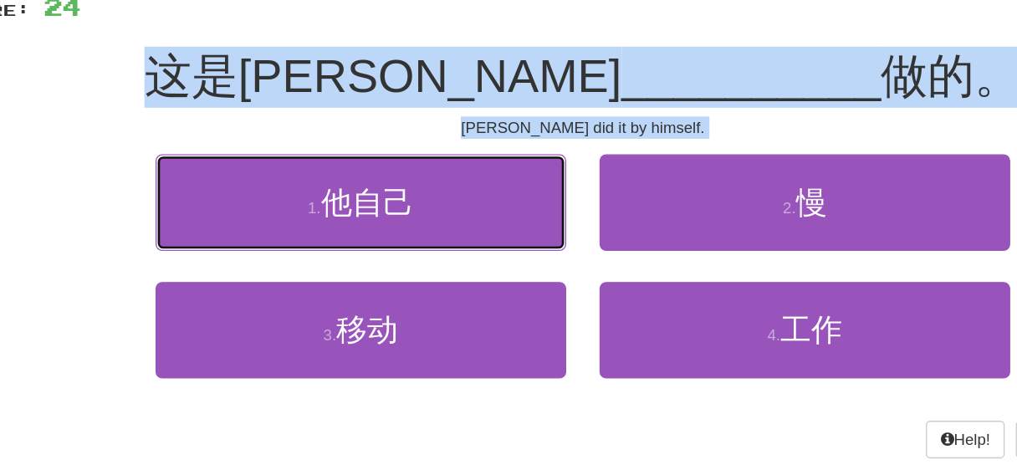
click at [377, 170] on button "1 . 他自己" at bounding box center [340, 152] width 309 height 73
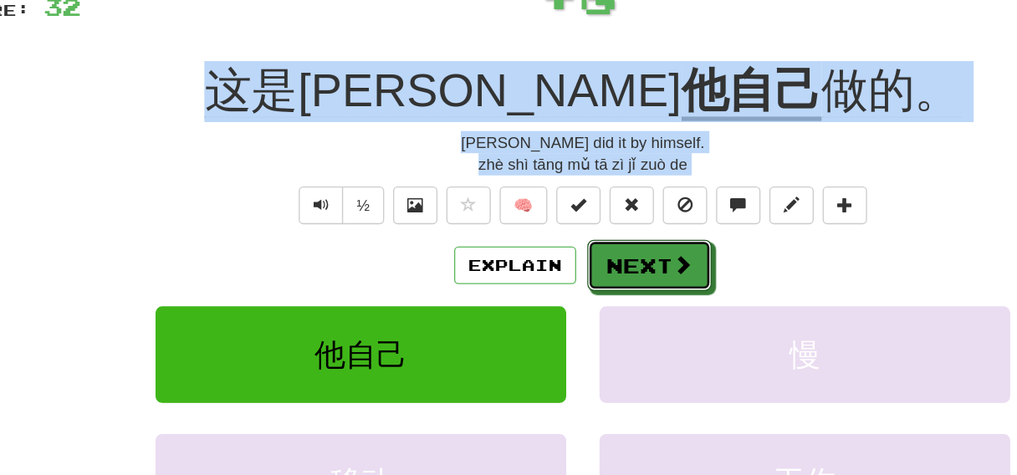
click at [564, 192] on button "Next" at bounding box center [559, 200] width 94 height 38
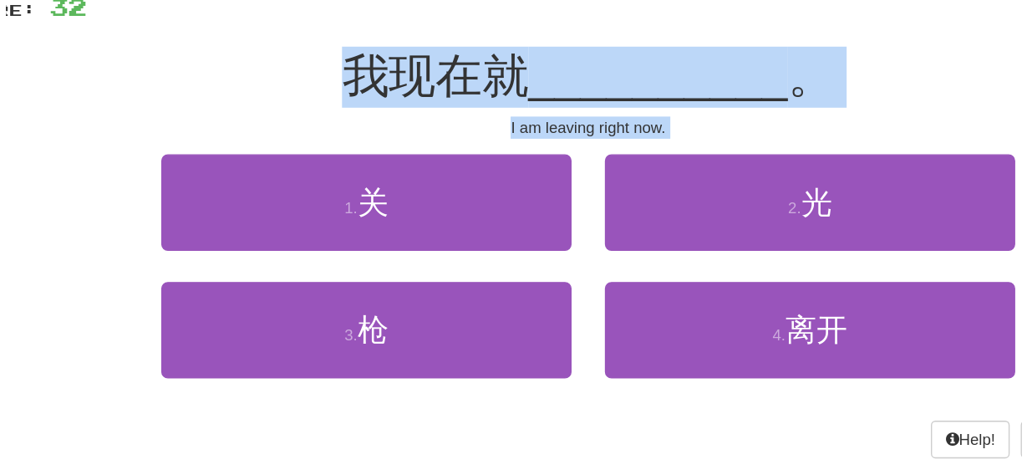
scroll to position [80, 0]
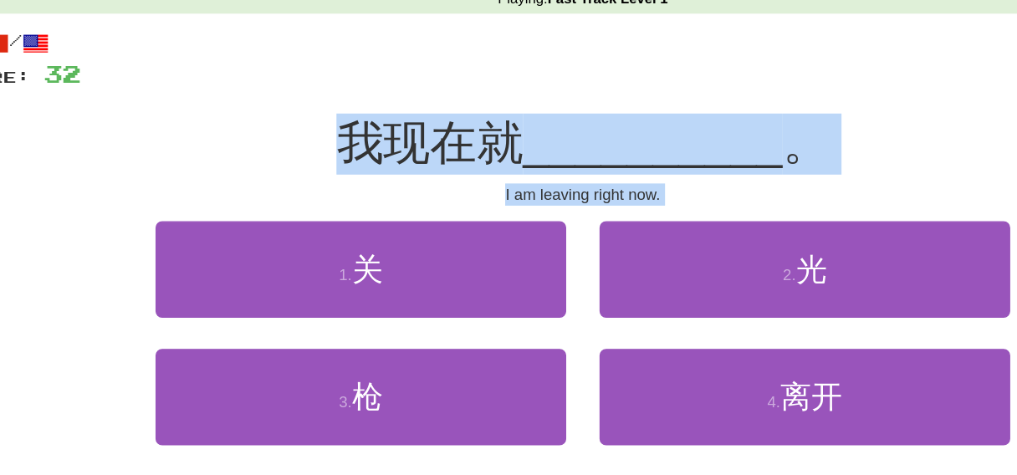
click at [433, 122] on span "我现在就" at bounding box center [393, 107] width 140 height 39
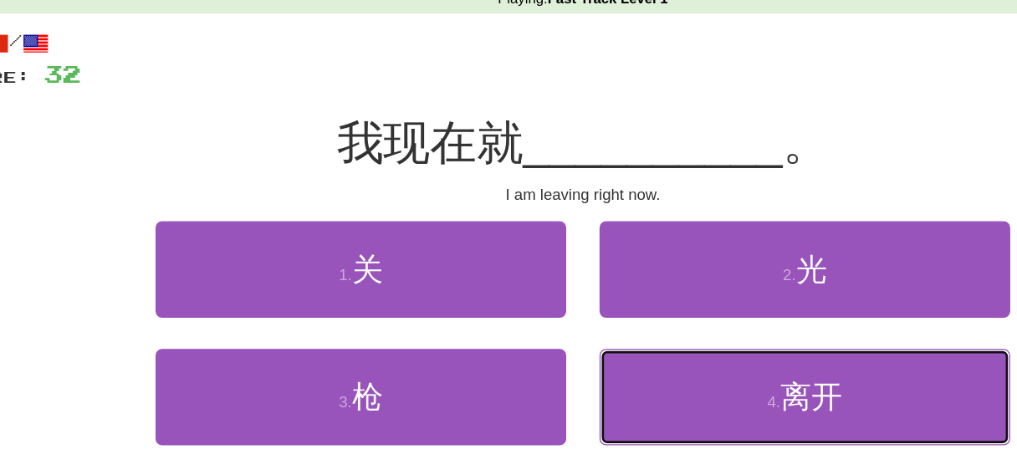
click at [590, 288] on button "4 . 离开" at bounding box center [675, 299] width 309 height 73
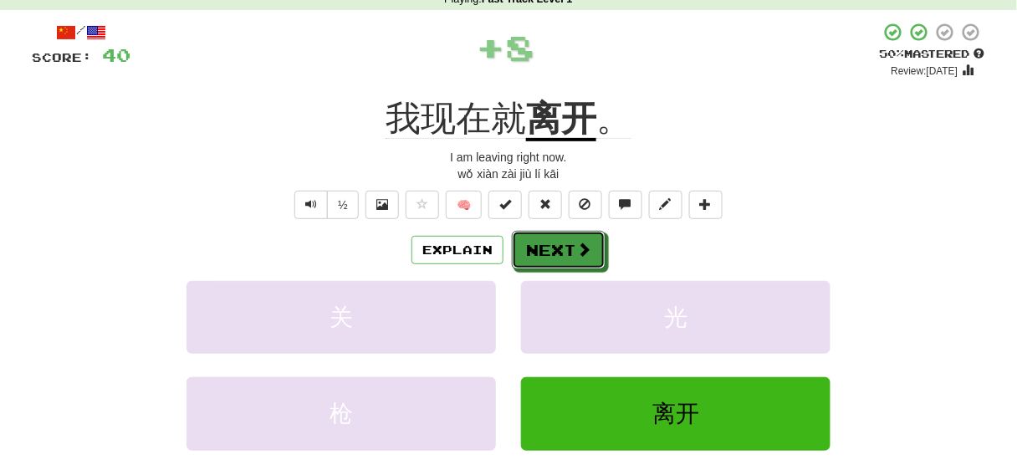
click at [563, 254] on button "Next" at bounding box center [559, 250] width 94 height 38
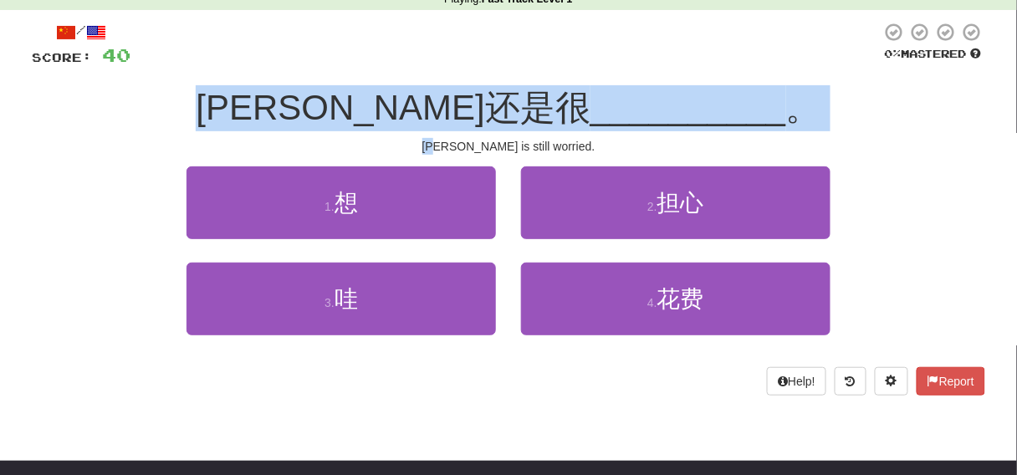
drag, startPoint x: 310, startPoint y: 107, endPoint x: 500, endPoint y: 186, distance: 205.4
click at [474, 139] on div "/ Score: 40 0 % Mastered [PERSON_NAME]还是很 __________ 。 [PERSON_NAME] is still w…" at bounding box center [508, 209] width 953 height 374
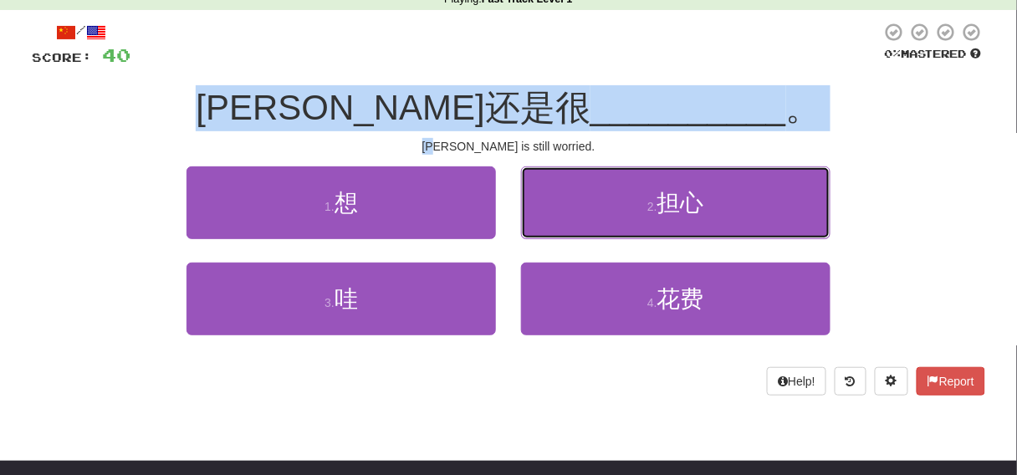
click at [608, 203] on button "2 . 担心" at bounding box center [675, 202] width 309 height 73
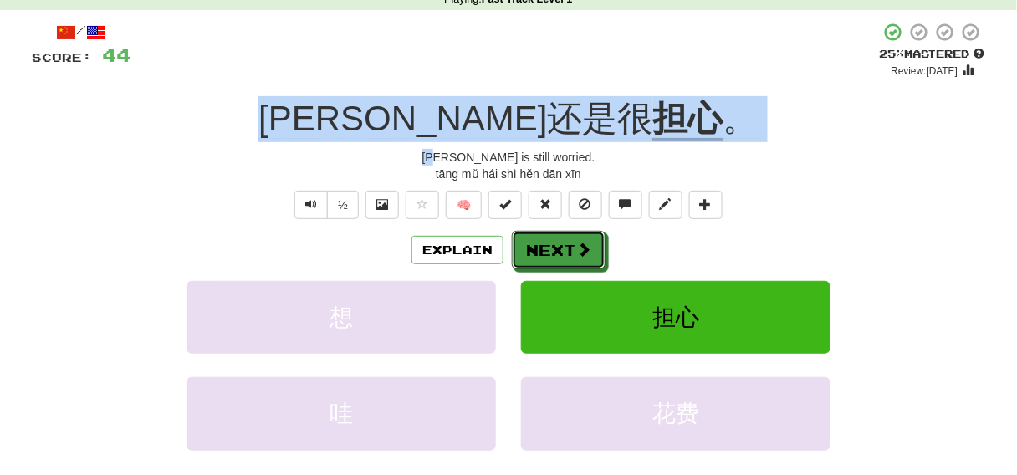
click at [547, 250] on button "Next" at bounding box center [559, 250] width 94 height 38
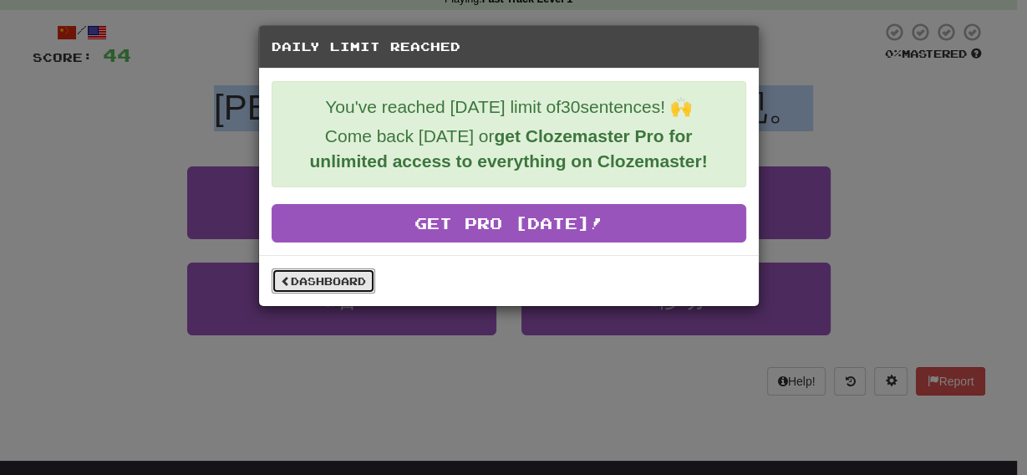
click at [308, 284] on link "Dashboard" at bounding box center [324, 280] width 104 height 25
